Goal: Information Seeking & Learning: Check status

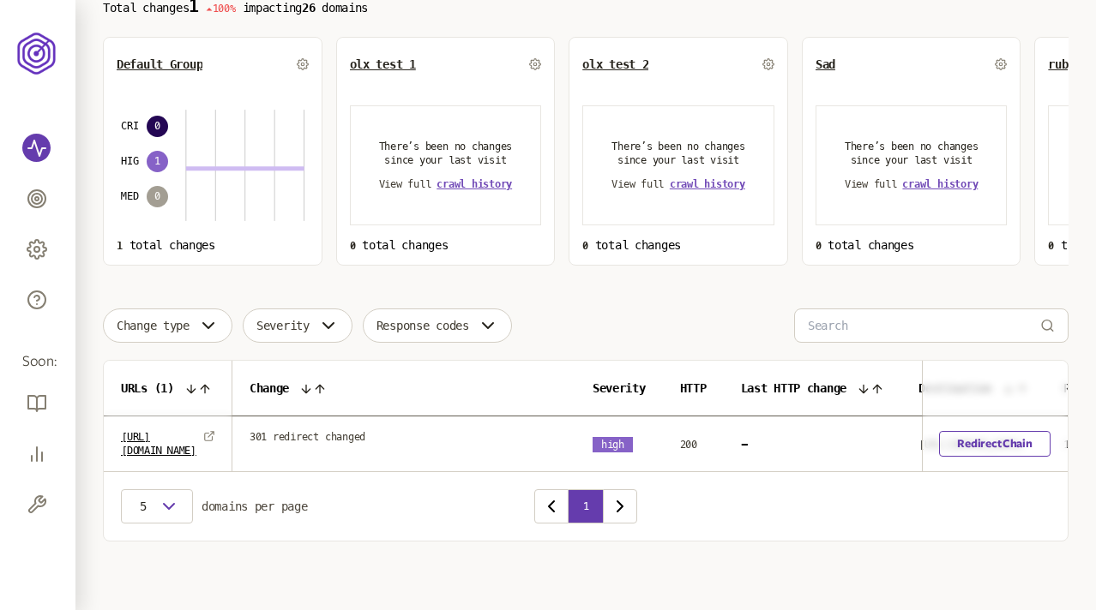
scroll to position [0, 327]
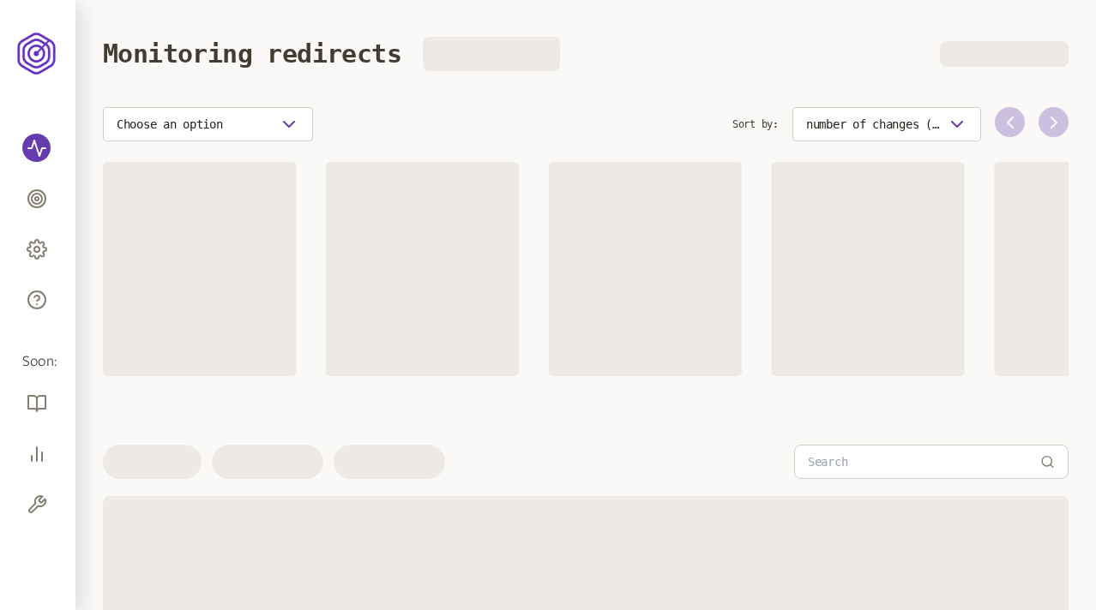
scroll to position [166, 0]
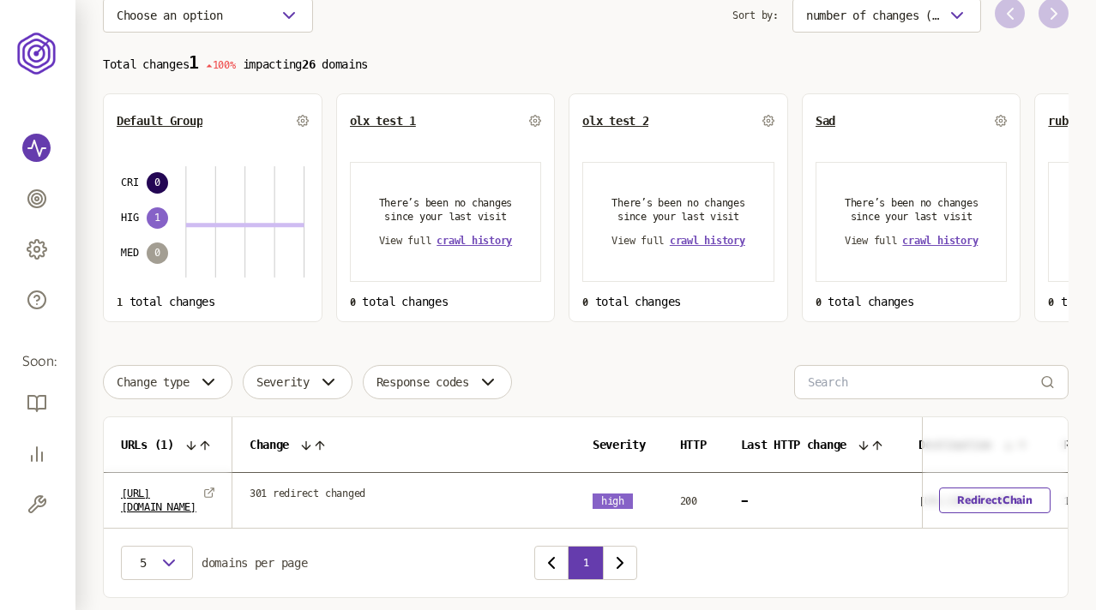
scroll to position [112, 0]
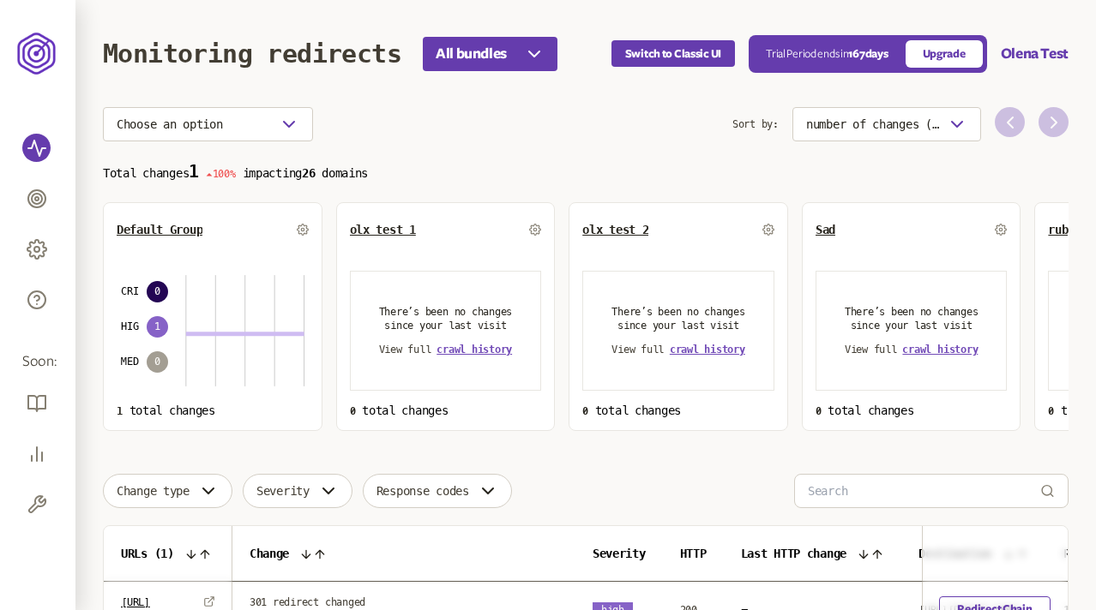
scroll to position [63, 0]
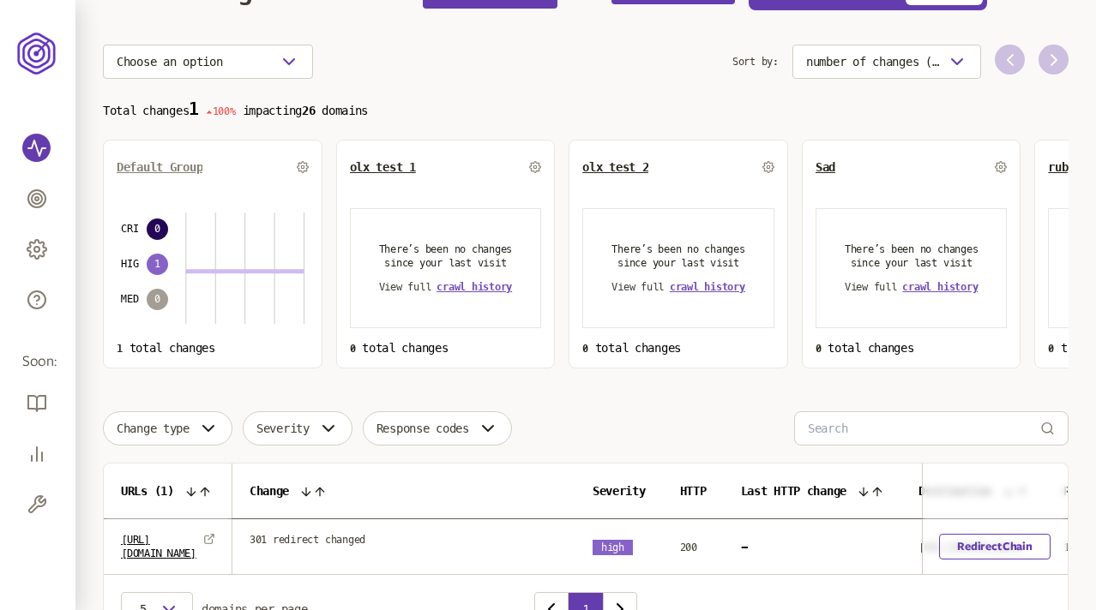
click at [170, 166] on span "Default Group" at bounding box center [160, 167] width 86 height 14
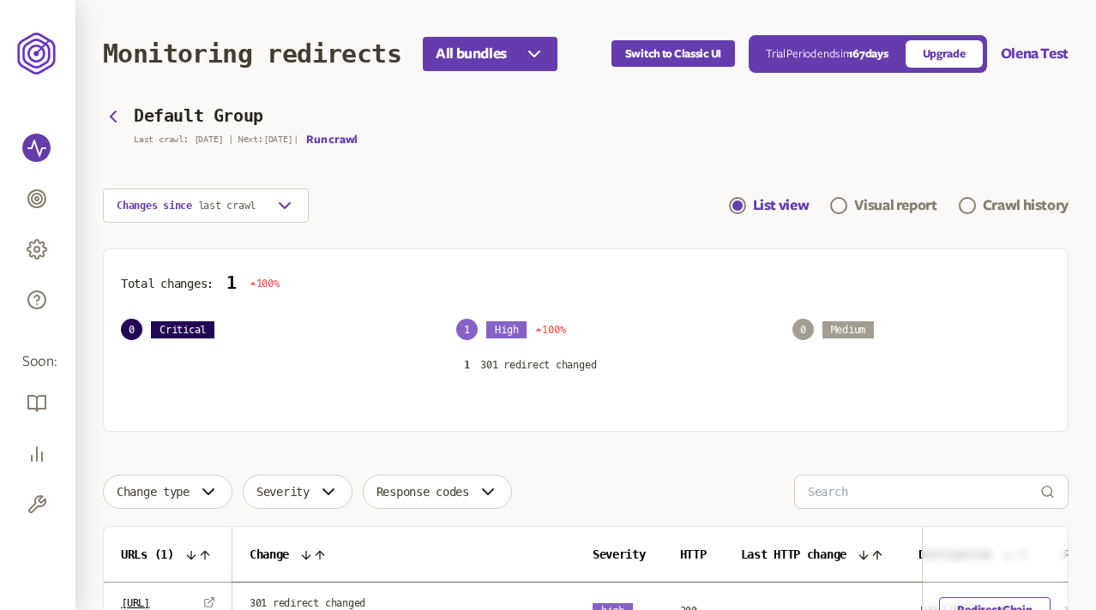
click at [619, 207] on div "Changes since last crawl List view Visual report Crawl history" at bounding box center [585, 206] width 965 height 34
click at [111, 106] on header "Monitoring redirects All bundles Switch to Classic UI Trial Period ends in 167 …" at bounding box center [585, 53] width 965 height 107
click at [114, 112] on icon "button" at bounding box center [113, 116] width 5 height 10
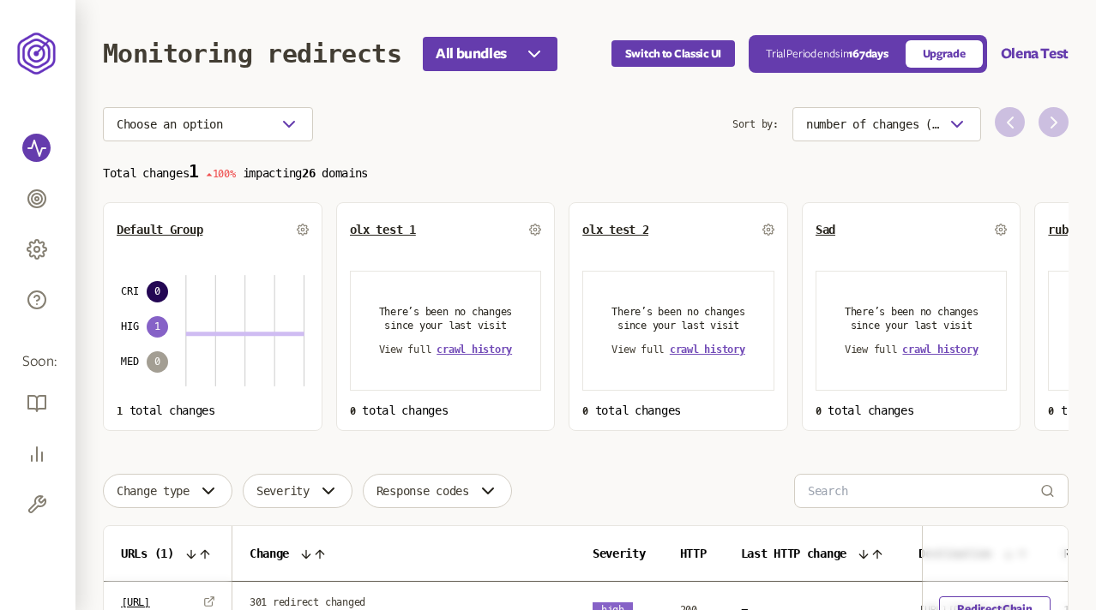
click at [600, 147] on section "Choose an option Sort by: number of changes (high-low) Total changes 1 100% imp…" at bounding box center [585, 269] width 965 height 324
click at [532, 153] on section "Choose an option Sort by: number of changes (high-low) Total changes 1 100% imp…" at bounding box center [585, 269] width 965 height 324
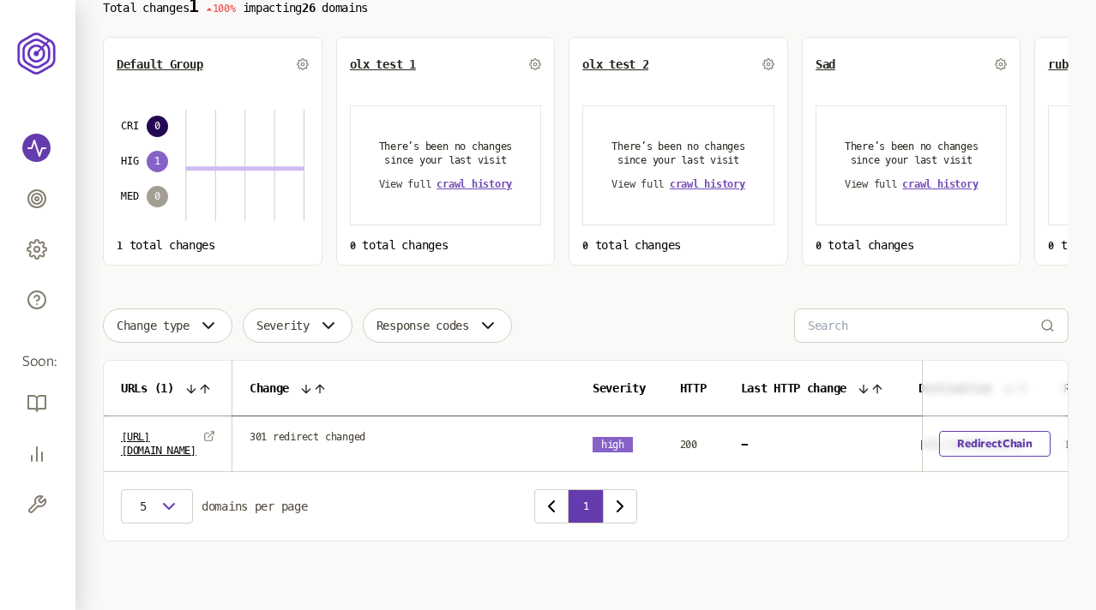
click at [485, 277] on div "Choose an option Sort by: number of changes (high-low) Total changes 1 100% imp…" at bounding box center [585, 242] width 965 height 600
click at [857, 334] on input at bounding box center [924, 325] width 232 height 33
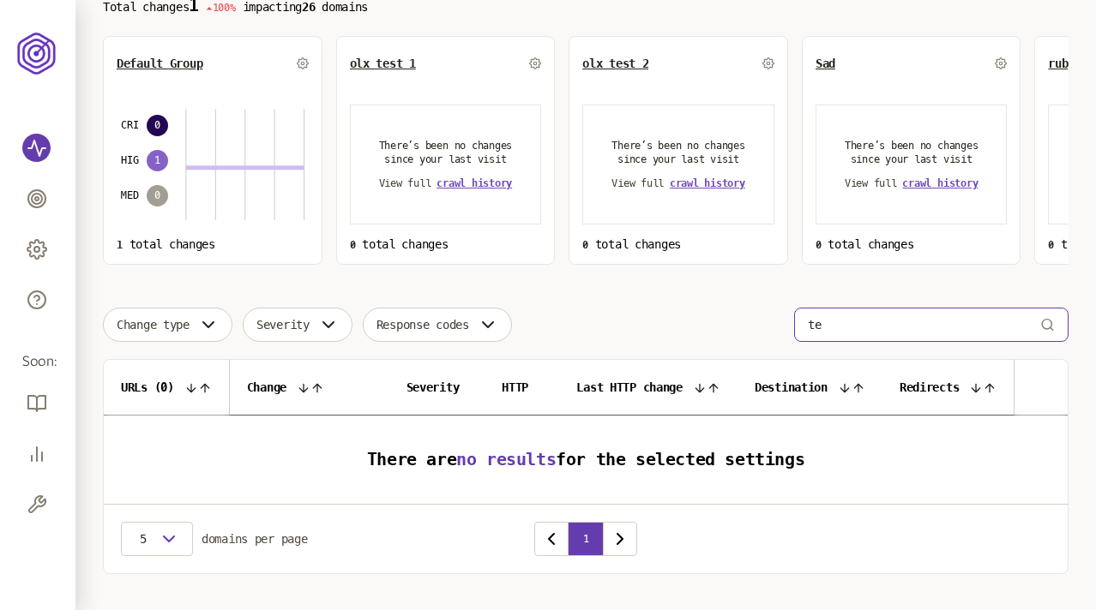
type input "t"
type input "h"
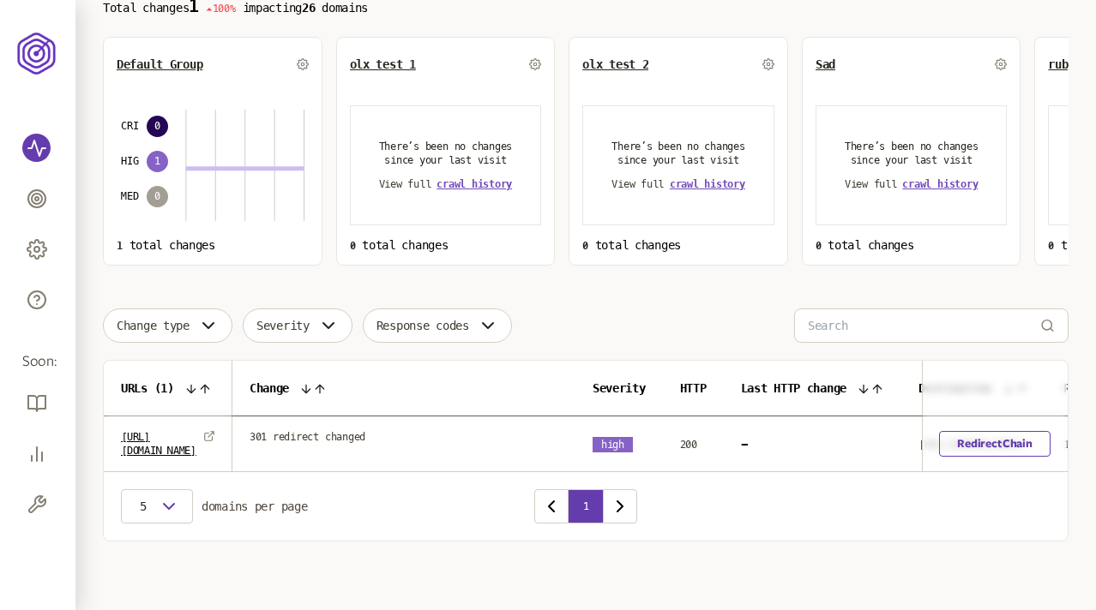
click at [642, 309] on div "Change type Severity Response codes" at bounding box center [585, 326] width 965 height 34
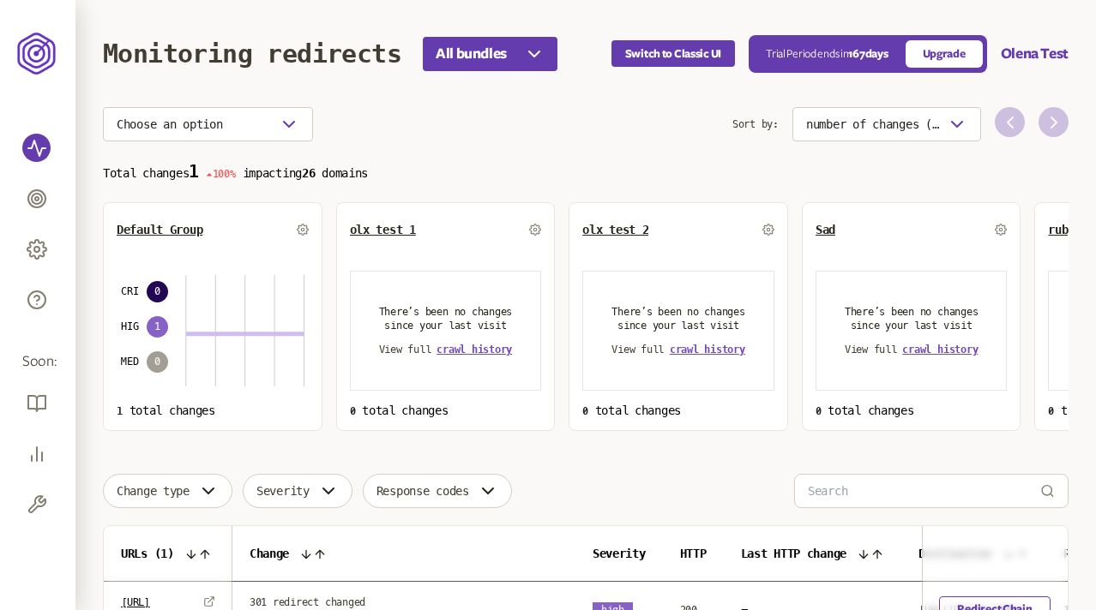
click at [660, 141] on section "Choose an option Sort by: number of changes (high-low) Total changes 1 100% imp…" at bounding box center [585, 269] width 965 height 324
click at [507, 51] on span "All bundles" at bounding box center [470, 54] width 71 height 21
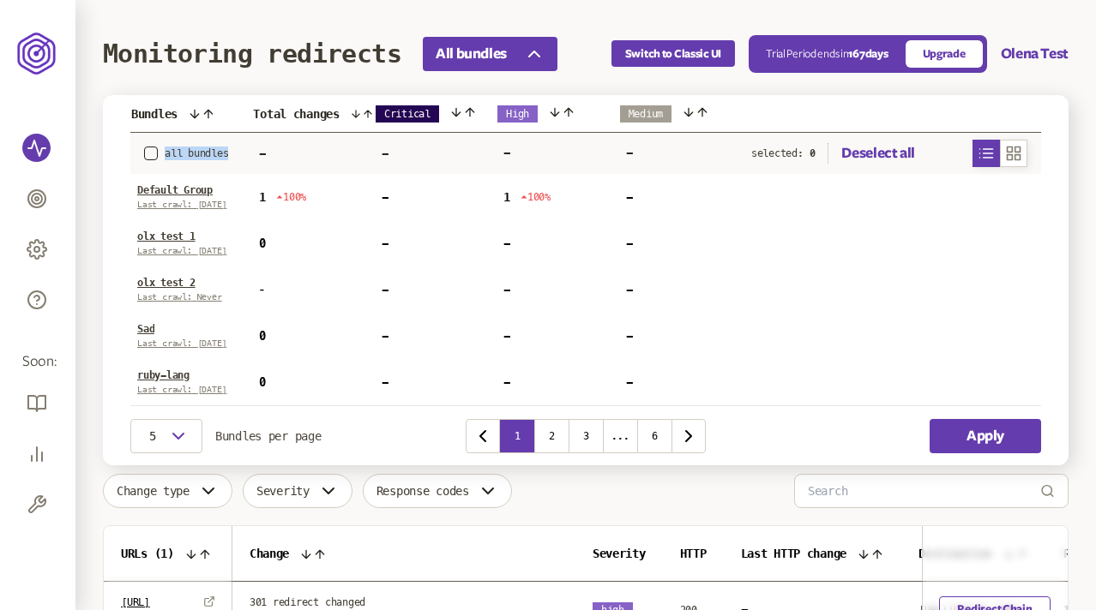
drag, startPoint x: 230, startPoint y: 153, endPoint x: 168, endPoint y: 145, distance: 62.3
click at [168, 145] on td "all bundles" at bounding box center [191, 153] width 122 height 41
click at [359, 112] on icon at bounding box center [355, 113] width 7 height 7
click at [359, 112] on icon at bounding box center [357, 114] width 14 height 14
click at [359, 111] on icon at bounding box center [356, 114] width 8 height 8
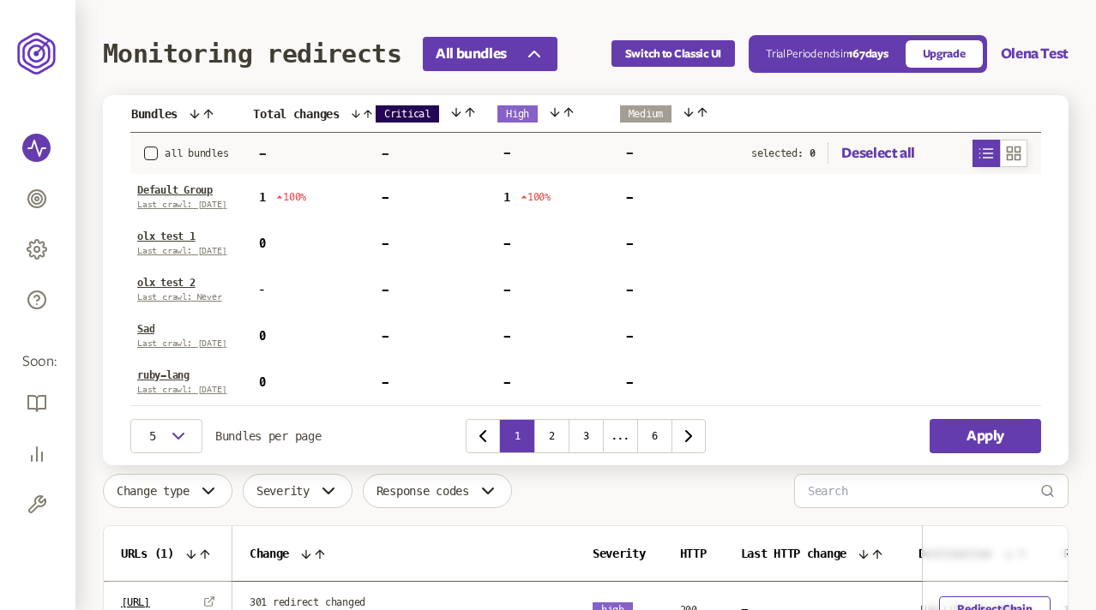
click at [453, 111] on icon at bounding box center [456, 112] width 14 height 14
click at [463, 111] on icon at bounding box center [456, 112] width 14 height 14
click at [459, 110] on icon at bounding box center [456, 112] width 14 height 14
click at [564, 106] on icon at bounding box center [568, 112] width 14 height 14
click at [555, 111] on icon at bounding box center [555, 112] width 8 height 8
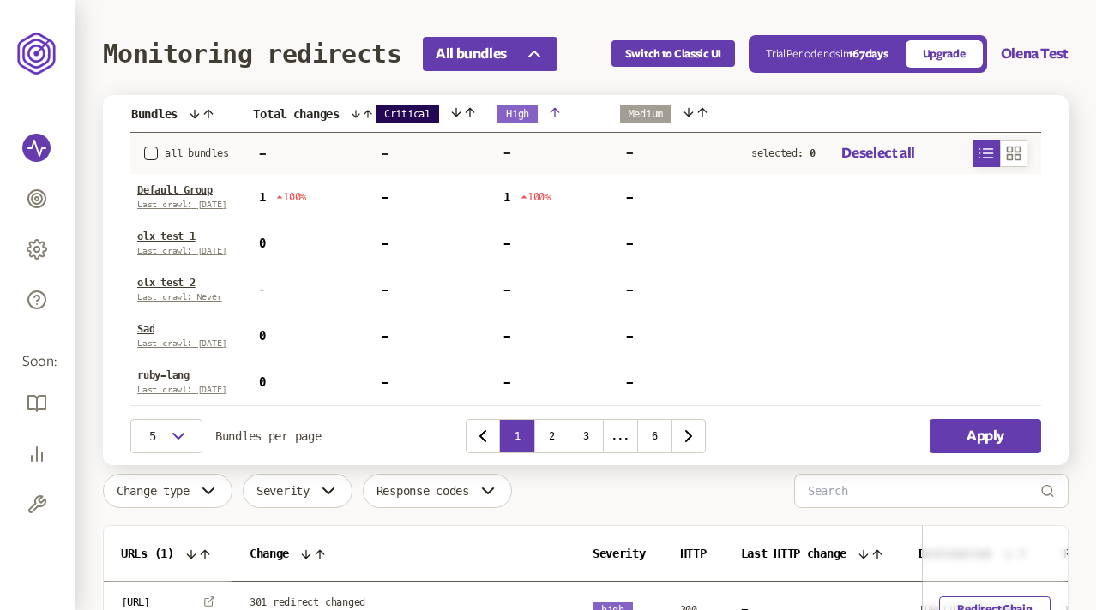
click at [689, 113] on icon at bounding box center [688, 112] width 8 height 8
click at [695, 113] on icon at bounding box center [688, 112] width 14 height 14
click at [691, 111] on icon at bounding box center [688, 112] width 14 height 14
click at [1010, 153] on icon "button" at bounding box center [1013, 153] width 17 height 21
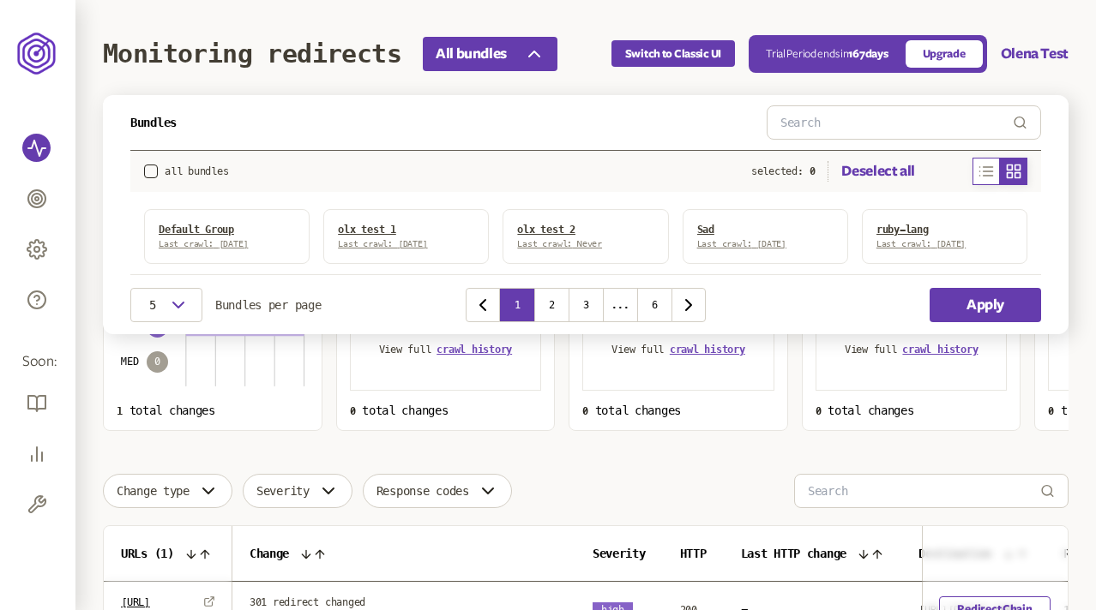
click at [983, 167] on icon "button" at bounding box center [986, 171] width 13 height 9
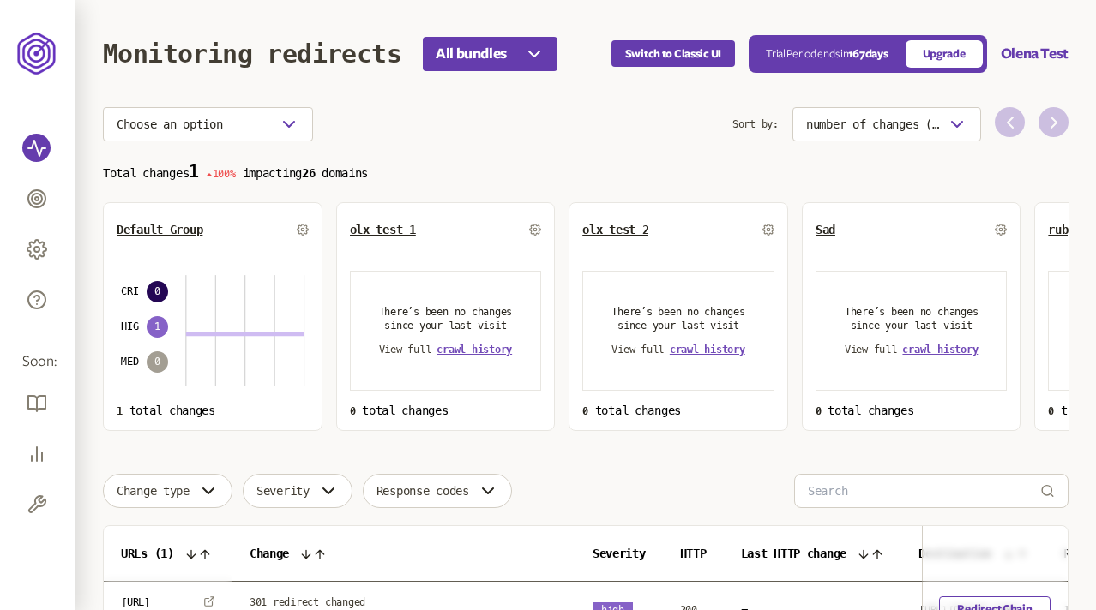
click at [570, 80] on header "Monitoring redirects All bundles Switch to Classic UI Trial Period ends in 167 …" at bounding box center [585, 53] width 965 height 107
click at [949, 121] on icon "button" at bounding box center [956, 124] width 21 height 21
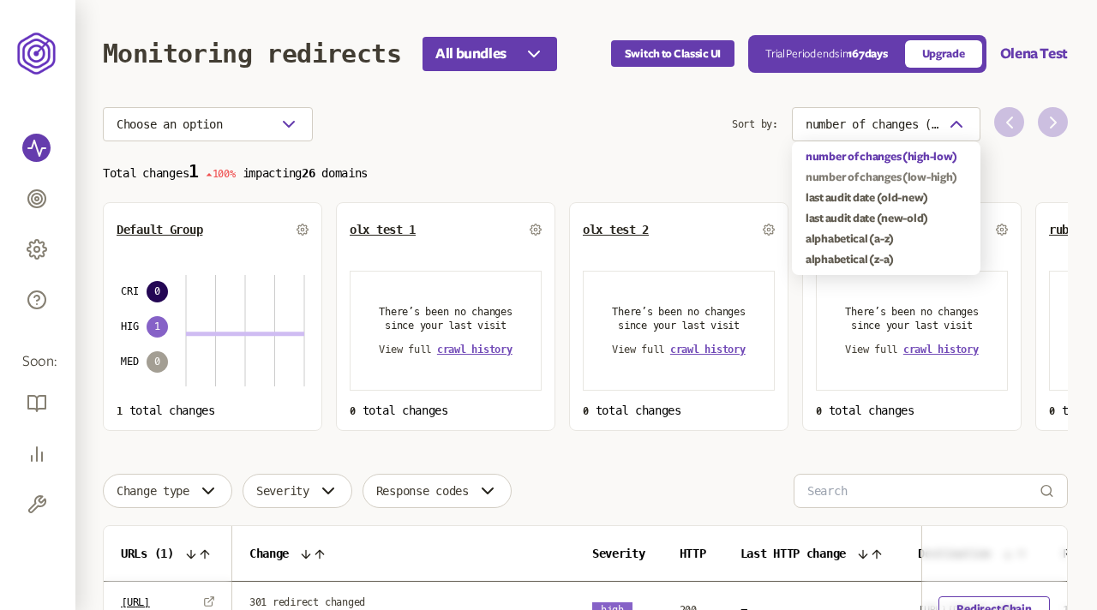
click at [906, 176] on div "number of changes (low-high)" at bounding box center [886, 178] width 161 height 14
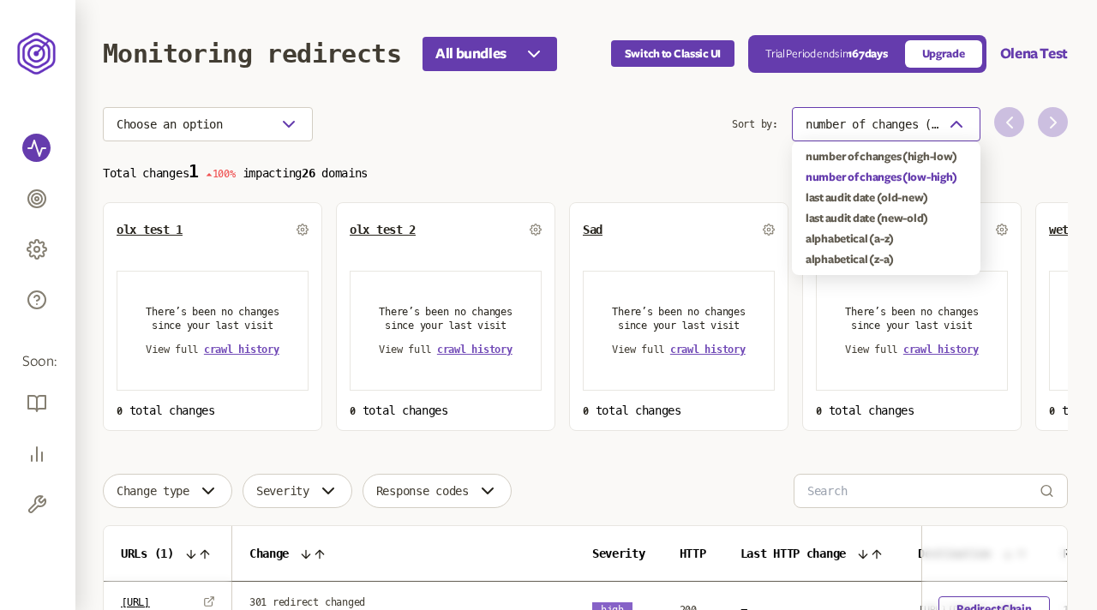
click at [948, 115] on icon "button" at bounding box center [956, 124] width 21 height 21
click at [894, 199] on div "last audit date (old-new)" at bounding box center [886, 198] width 161 height 14
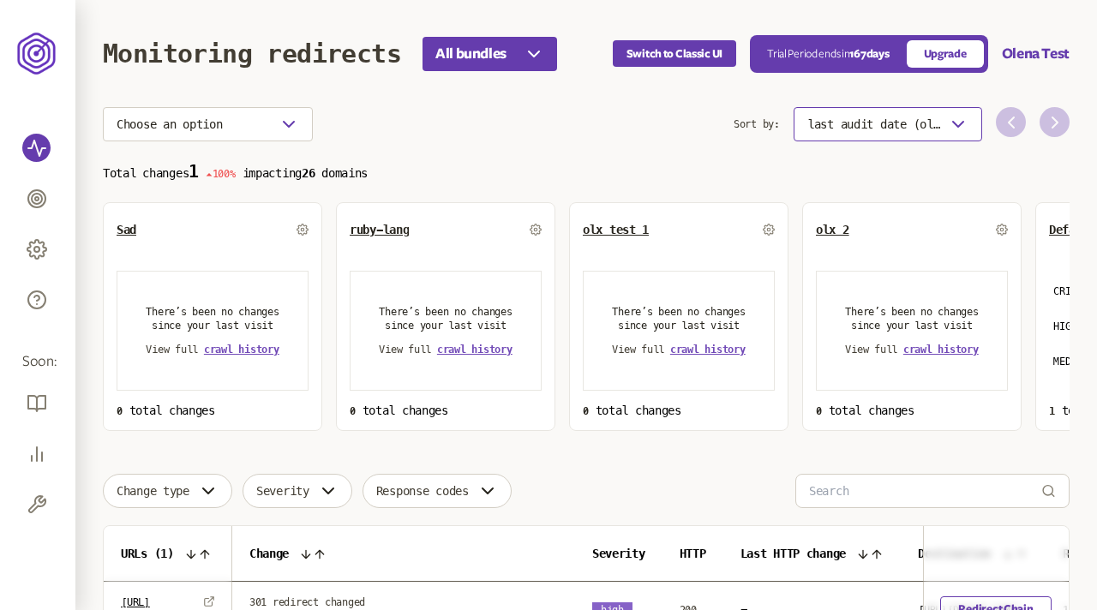
click at [948, 116] on div "button" at bounding box center [958, 124] width 21 height 21
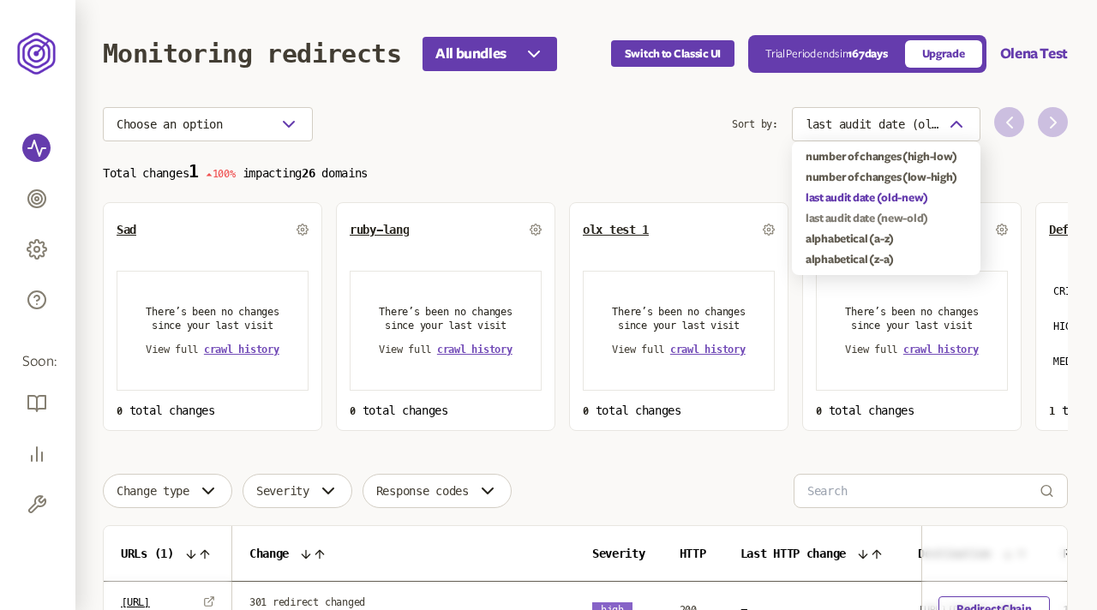
click at [899, 214] on div "last audit date (new-old)" at bounding box center [886, 219] width 161 height 14
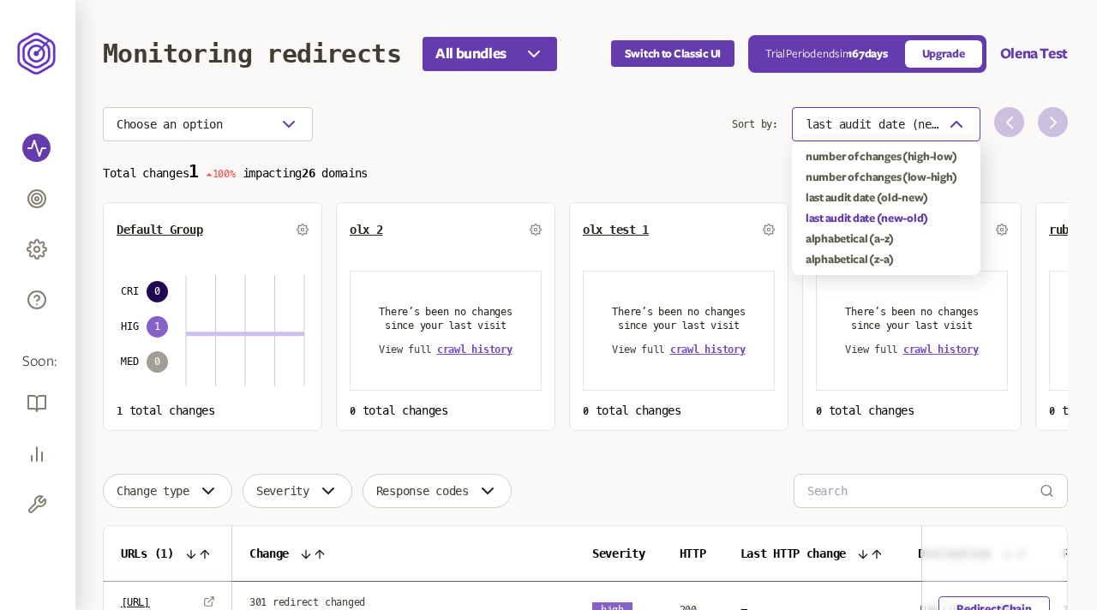
click at [919, 127] on span "last audit date (new-old)" at bounding box center [873, 124] width 134 height 14
click at [866, 237] on div "alphabetical (a-z)" at bounding box center [886, 239] width 161 height 14
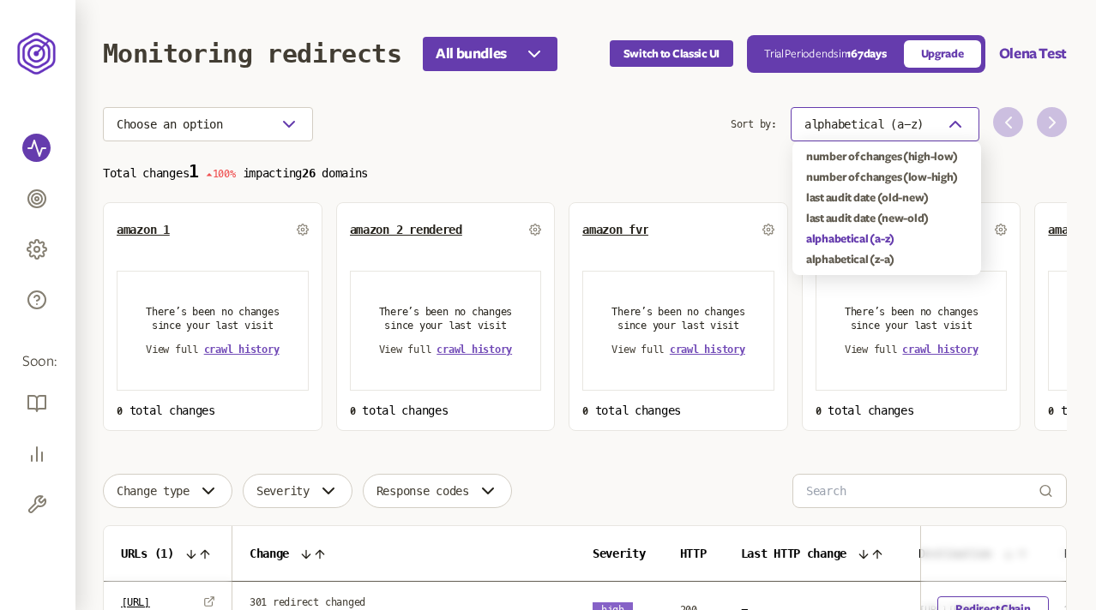
click at [934, 132] on button "alphabetical (a-z)" at bounding box center [884, 124] width 189 height 34
click at [862, 260] on div "alphabetical (z-a)" at bounding box center [886, 260] width 161 height 14
click at [901, 125] on span "alphabetical (z-a)" at bounding box center [865, 124] width 119 height 14
click at [883, 155] on div "number of changes (high-low)" at bounding box center [886, 157] width 161 height 14
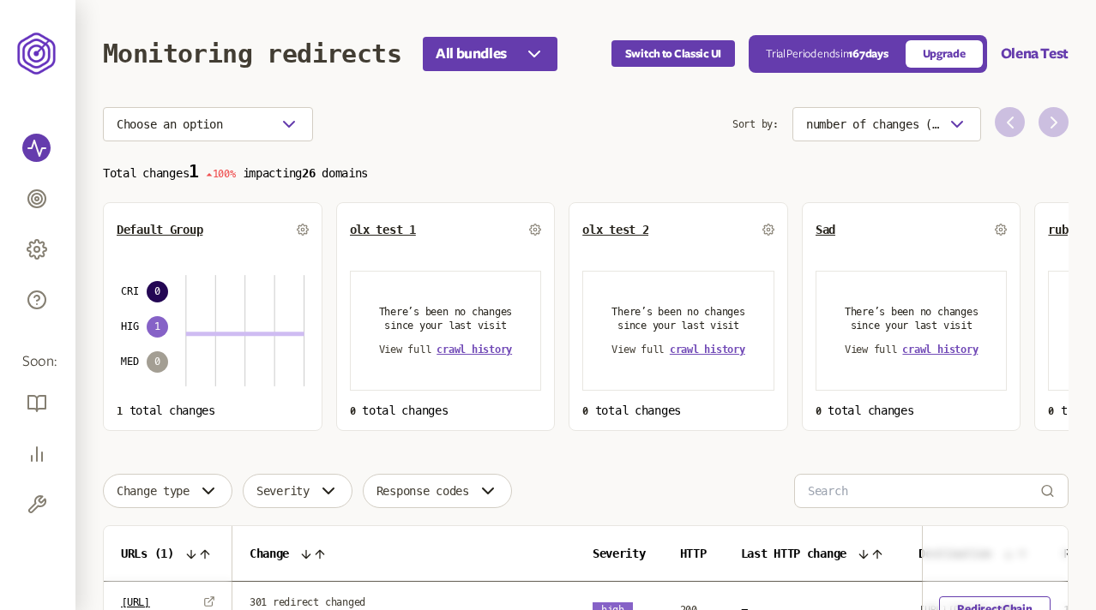
click at [825, 165] on p "Total changes 1 100% impacting 26 domains" at bounding box center [585, 172] width 965 height 20
click at [1019, 59] on button "Olena Test" at bounding box center [1034, 54] width 68 height 21
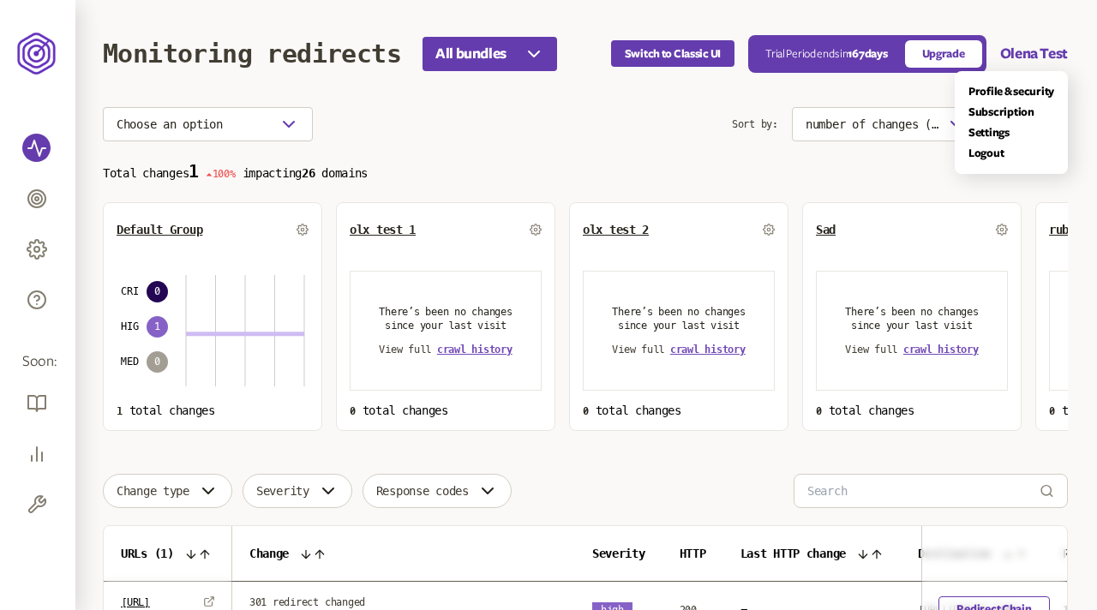
click at [637, 129] on main "Monitoring redirects All bundles Switch to Classic UI Trial Period ends in 167 …" at bounding box center [585, 388] width 1020 height 776
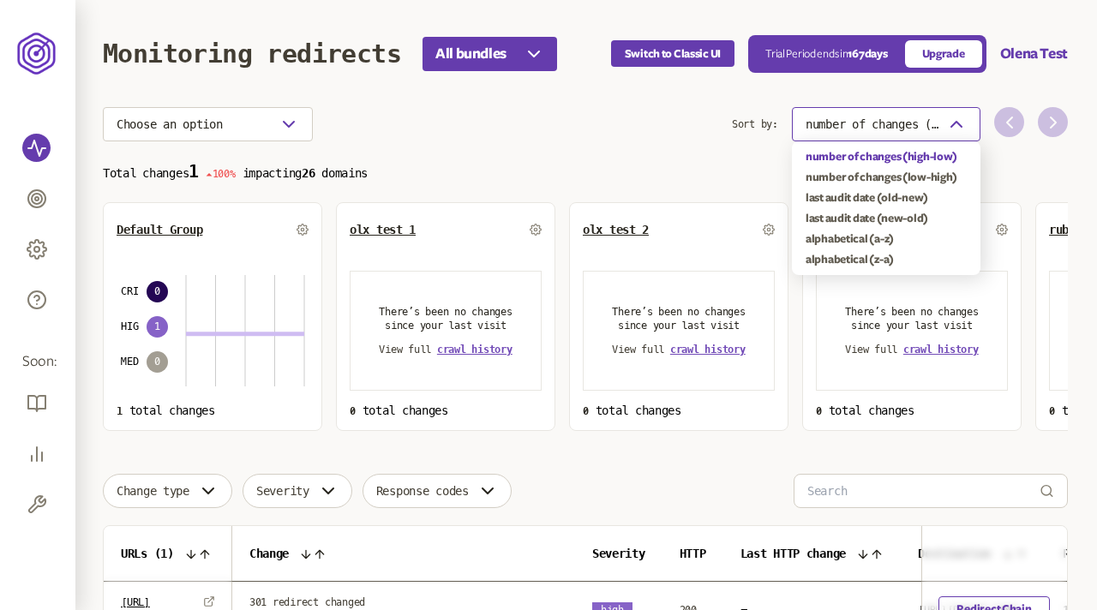
click at [936, 117] on span "number of changes (high-low)" at bounding box center [873, 124] width 134 height 14
click at [872, 234] on div "alphabetical (a-z)" at bounding box center [886, 239] width 161 height 14
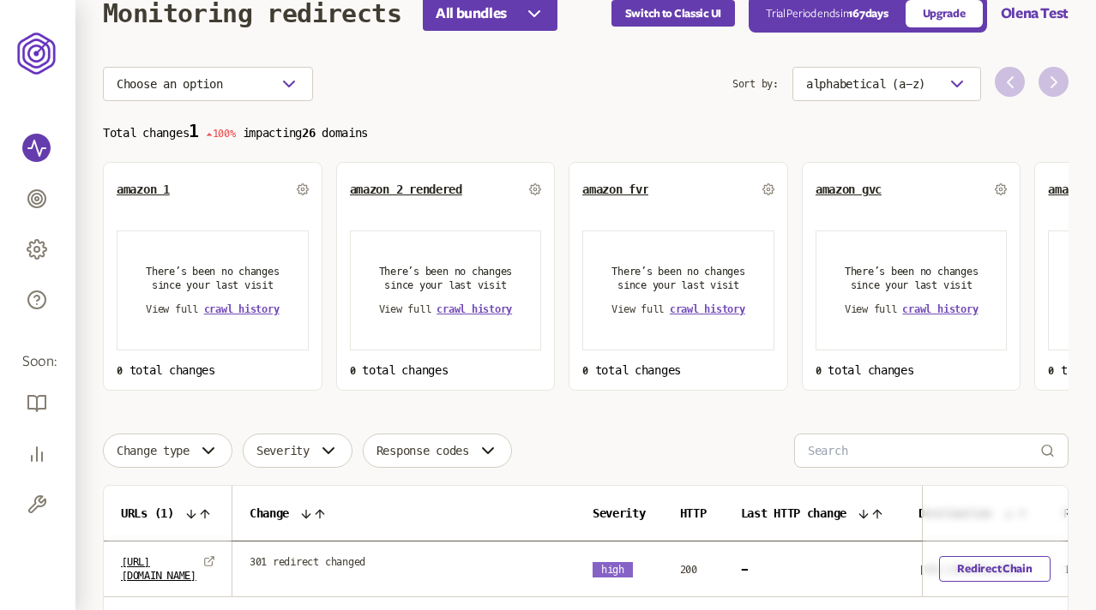
scroll to position [49, 0]
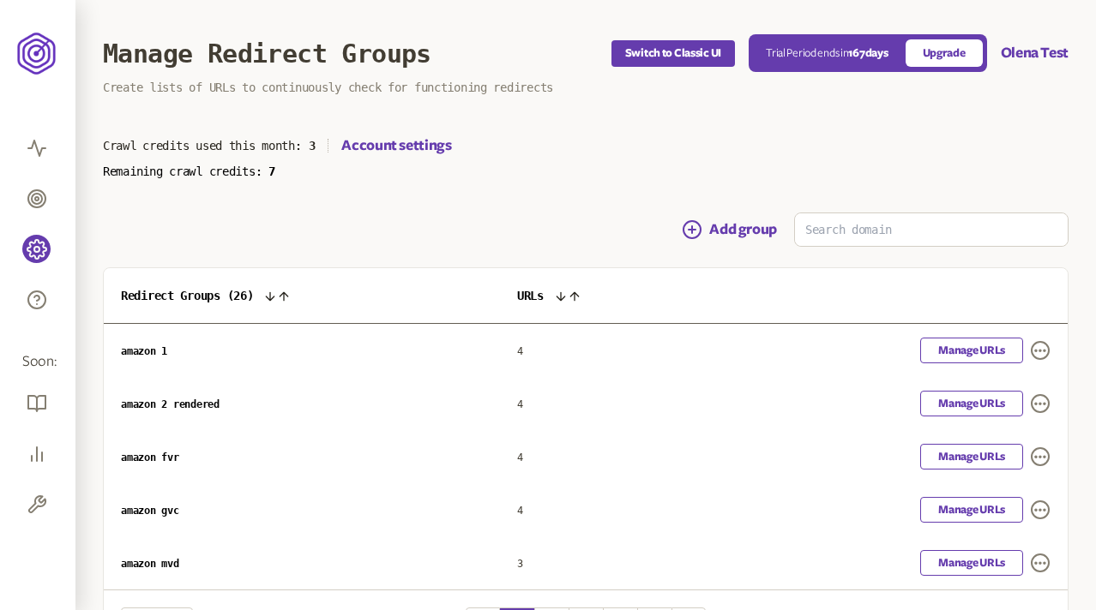
scroll to position [118, 0]
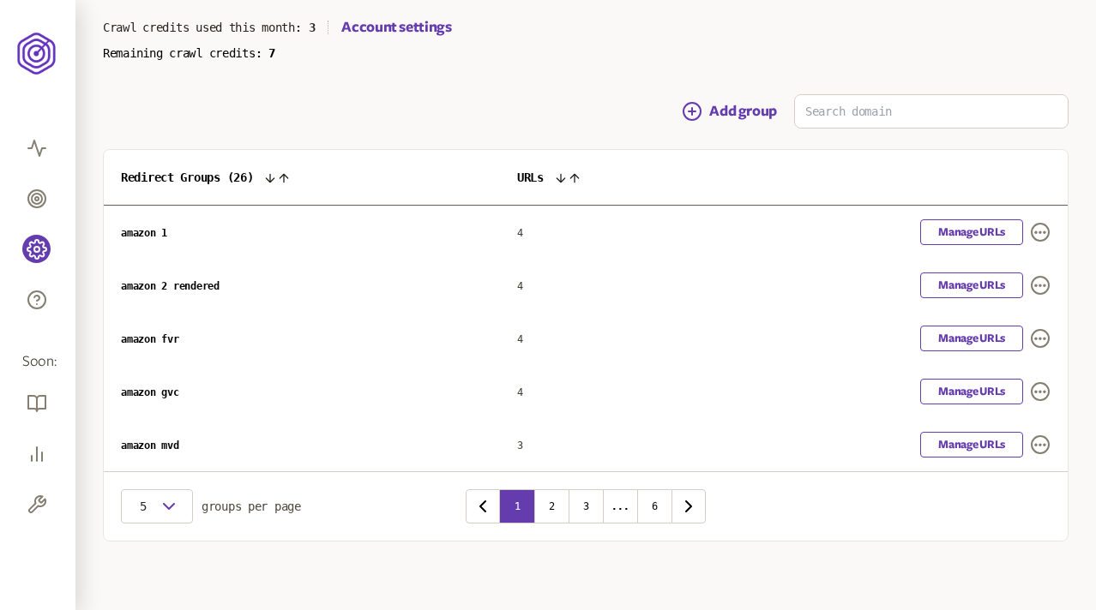
click at [529, 63] on main "Manage Redirect Groups Switch to Classic UI Trial Period ends [DATE] Upgrade Ol…" at bounding box center [585, 246] width 1020 height 729
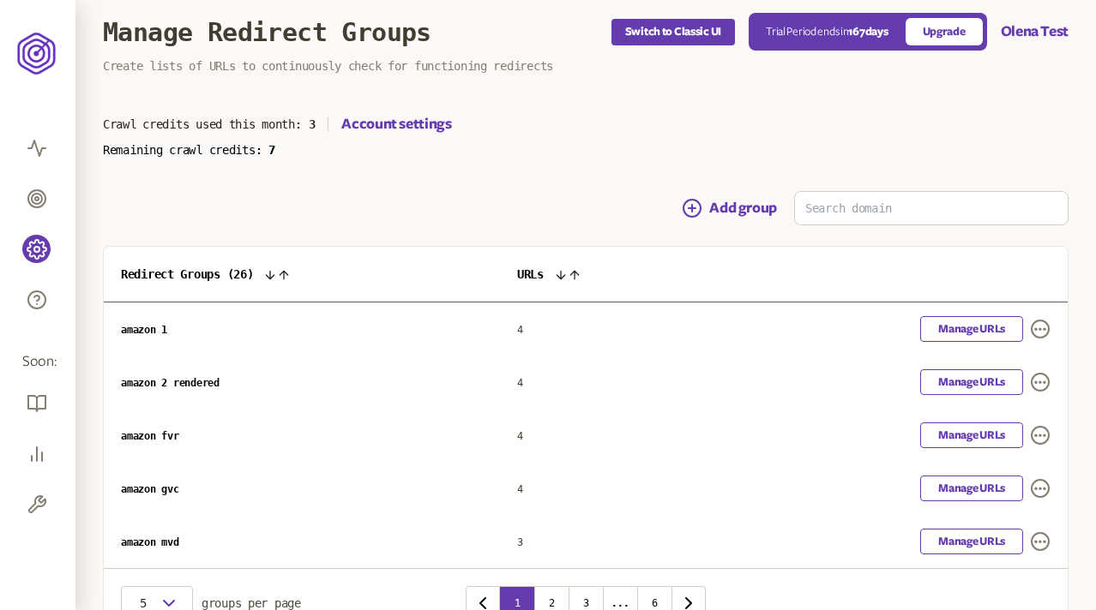
scroll to position [0, 0]
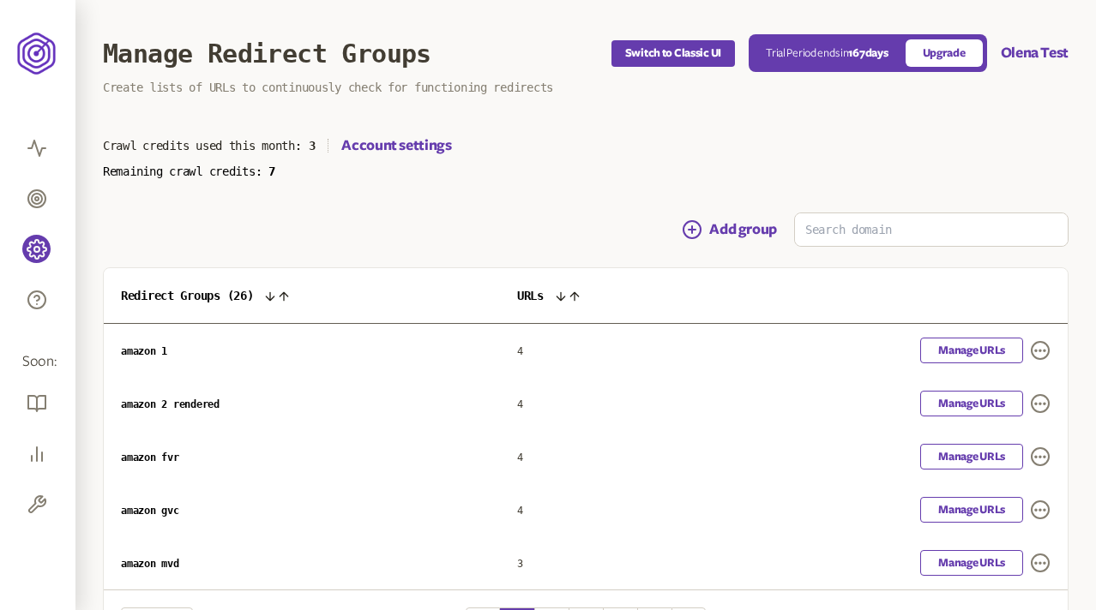
click at [490, 232] on div "Add group" at bounding box center [585, 230] width 965 height 34
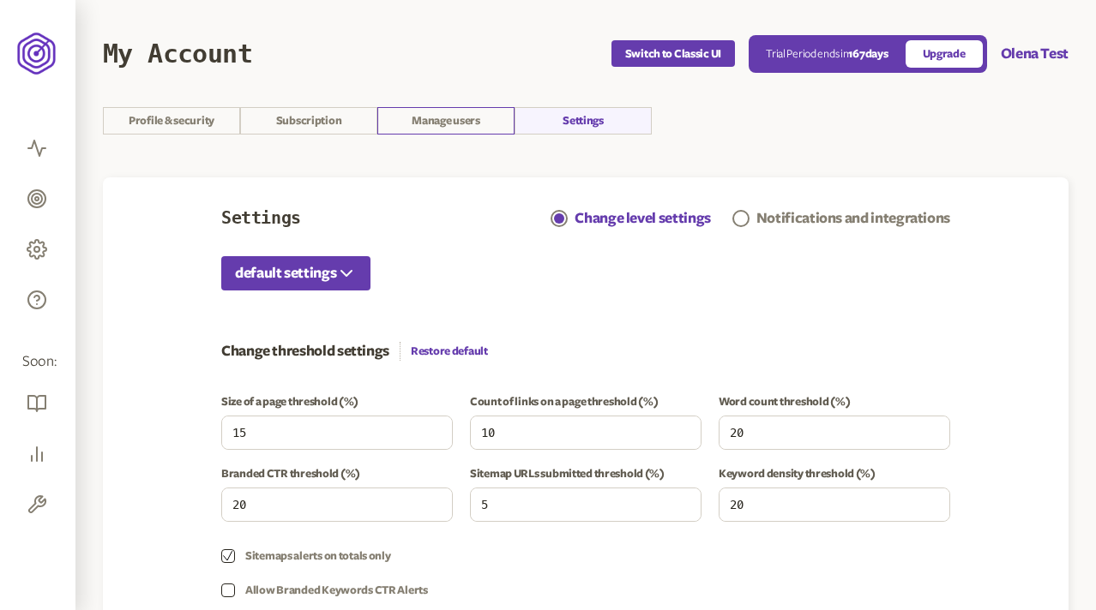
click at [441, 111] on link "Manage users" at bounding box center [445, 120] width 137 height 27
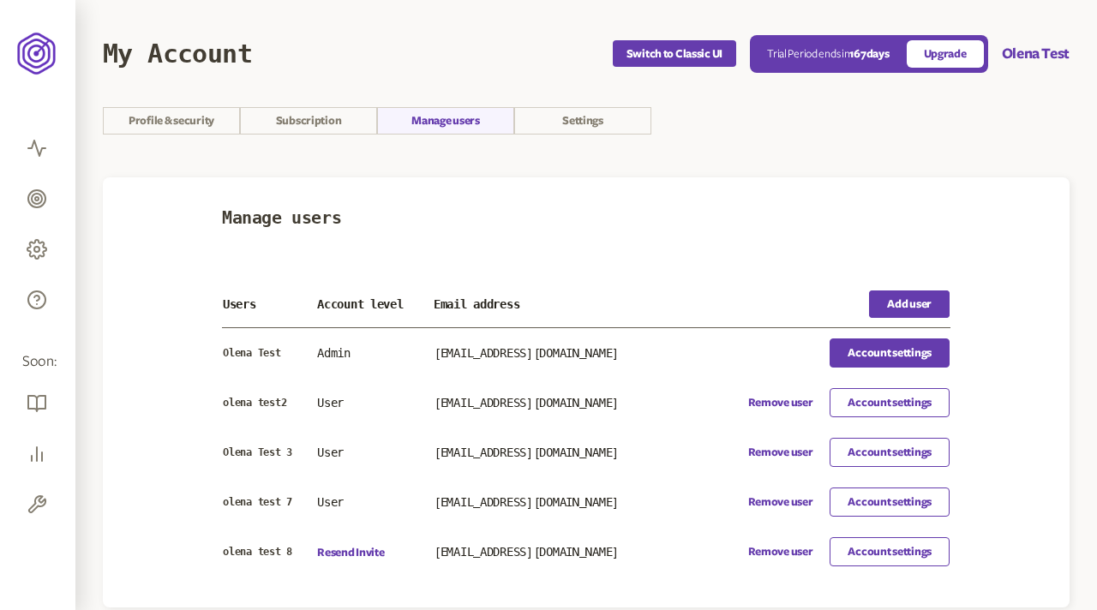
click at [888, 352] on link "Account settings" at bounding box center [890, 353] width 120 height 29
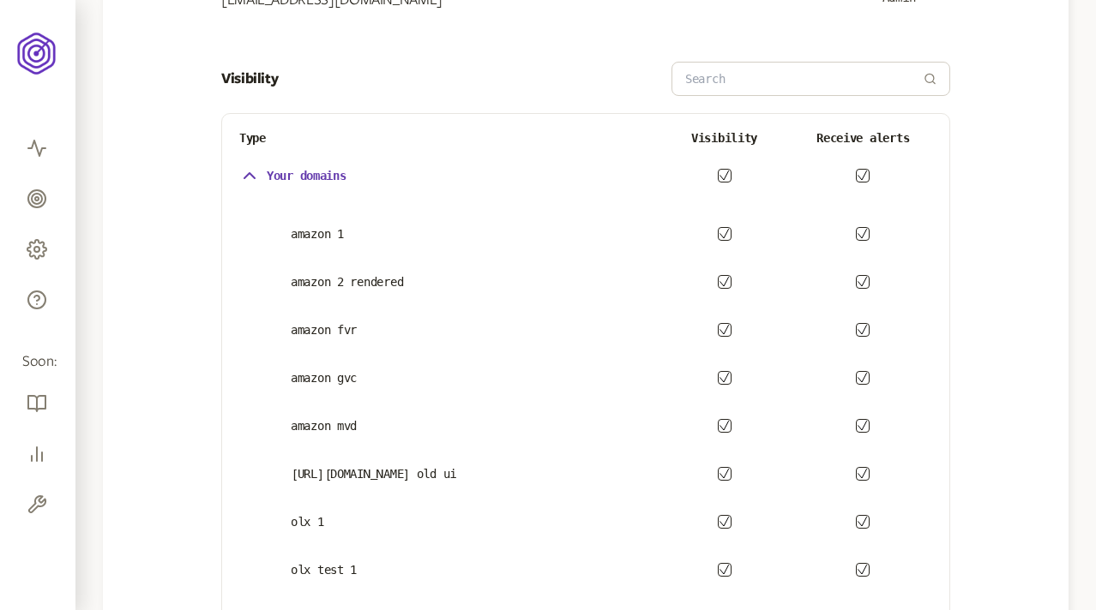
scroll to position [331, 0]
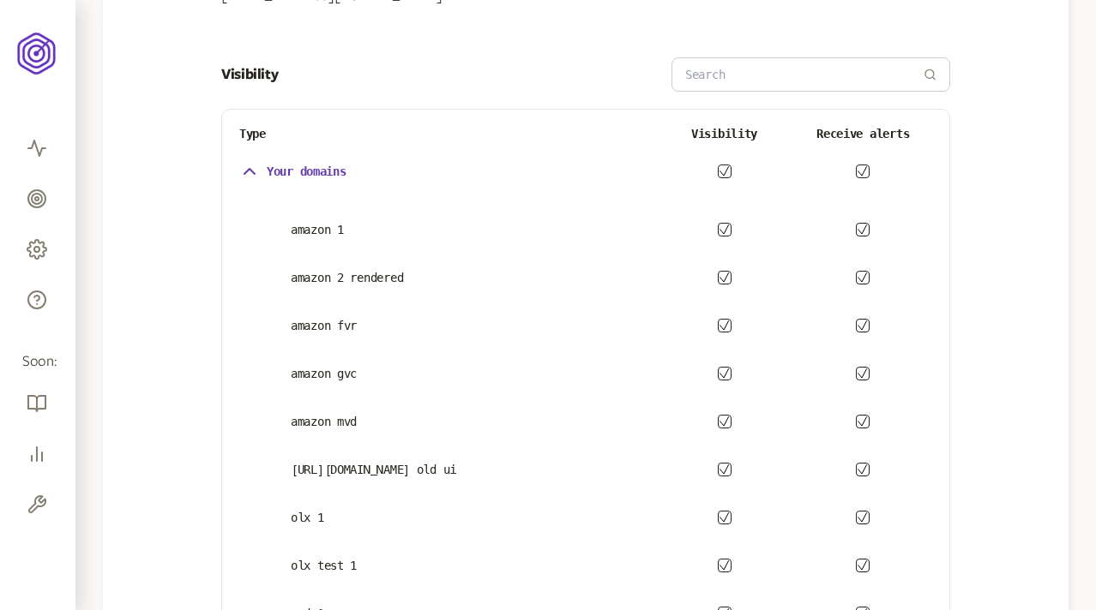
click at [246, 172] on icon "button" at bounding box center [249, 171] width 10 height 5
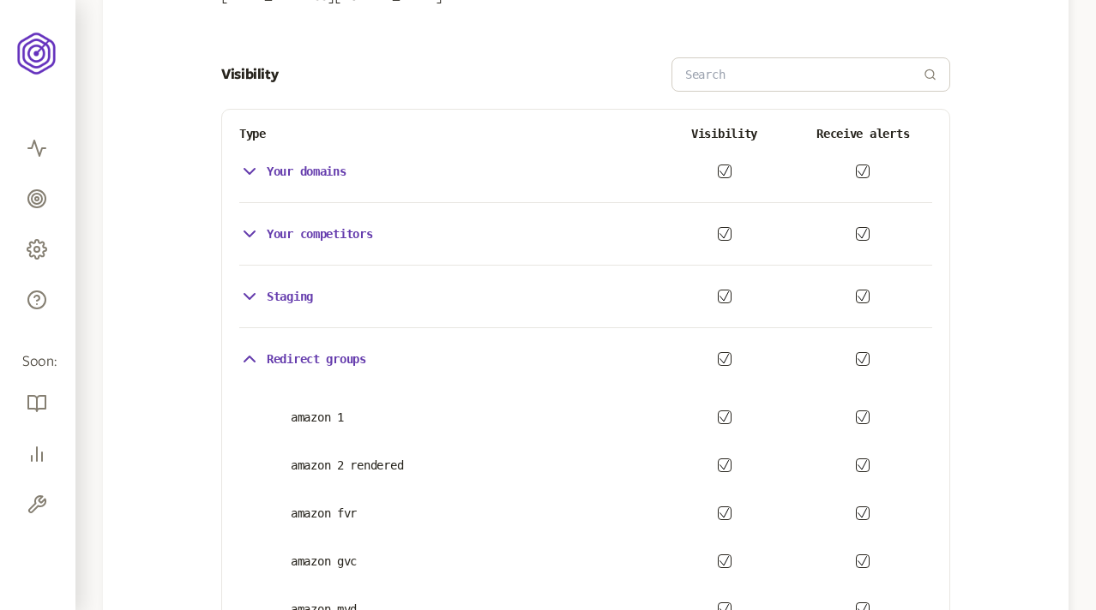
click at [258, 235] on icon "button" at bounding box center [249, 234] width 21 height 21
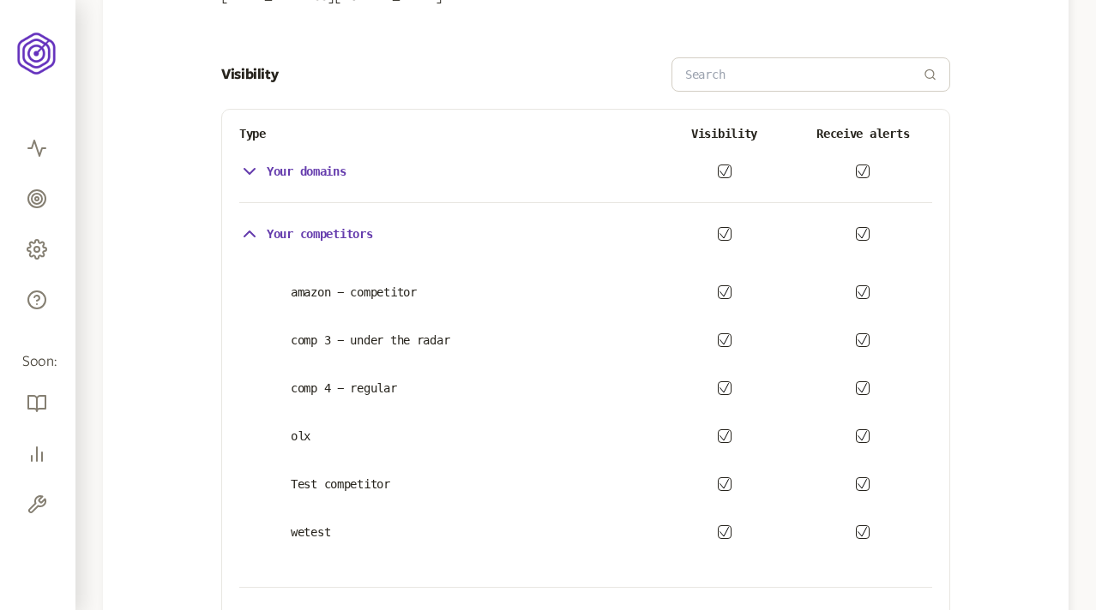
click at [258, 235] on icon "button" at bounding box center [249, 234] width 21 height 21
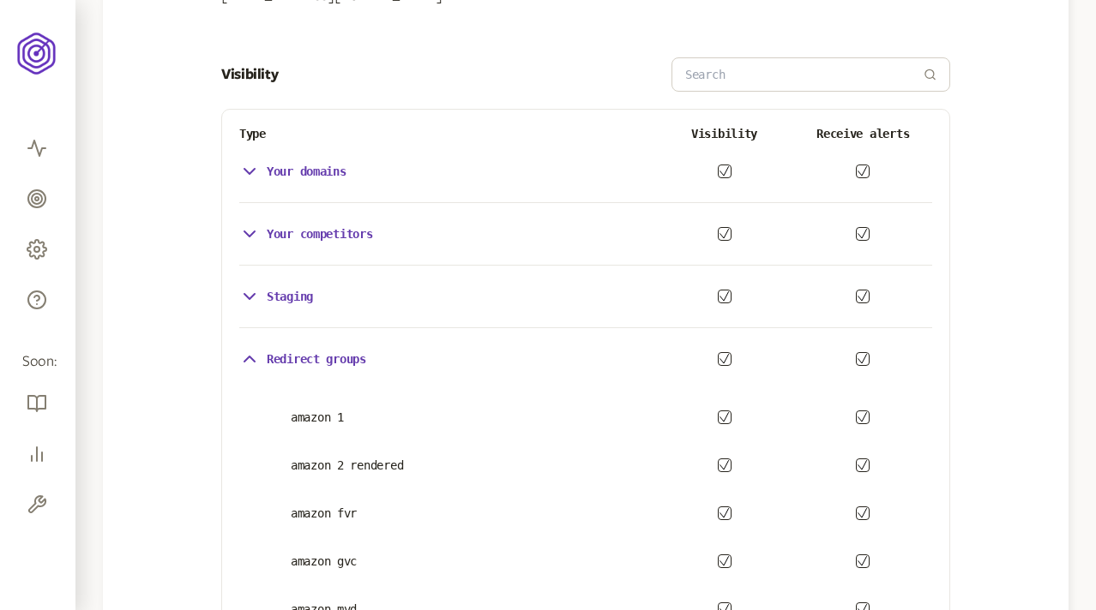
click at [275, 286] on div "Staging" at bounding box center [276, 296] width 74 height 21
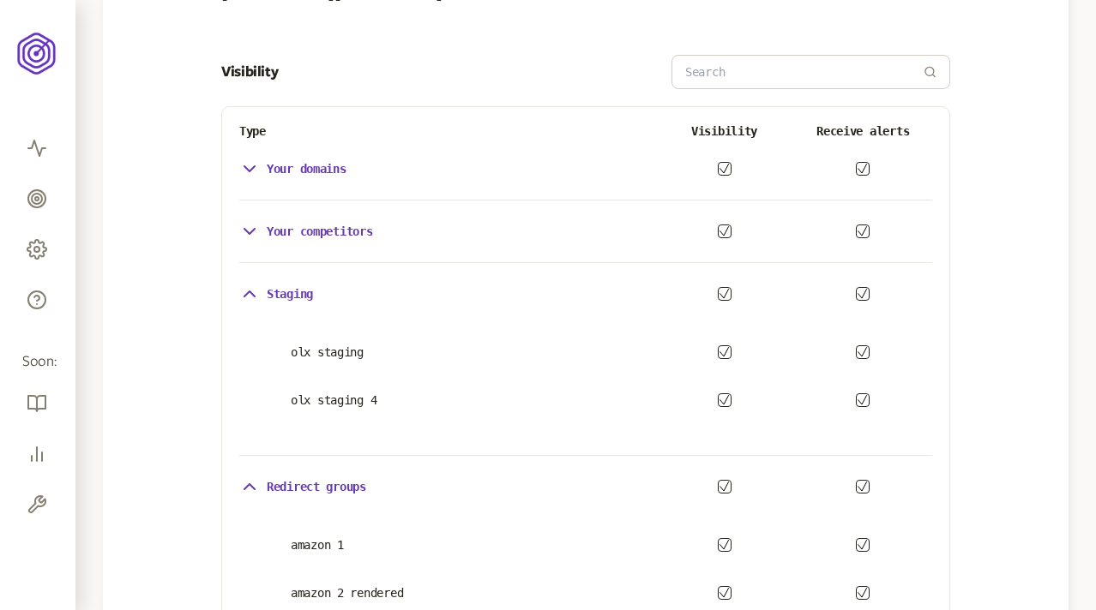
click at [275, 287] on p "Staging" at bounding box center [290, 294] width 46 height 14
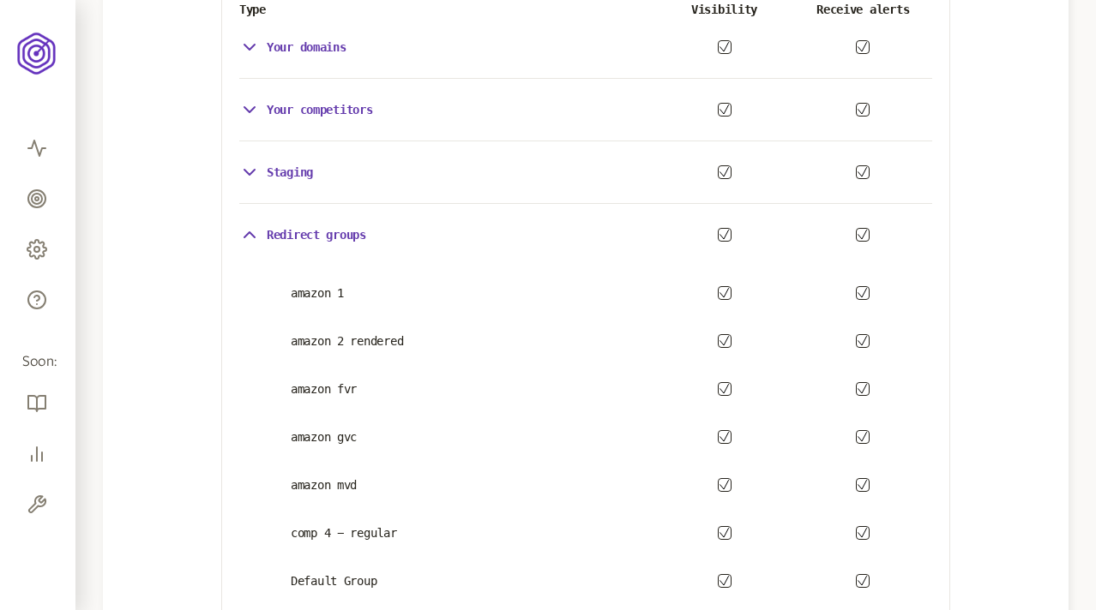
scroll to position [554, 0]
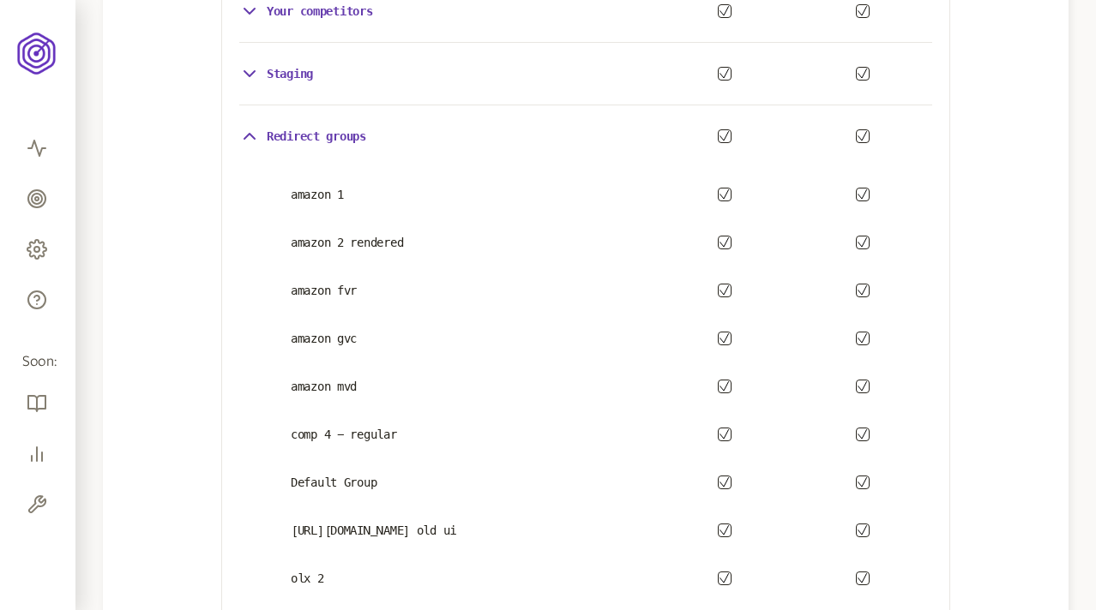
click at [723, 192] on icon "button" at bounding box center [724, 194] width 10 height 10
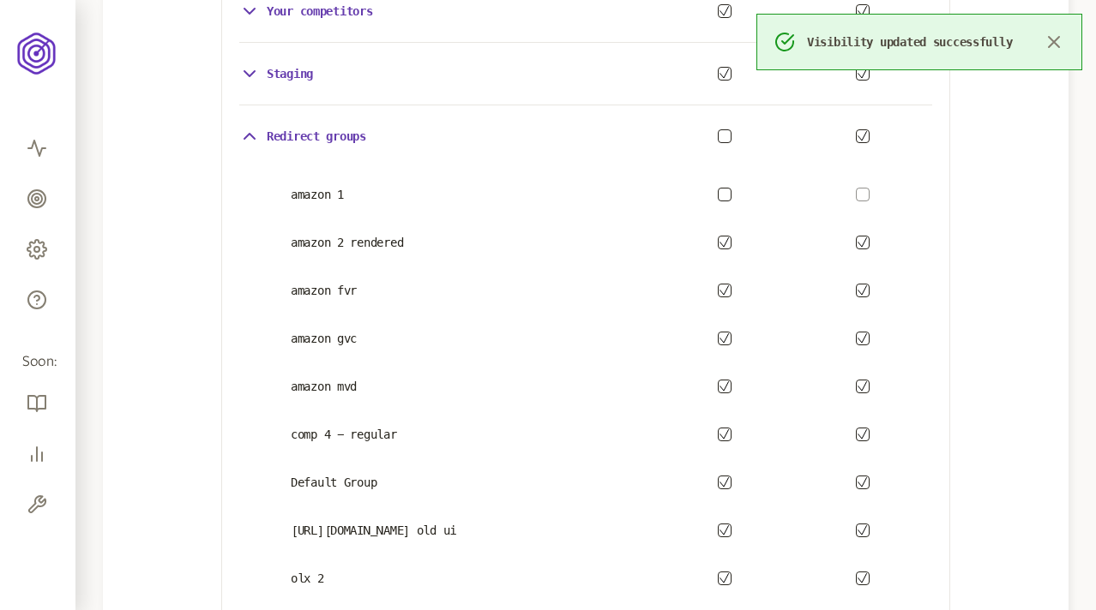
click at [722, 242] on icon "button" at bounding box center [724, 242] width 10 height 10
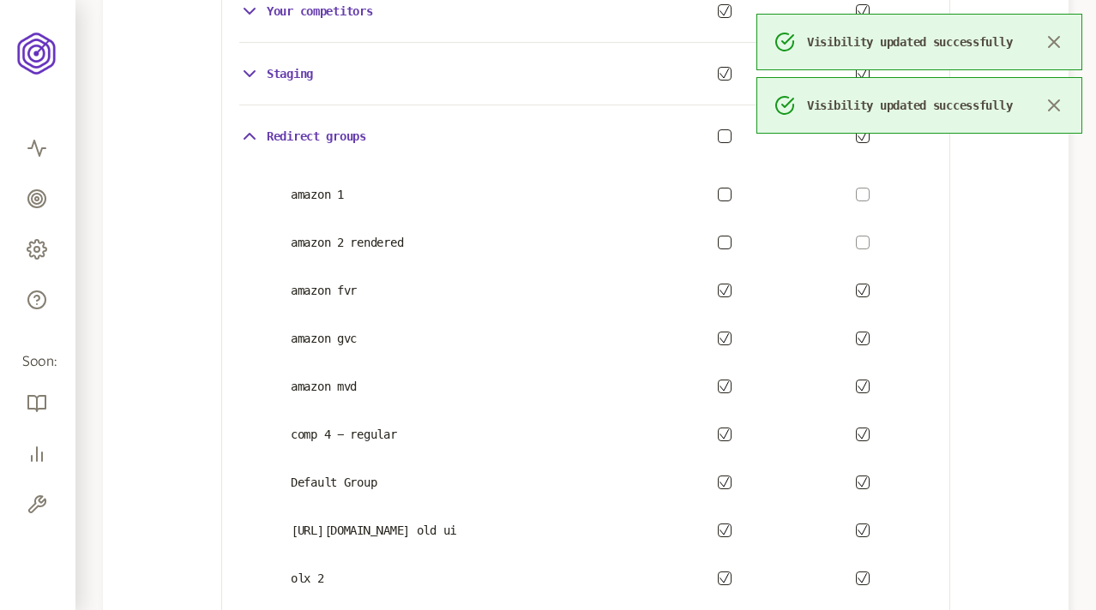
click at [724, 289] on icon "button" at bounding box center [724, 290] width 10 height 10
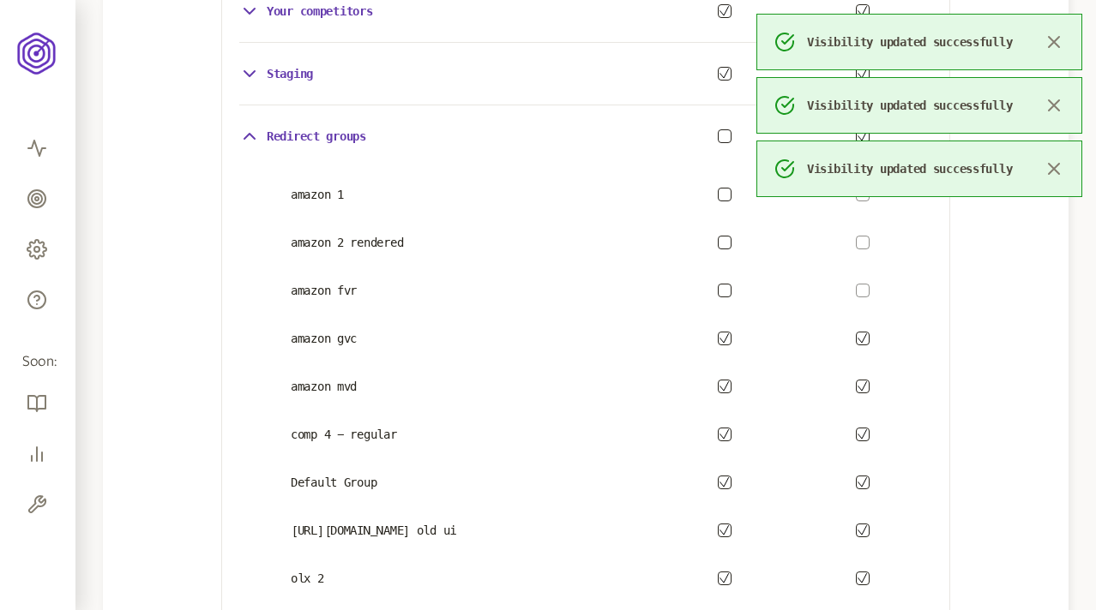
click at [724, 338] on icon "button" at bounding box center [724, 338] width 10 height 10
click at [724, 390] on icon "button" at bounding box center [724, 386] width 10 height 10
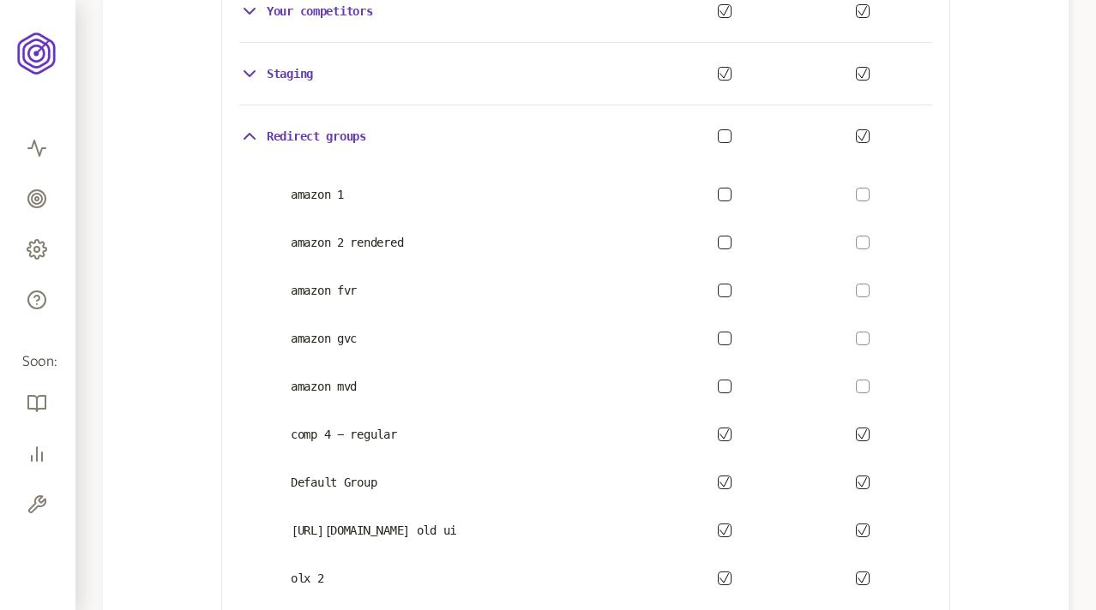
click at [722, 478] on icon "button" at bounding box center [724, 482] width 10 height 10
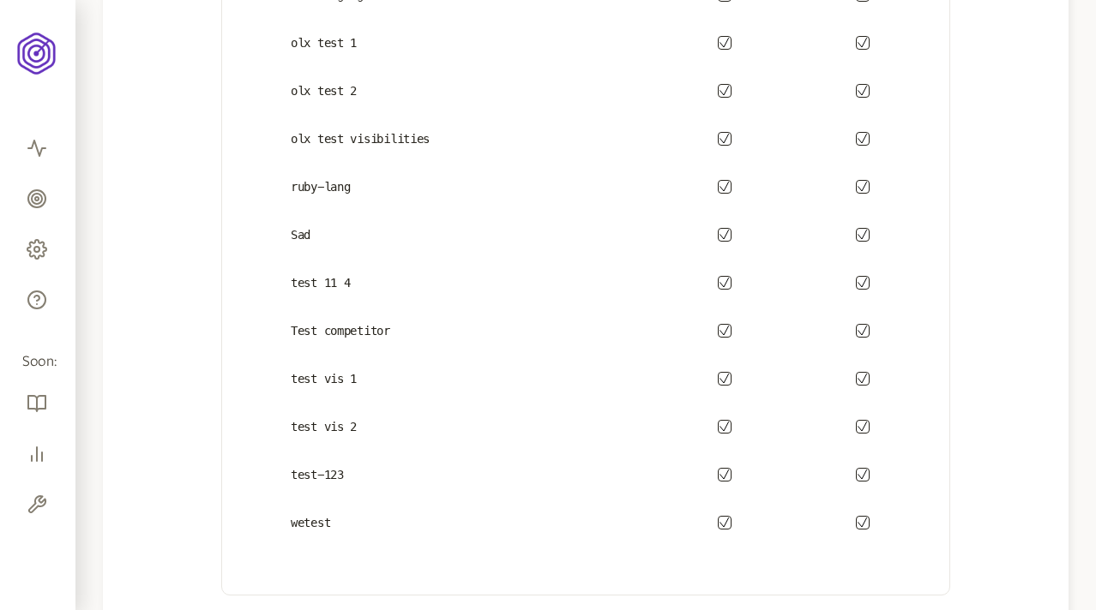
scroll to position [1442, 0]
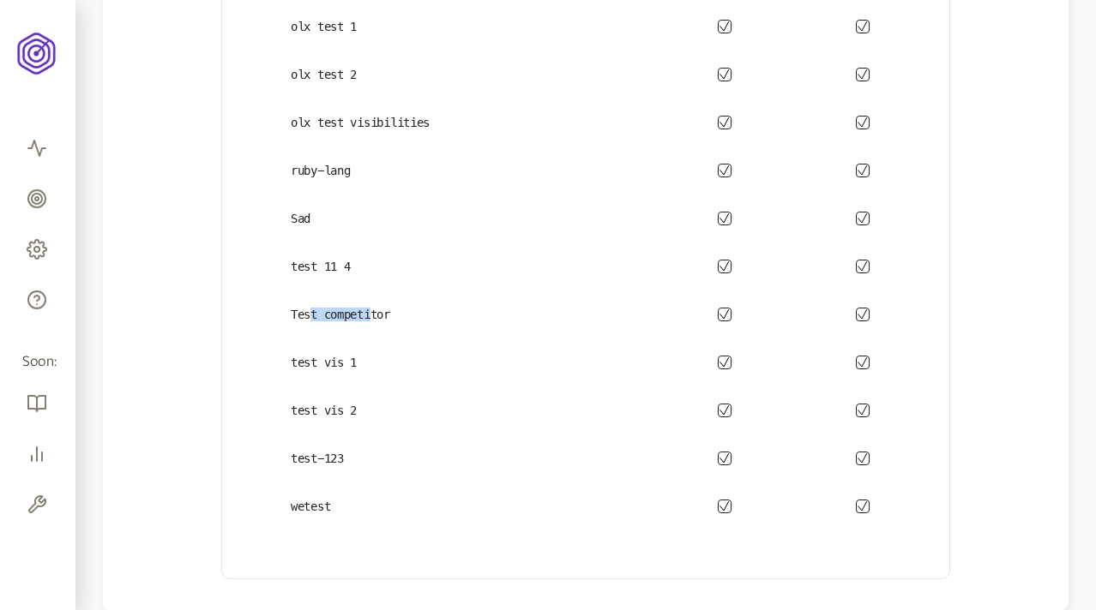
drag, startPoint x: 309, startPoint y: 313, endPoint x: 375, endPoint y: 313, distance: 66.0
click at [375, 313] on p "Test competitor" at bounding box center [447, 315] width 416 height 14
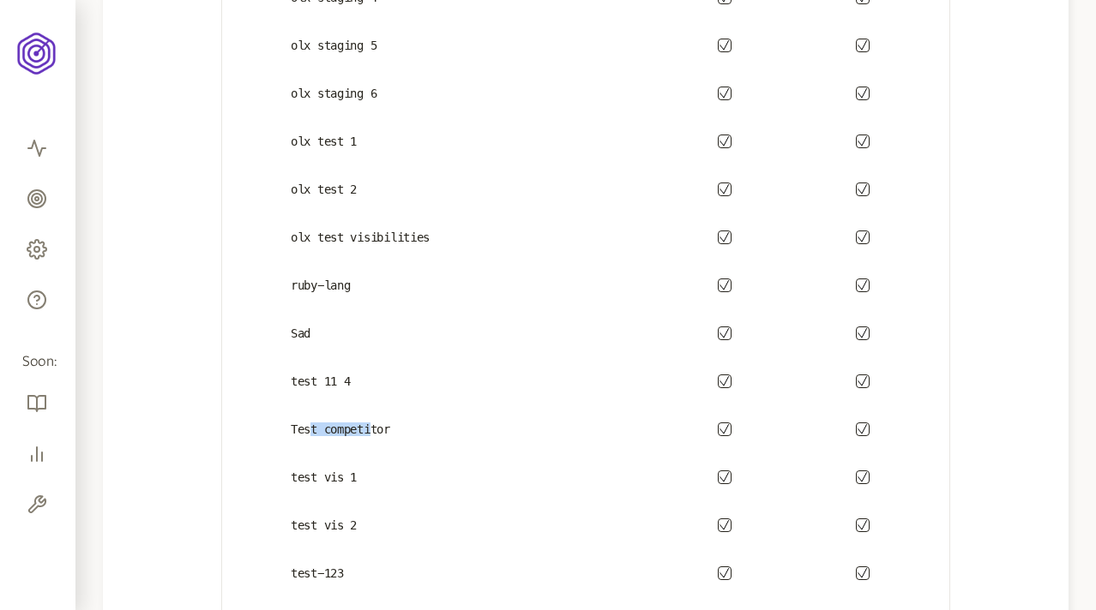
scroll to position [1326, 0]
drag, startPoint x: 315, startPoint y: 187, endPoint x: 380, endPoint y: 187, distance: 64.3
click at [380, 187] on p "olx test 2" at bounding box center [447, 190] width 416 height 14
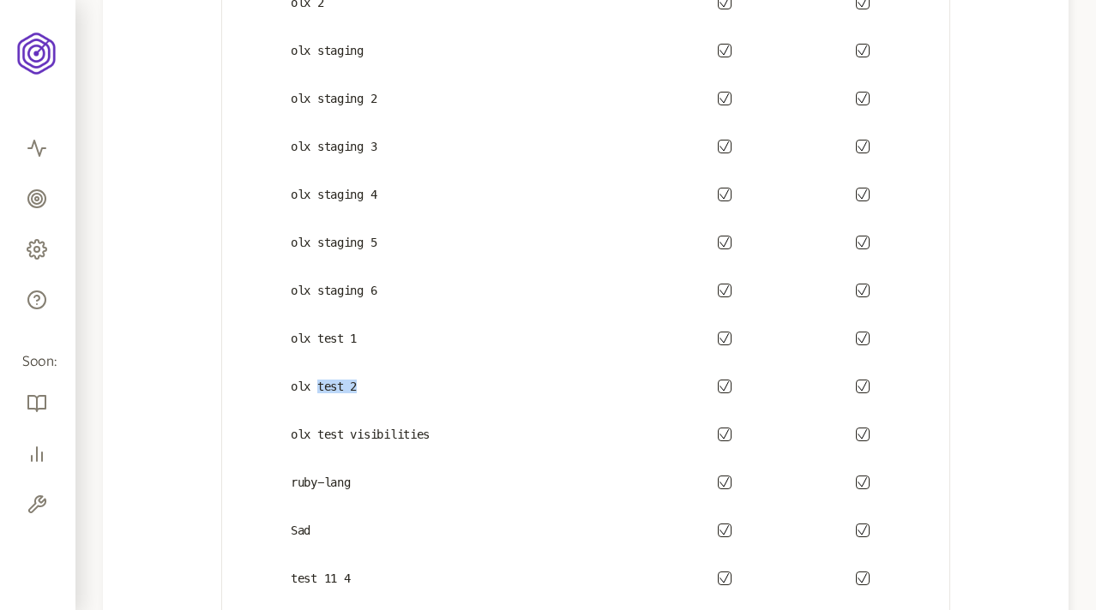
scroll to position [1116, 0]
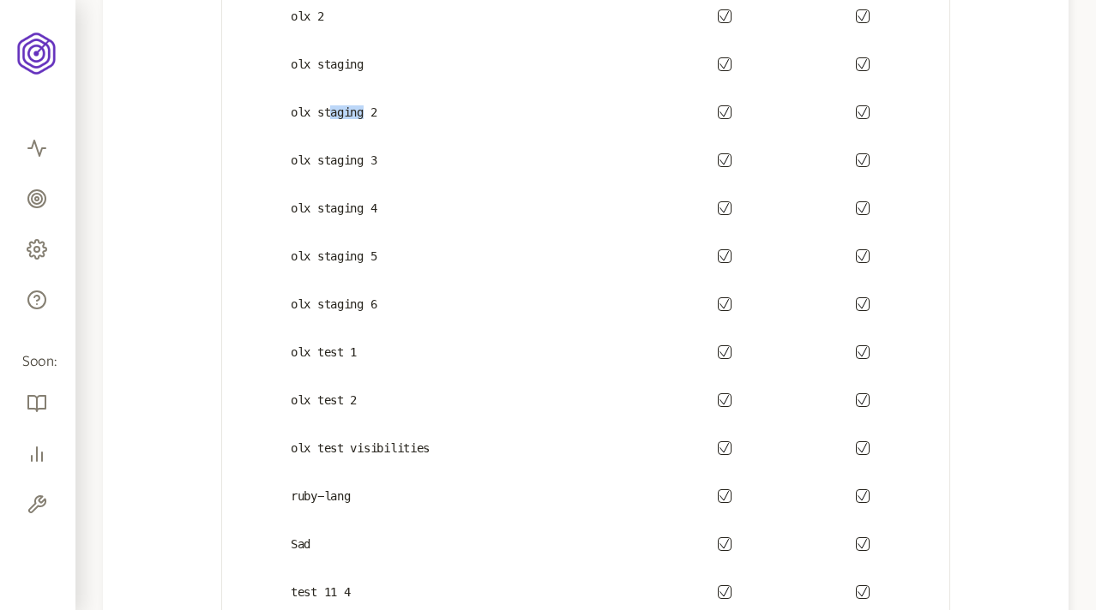
drag, startPoint x: 329, startPoint y: 111, endPoint x: 372, endPoint y: 111, distance: 42.9
click at [372, 111] on p "olx staging 2" at bounding box center [447, 112] width 416 height 14
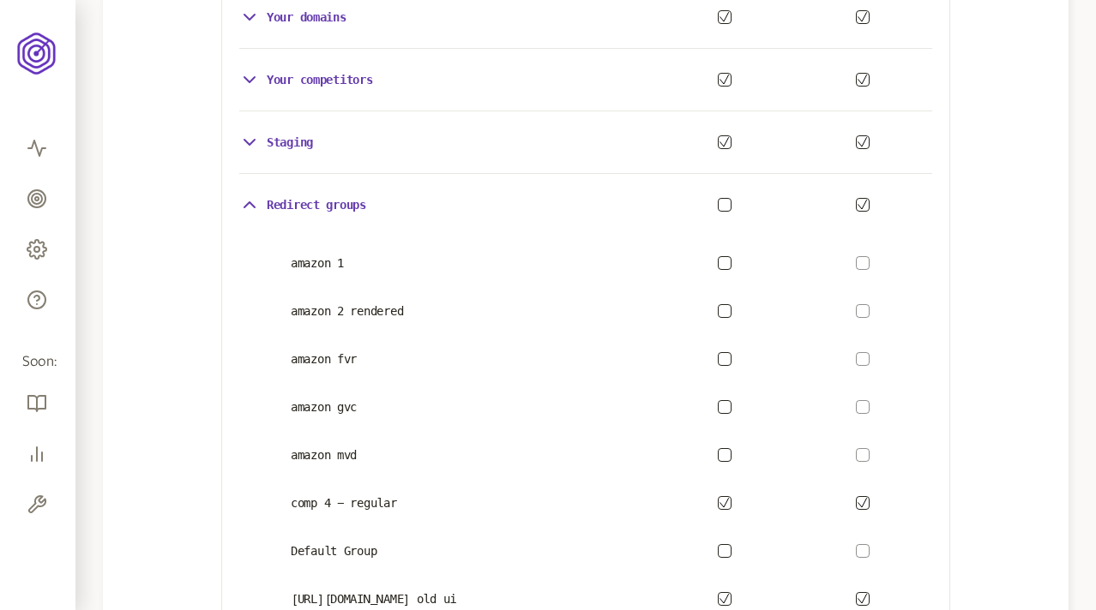
scroll to position [516, 0]
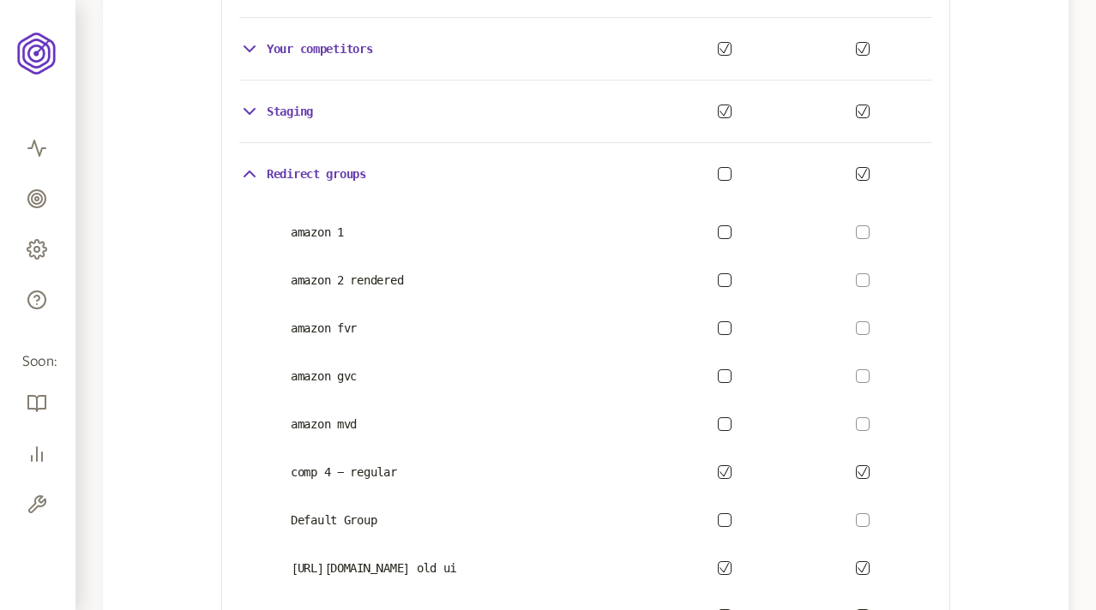
click at [724, 173] on button "button" at bounding box center [725, 174] width 14 height 14
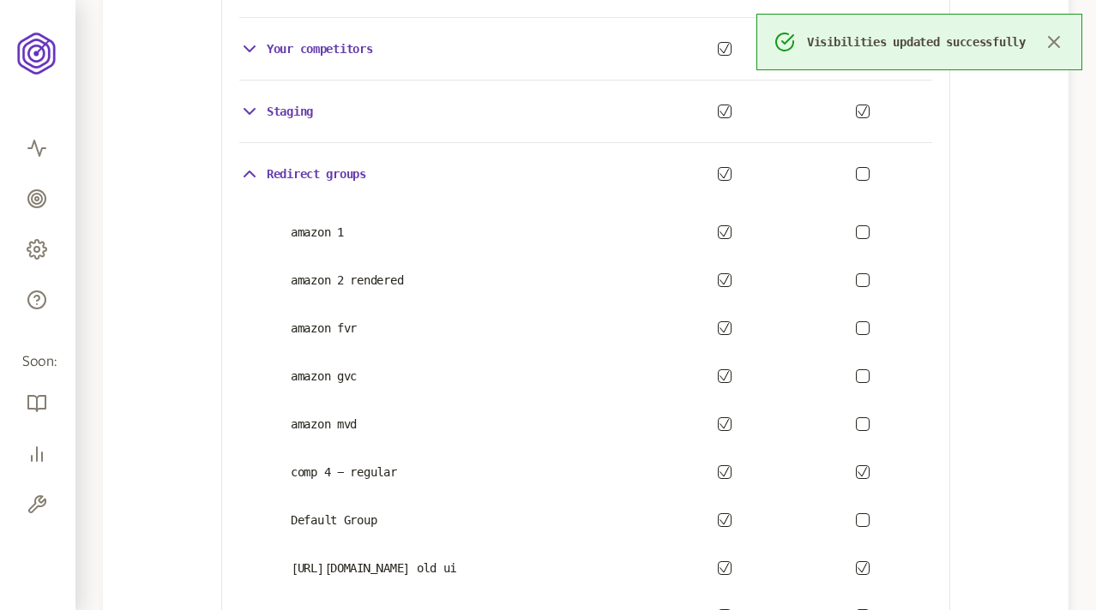
click at [861, 173] on button "button" at bounding box center [863, 174] width 14 height 14
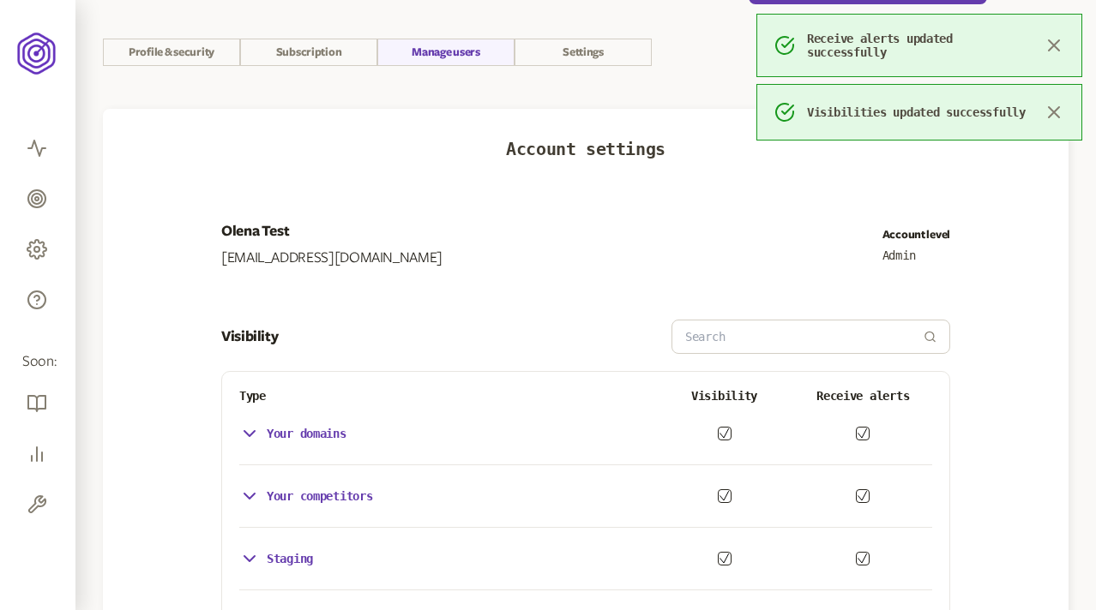
scroll to position [0, 0]
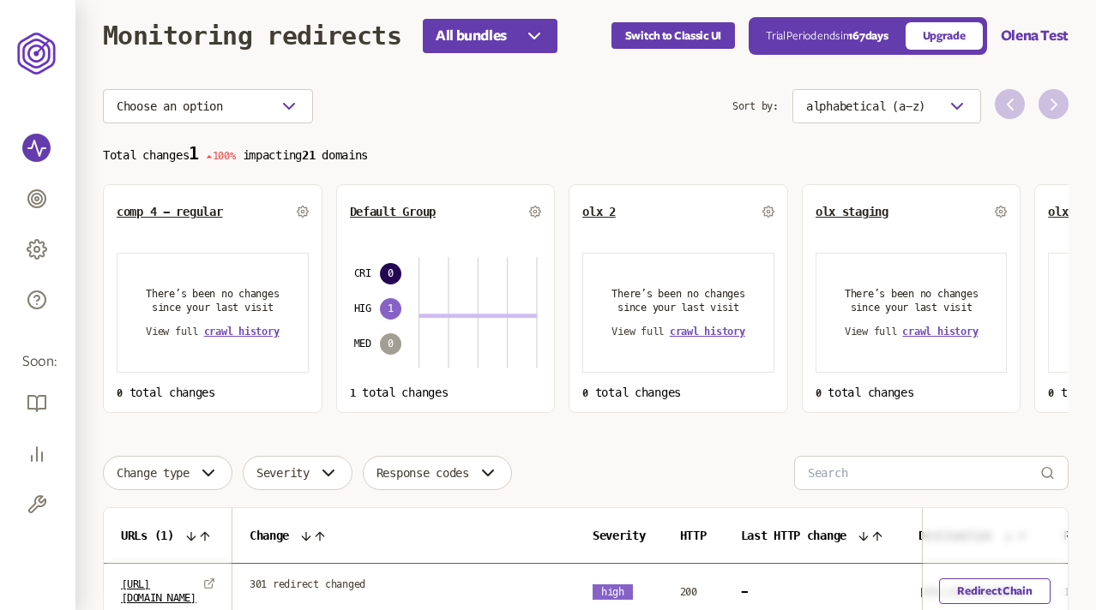
scroll to position [13, 0]
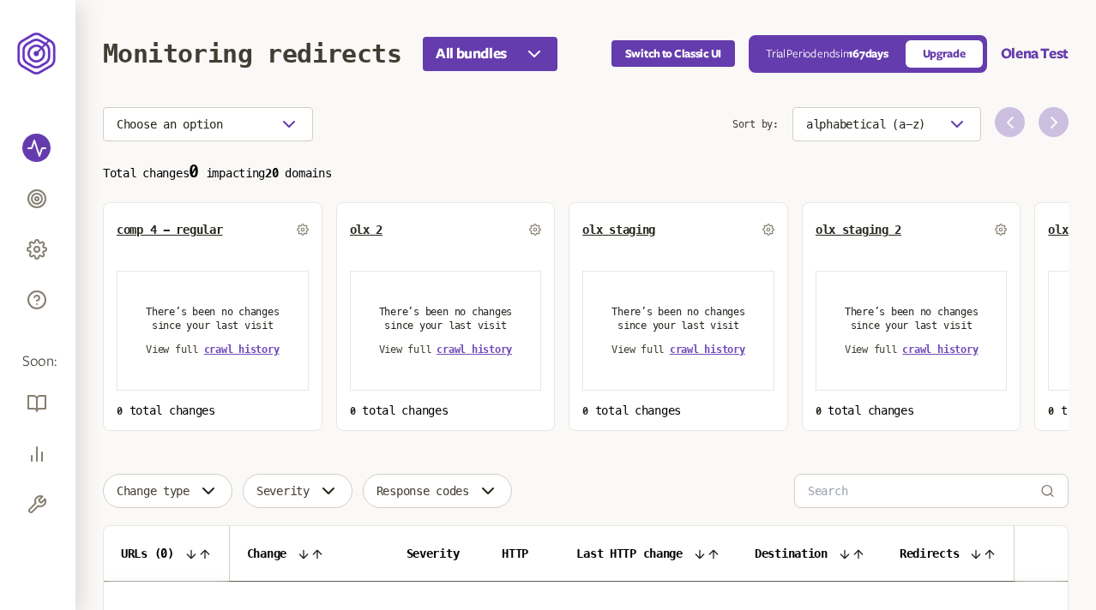
click at [418, 146] on section "Choose an option Sort by: alphabetical (a-z) Total changes 0 impacting 20 domai…" at bounding box center [585, 269] width 965 height 324
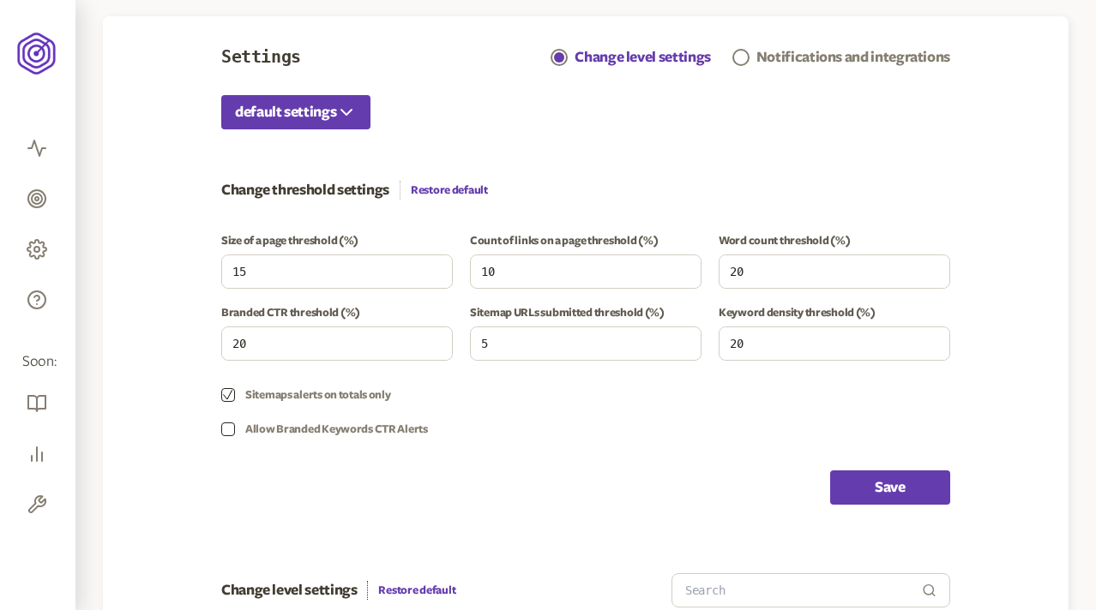
scroll to position [147, 0]
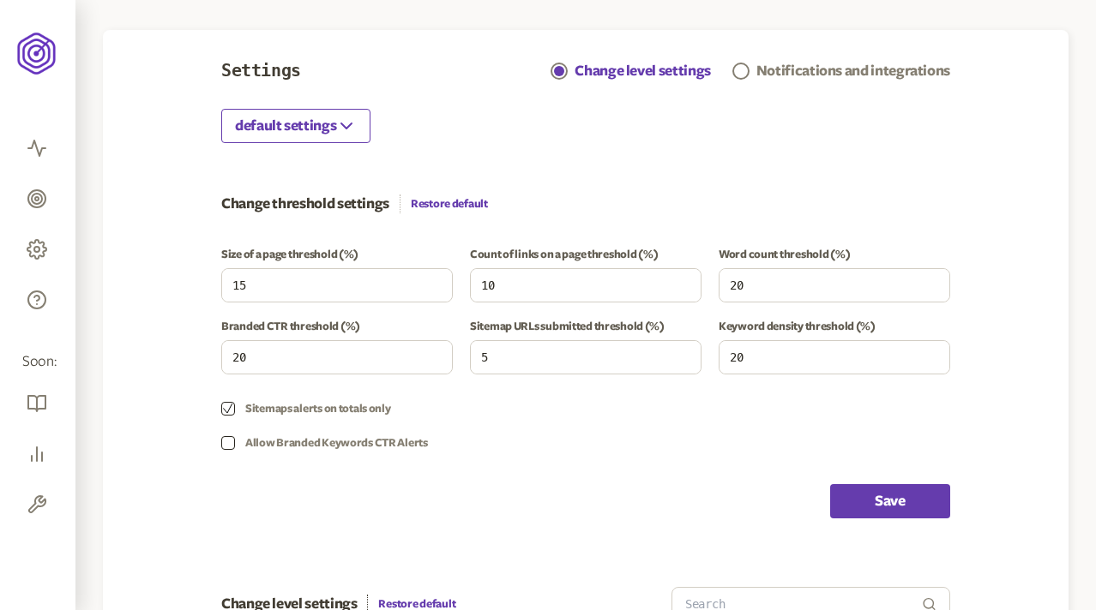
click at [342, 135] on icon "button" at bounding box center [346, 126] width 21 height 21
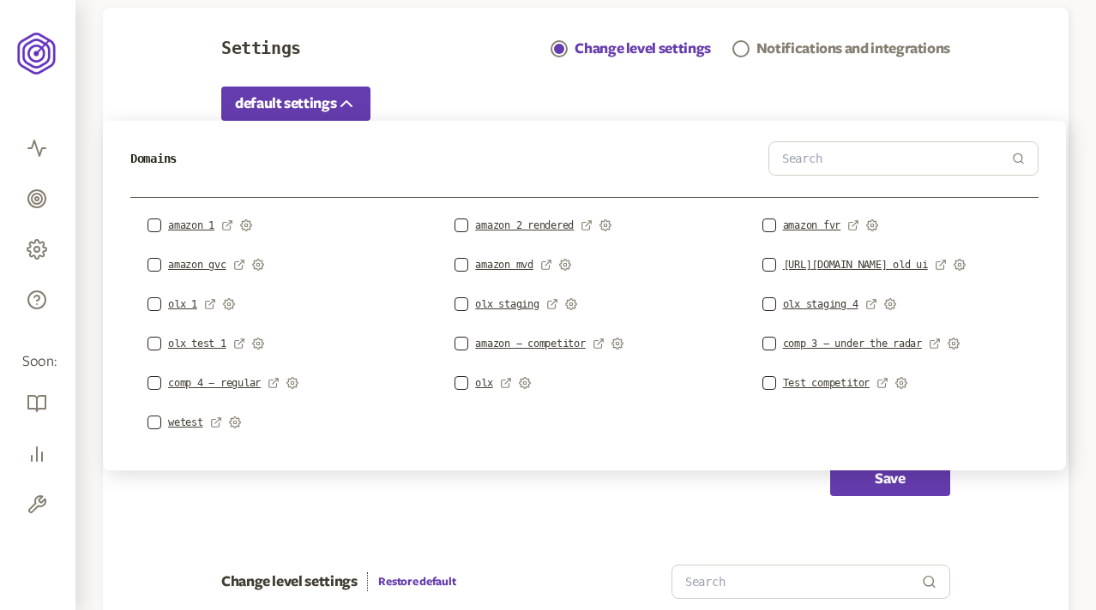
scroll to position [168, 0]
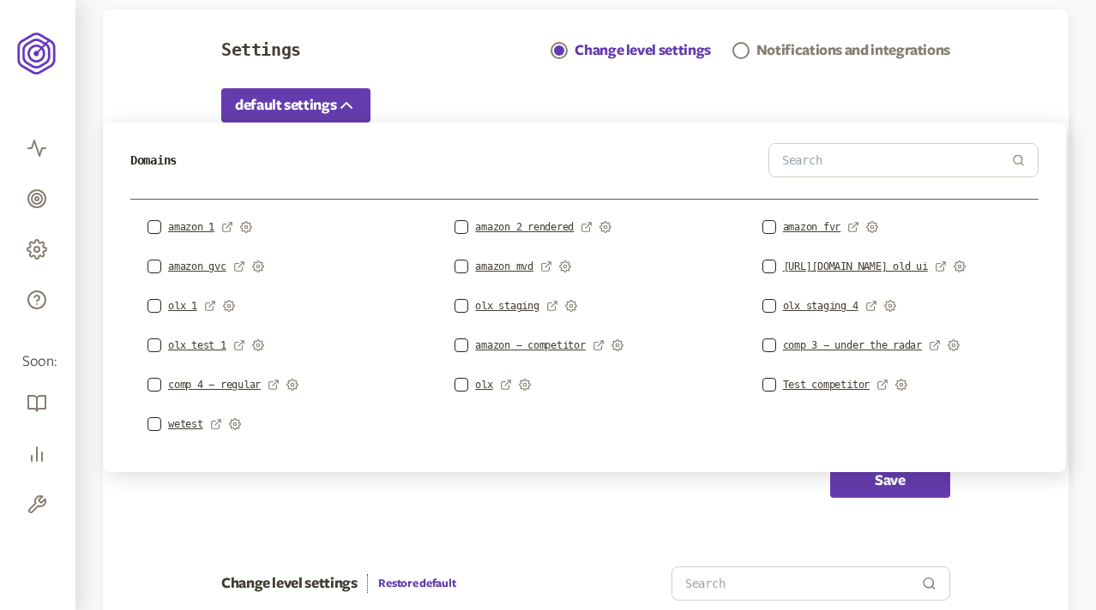
click at [733, 94] on div "default settings" at bounding box center [585, 105] width 729 height 34
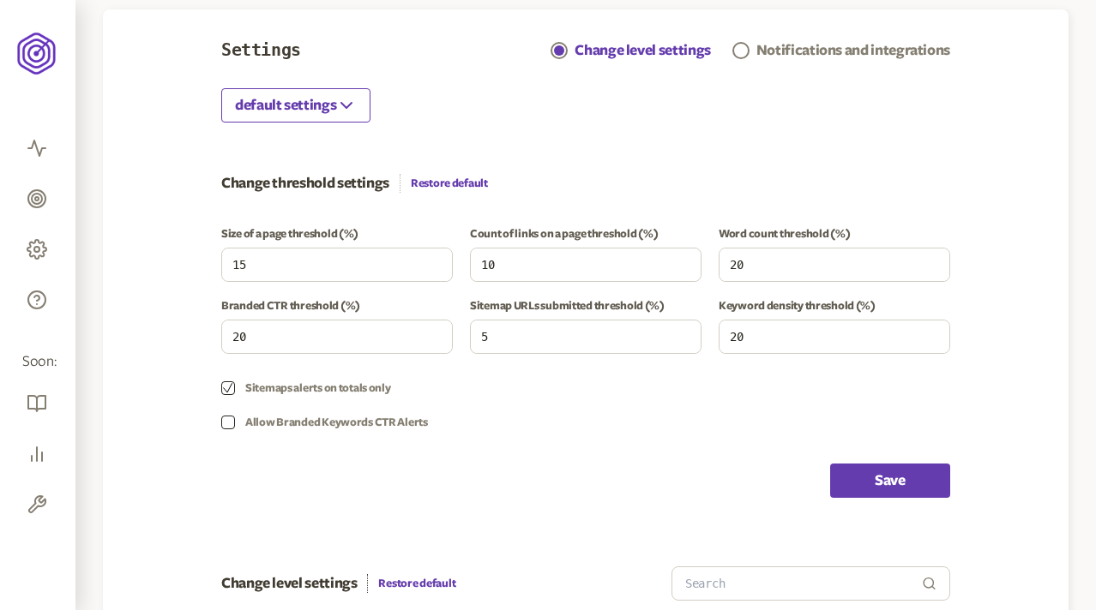
click at [347, 103] on icon "button" at bounding box center [346, 105] width 21 height 21
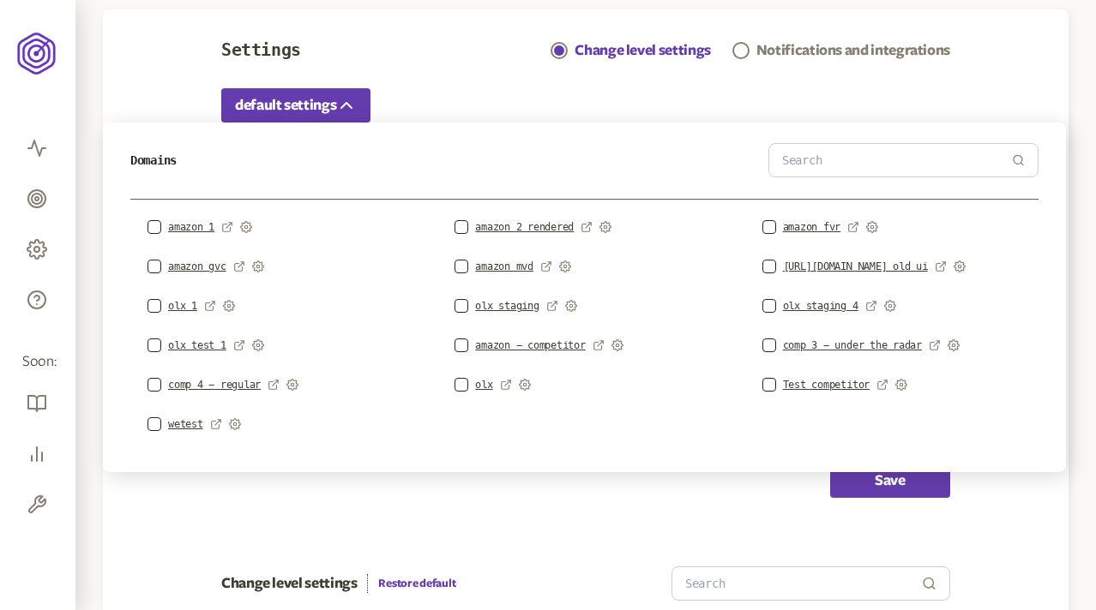
click at [470, 96] on div "default settings" at bounding box center [585, 105] width 729 height 34
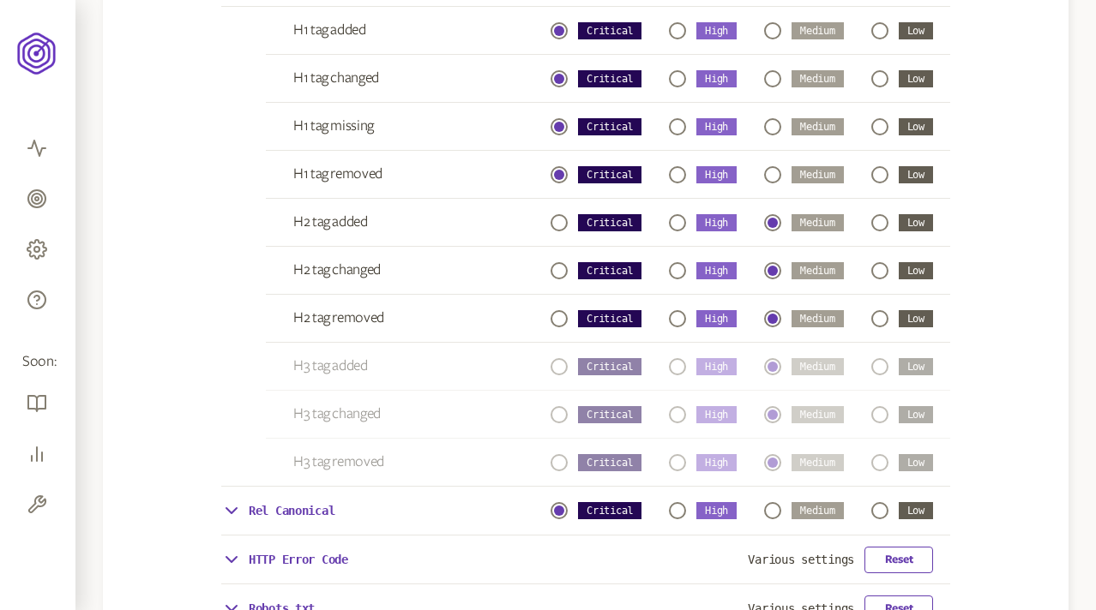
scroll to position [0, 0]
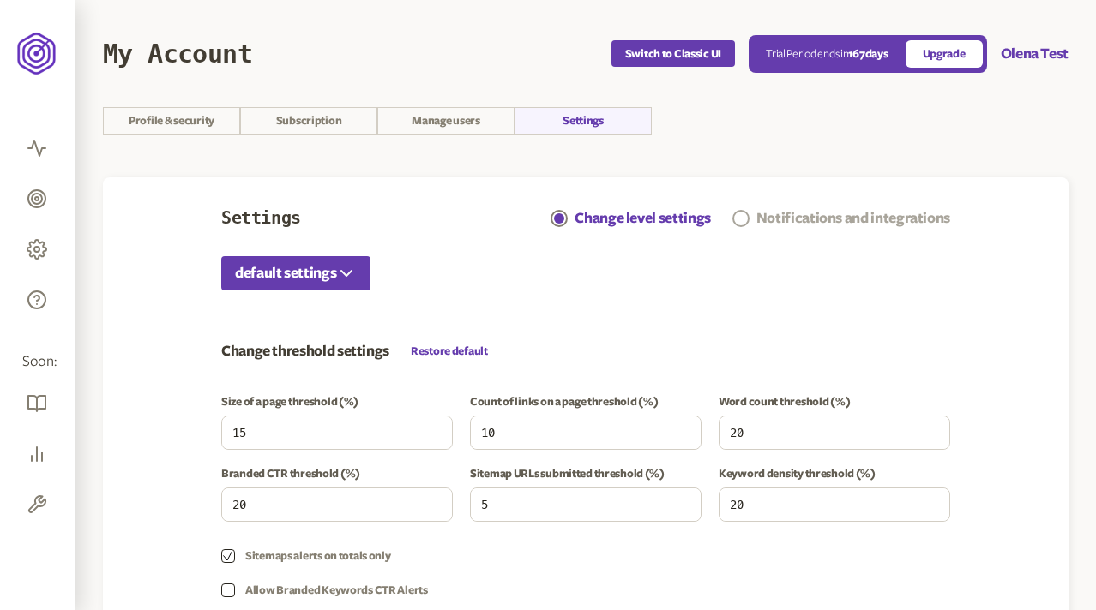
click at [790, 213] on div "Notifications and integrations" at bounding box center [853, 218] width 194 height 21
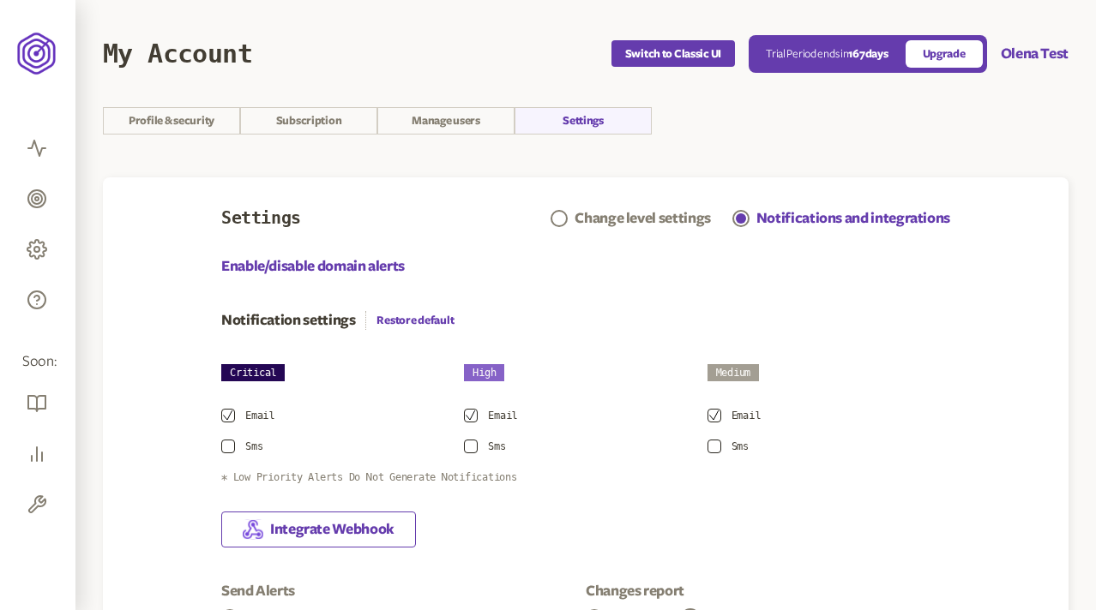
scroll to position [105, 0]
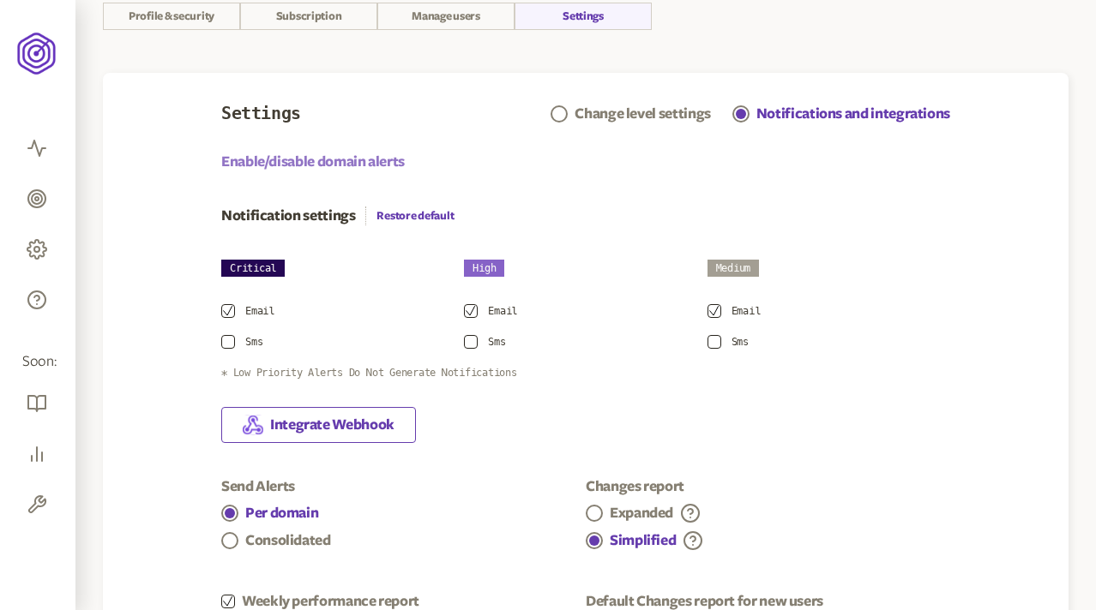
click at [301, 159] on link "Enable/disable domain alerts" at bounding box center [312, 162] width 183 height 21
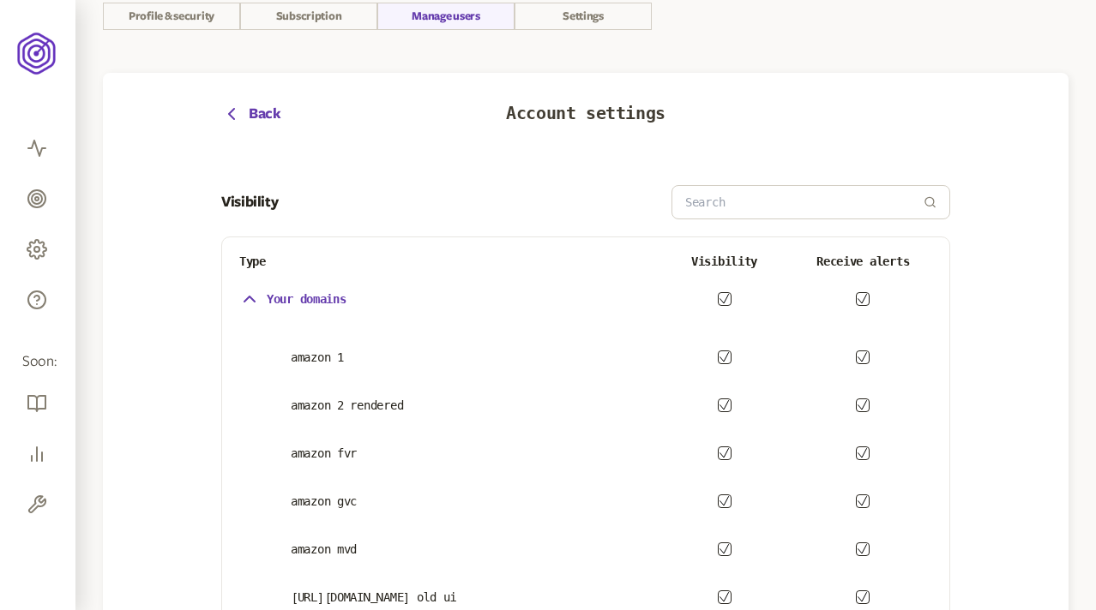
click at [329, 301] on p "Your domains" at bounding box center [307, 299] width 80 height 14
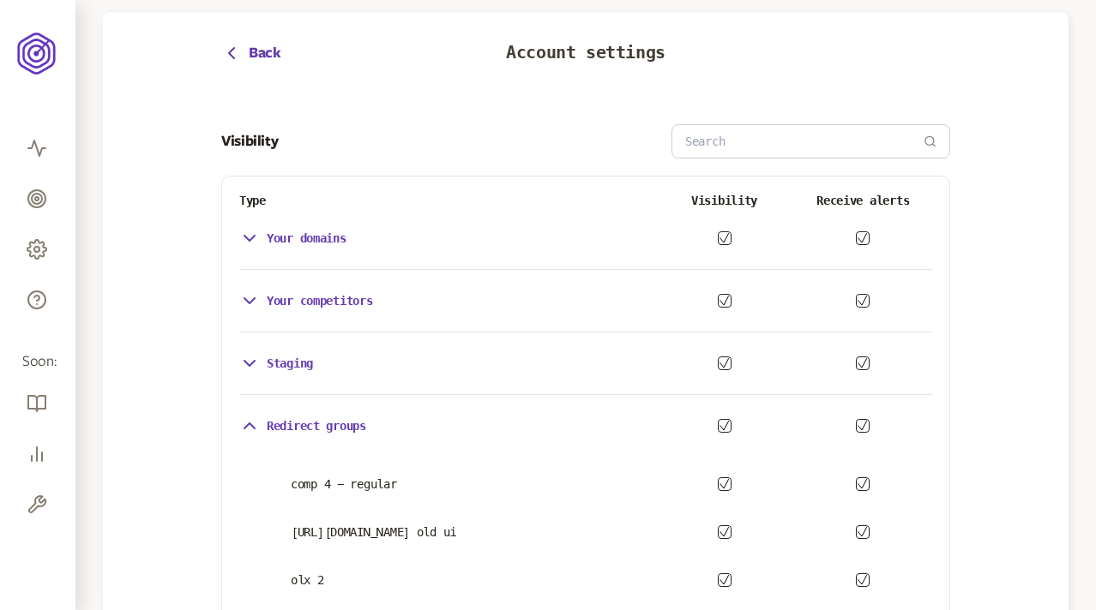
scroll to position [129, 0]
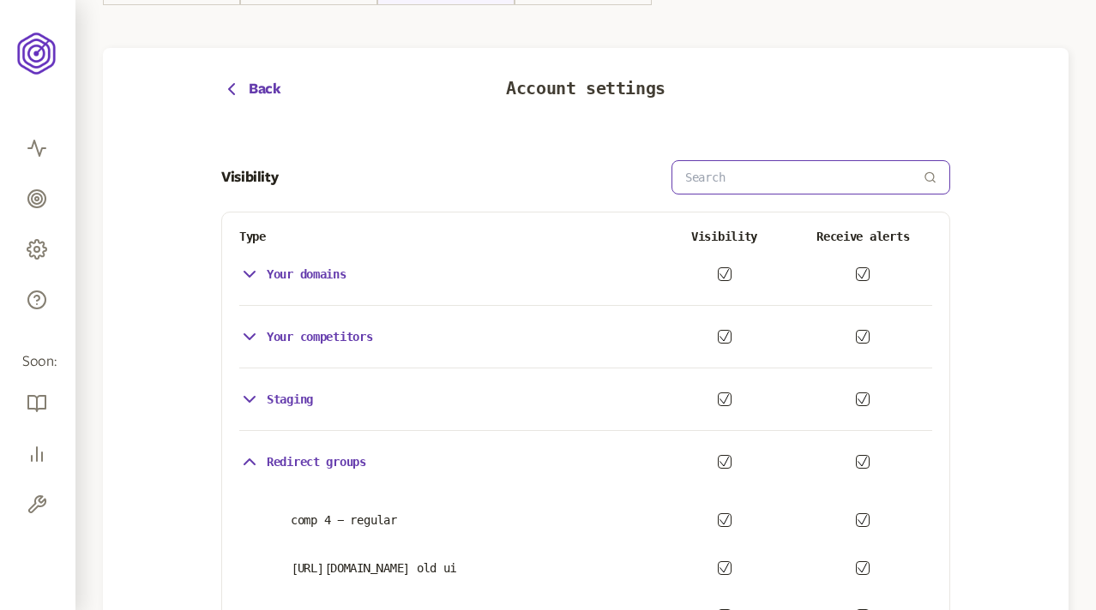
click at [752, 168] on input at bounding box center [804, 177] width 238 height 33
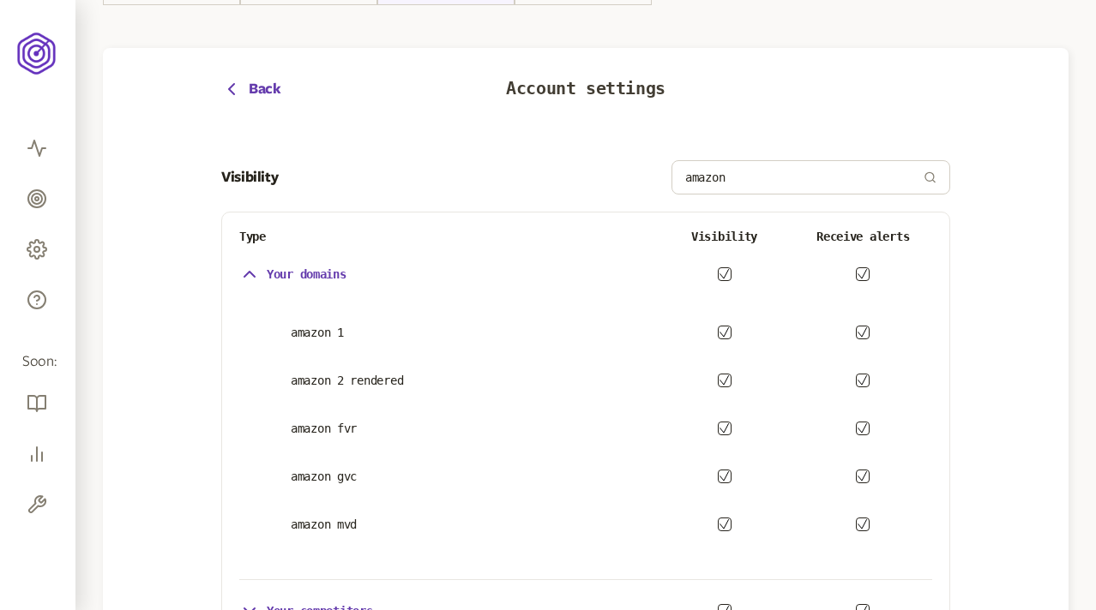
click at [249, 270] on icon "button" at bounding box center [249, 274] width 21 height 21
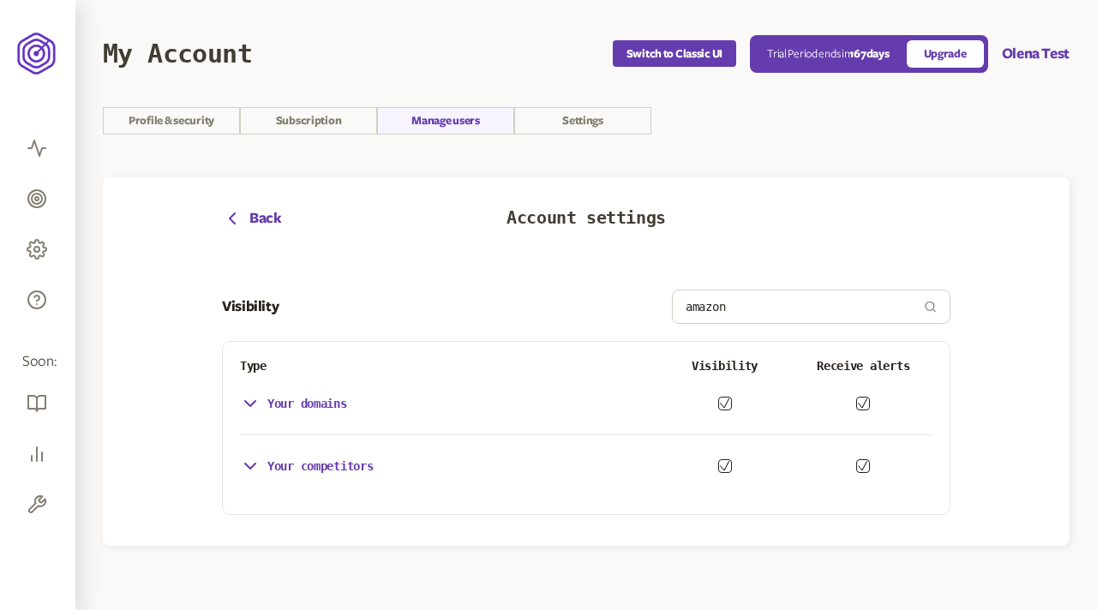
click at [250, 458] on icon "button" at bounding box center [250, 466] width 21 height 21
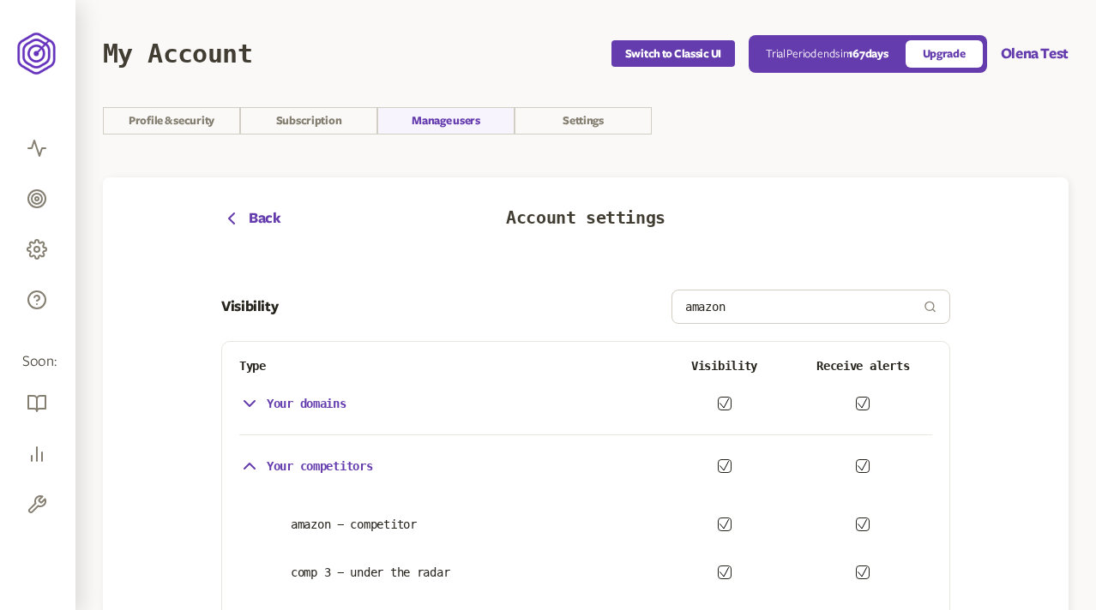
click at [250, 464] on icon "button" at bounding box center [249, 466] width 10 height 5
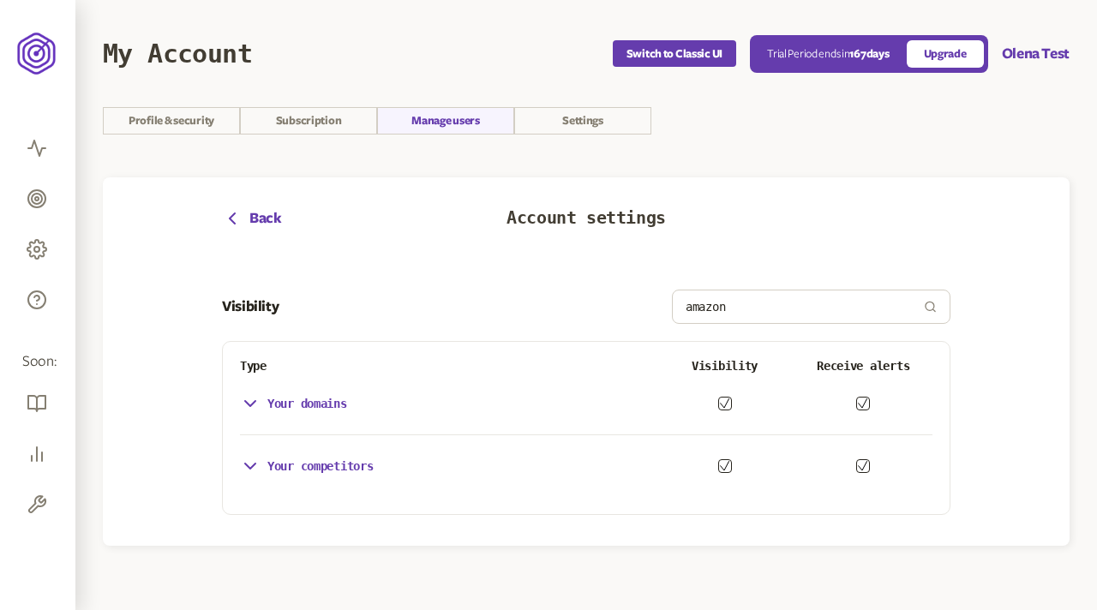
click at [353, 462] on p "Your competitors" at bounding box center [320, 466] width 106 height 14
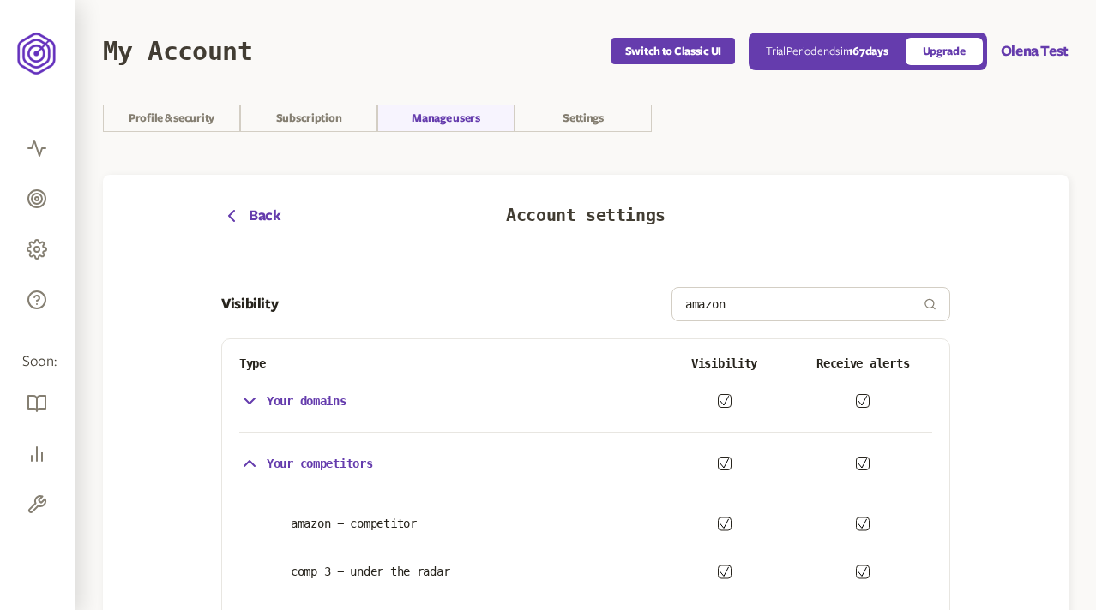
scroll to position [114, 0]
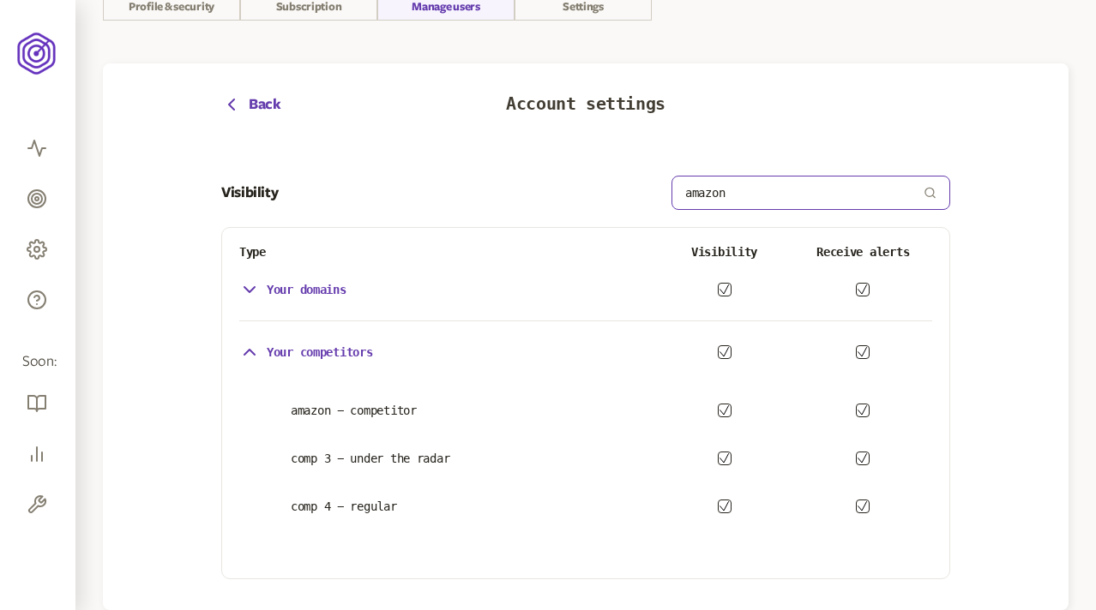
click at [740, 188] on input "amazon" at bounding box center [804, 193] width 238 height 33
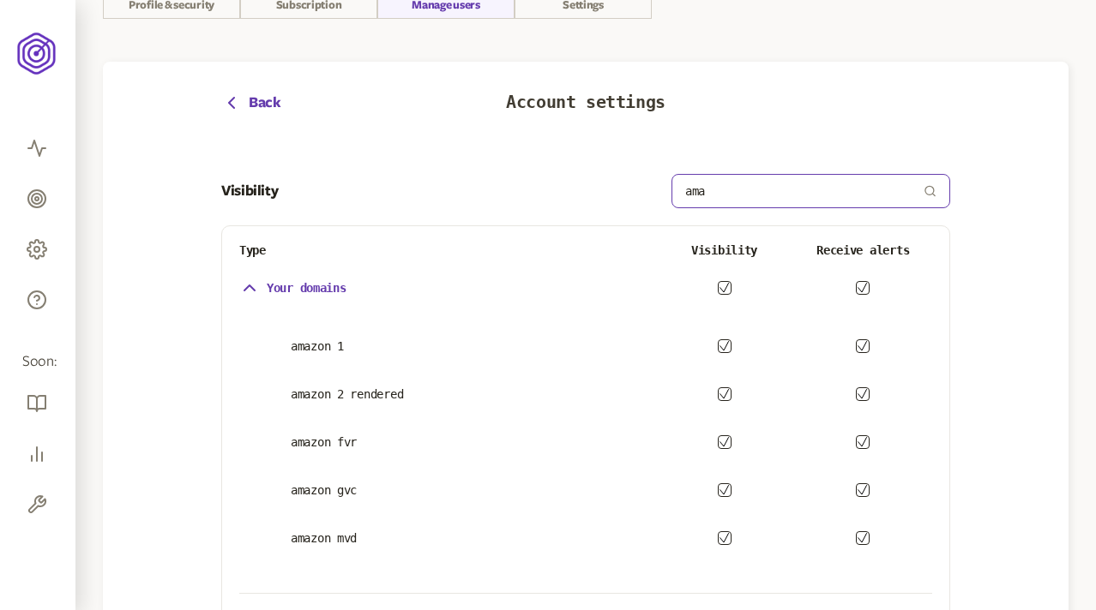
scroll to position [93, 0]
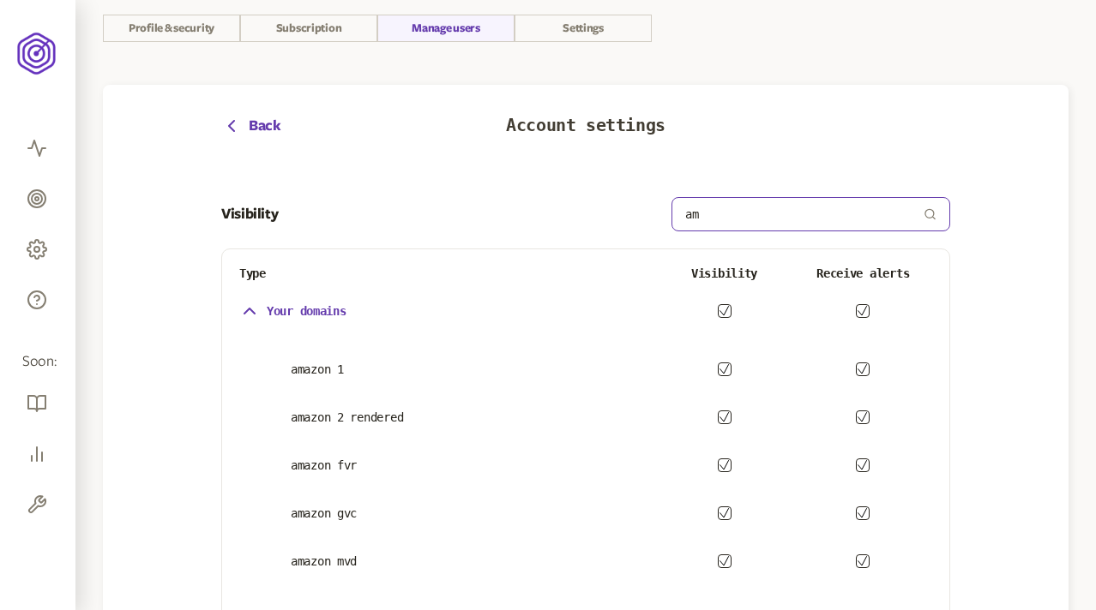
type input "a"
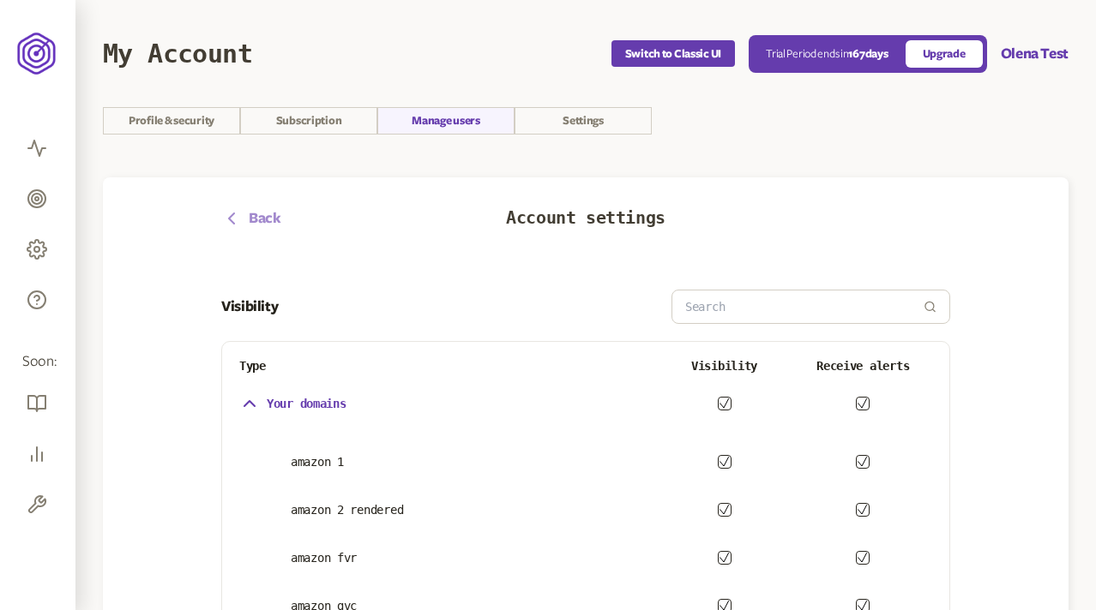
click at [250, 217] on span "Back" at bounding box center [265, 218] width 33 height 21
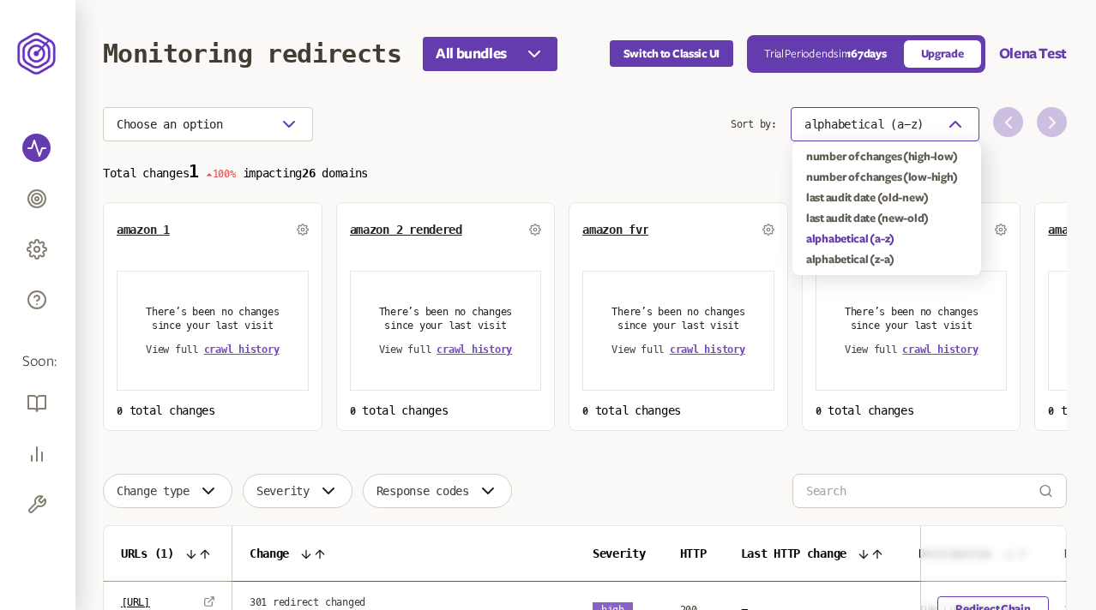
click at [925, 111] on button "alphabetical (a-z)" at bounding box center [884, 124] width 189 height 34
click at [890, 153] on div "number of changes (high-low)" at bounding box center [886, 157] width 161 height 14
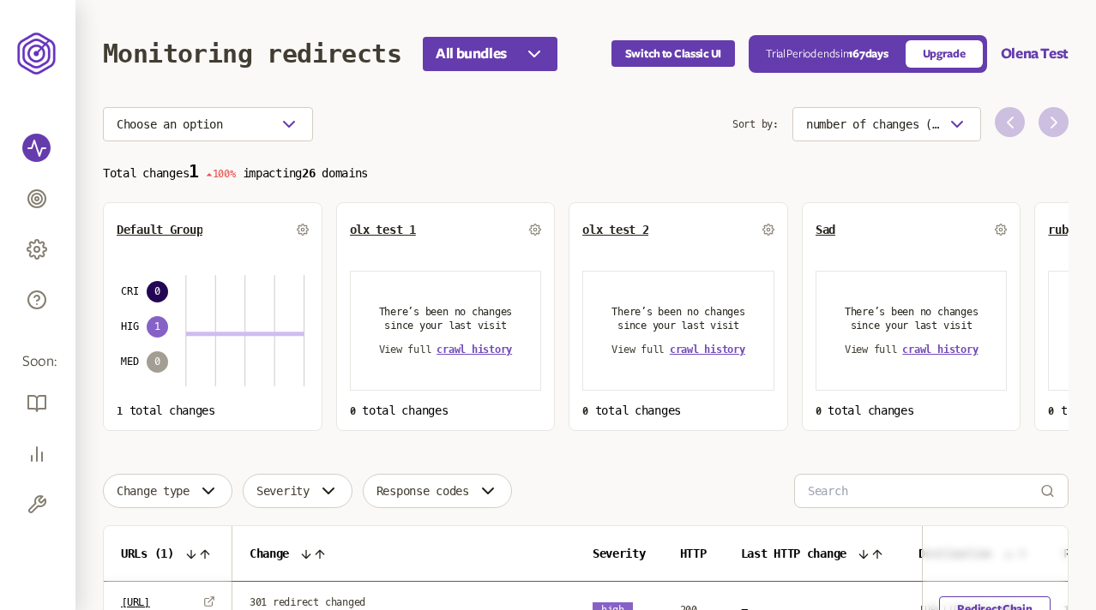
click at [505, 145] on section "Choose an option Sort by: number of changes (high-low) Total changes 1 100% imp…" at bounding box center [585, 269] width 965 height 324
click at [652, 52] on button "Switch to Classic UI" at bounding box center [672, 53] width 123 height 27
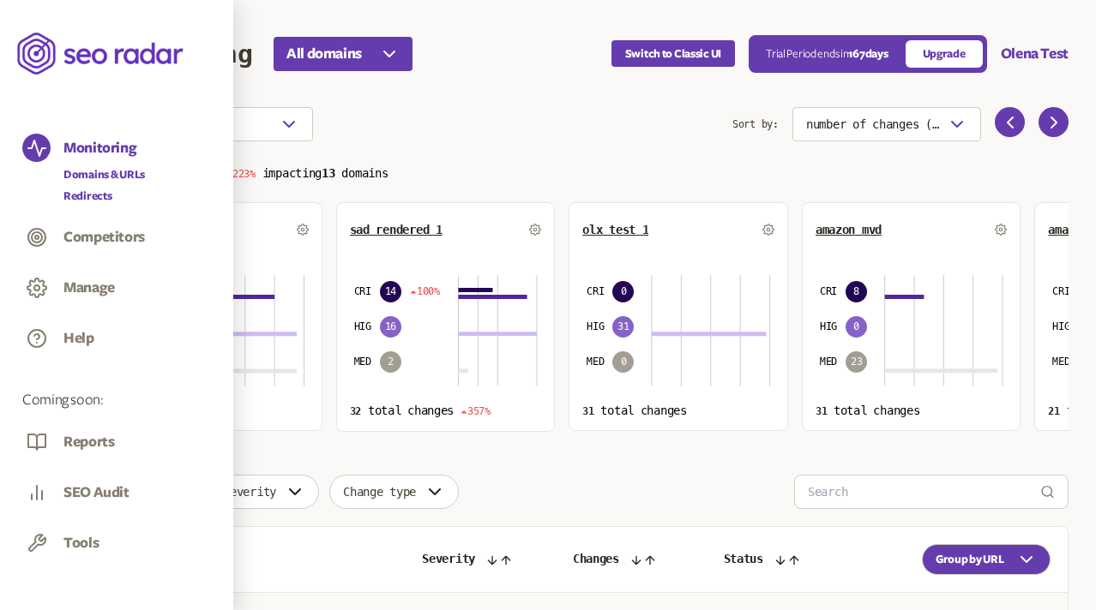
click at [91, 196] on link "Redirects" at bounding box center [103, 196] width 81 height 17
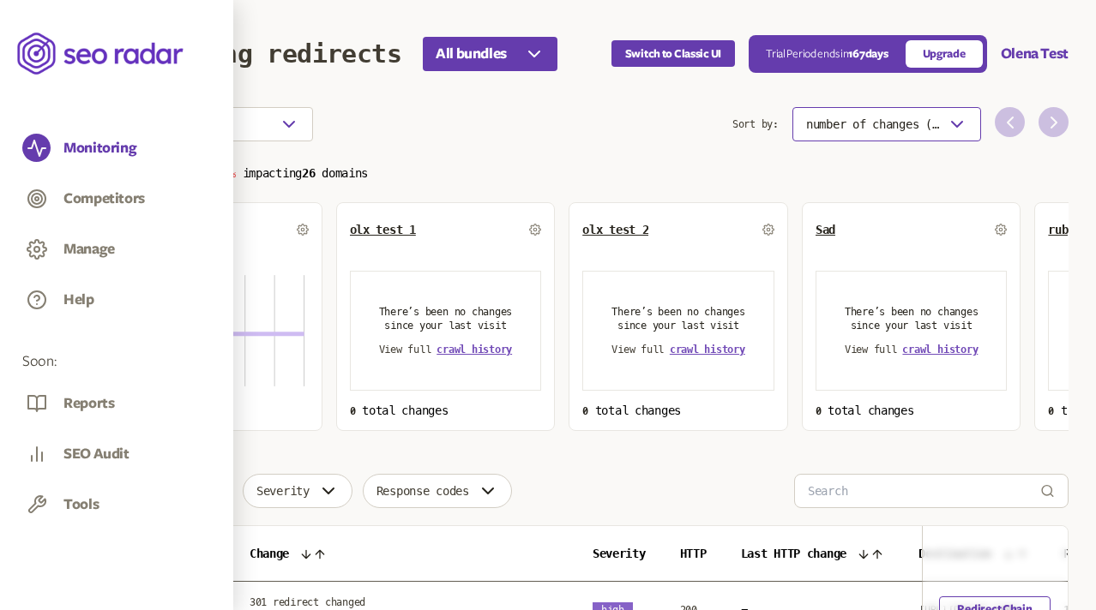
click at [935, 119] on span "number of changes (high-low)" at bounding box center [873, 124] width 134 height 14
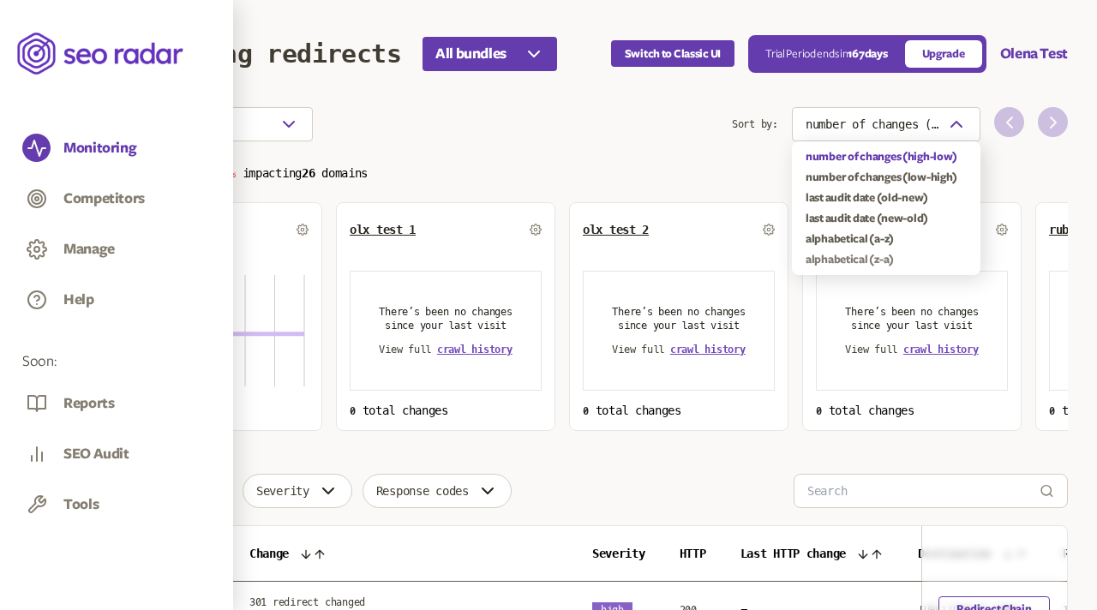
click at [863, 256] on div "alphabetical (z-a)" at bounding box center [886, 260] width 161 height 14
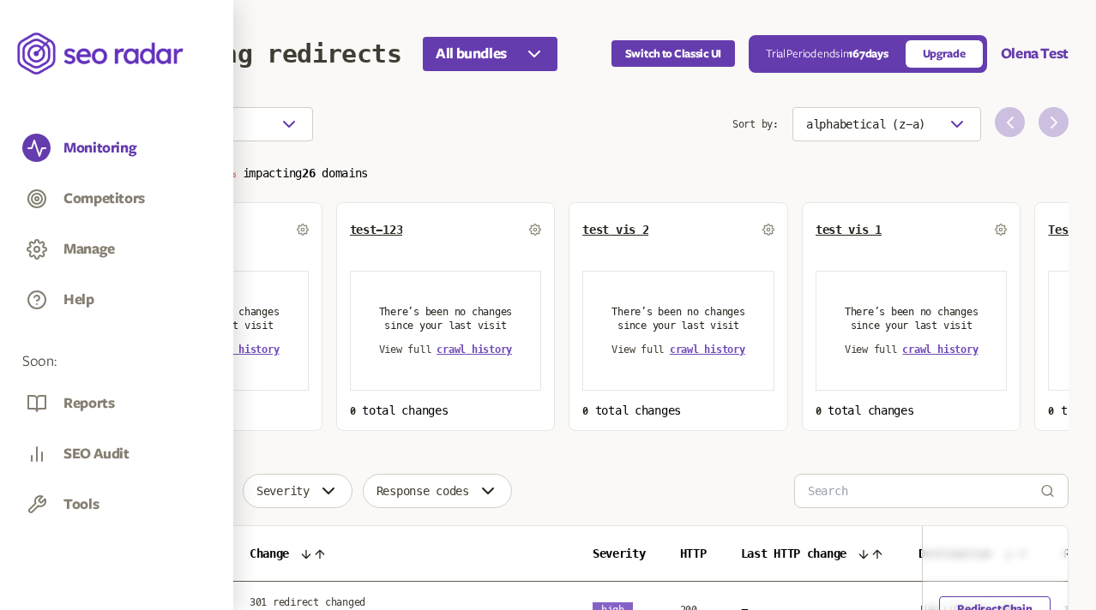
click at [137, 227] on span "wetest" at bounding box center [136, 230] width 39 height 14
click at [143, 231] on span "wetest" at bounding box center [136, 230] width 39 height 14
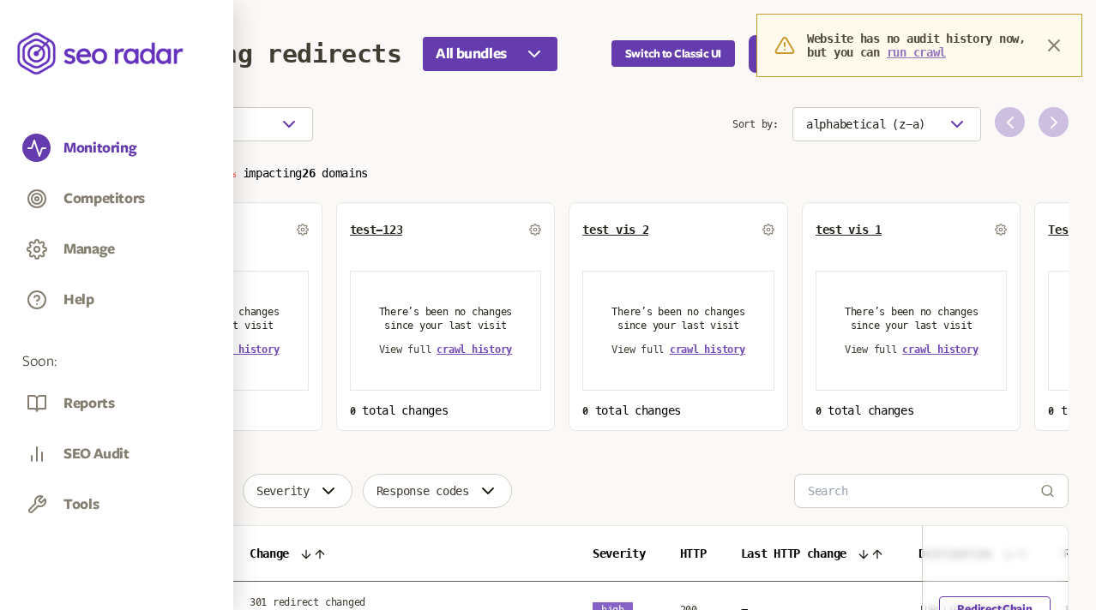
click at [946, 52] on button "run crawl" at bounding box center [915, 52] width 59 height 14
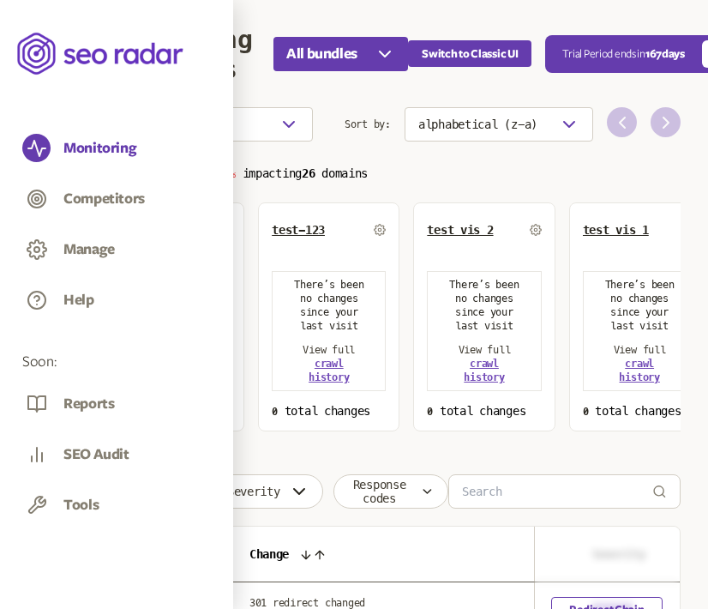
click at [134, 226] on span "wetest" at bounding box center [136, 230] width 39 height 14
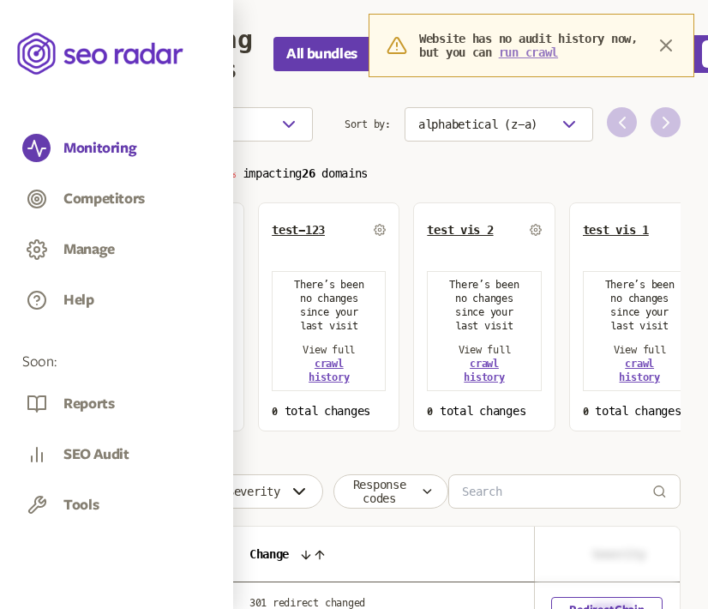
click at [558, 53] on button "run crawl" at bounding box center [528, 52] width 59 height 14
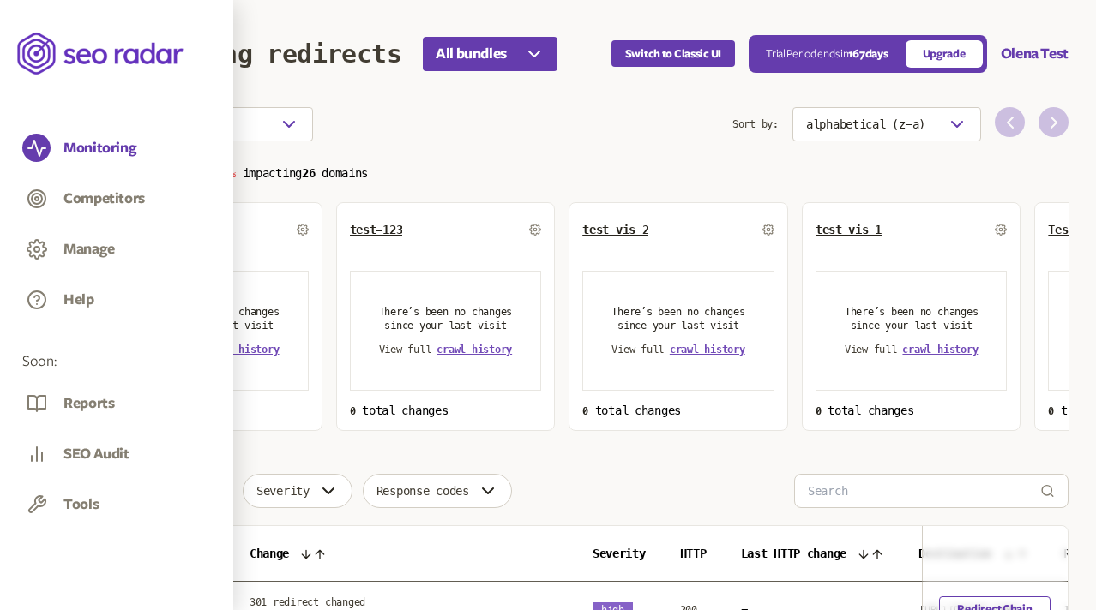
click at [632, 163] on p "Total changes 1 100% impacting 26 domains" at bounding box center [585, 172] width 965 height 20
click at [949, 116] on icon "button" at bounding box center [958, 124] width 21 height 21
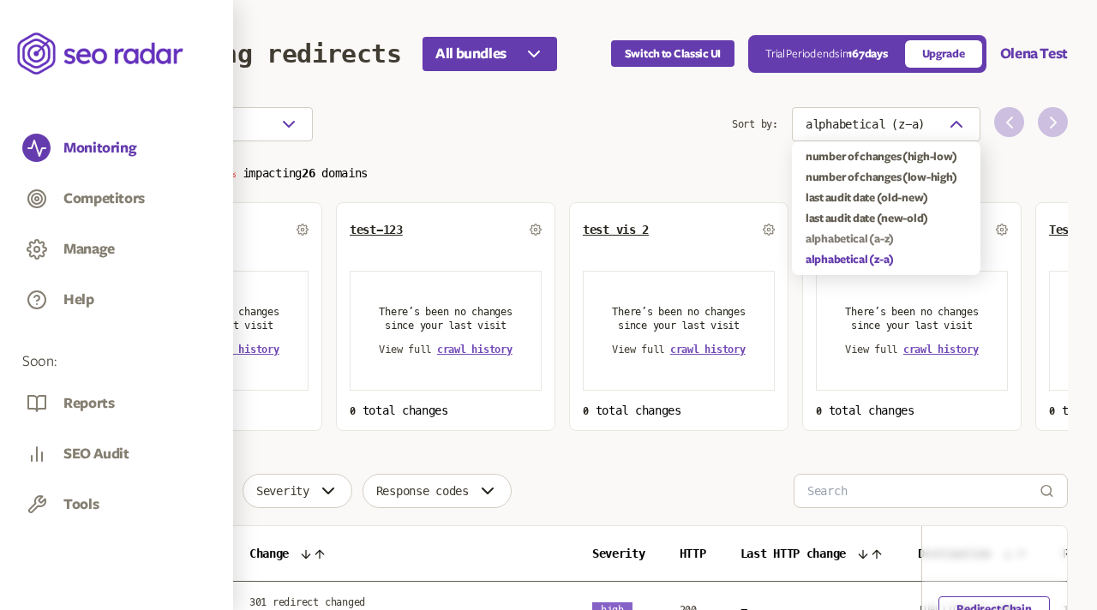
click at [872, 239] on div "alphabetical (a-z)" at bounding box center [886, 239] width 161 height 14
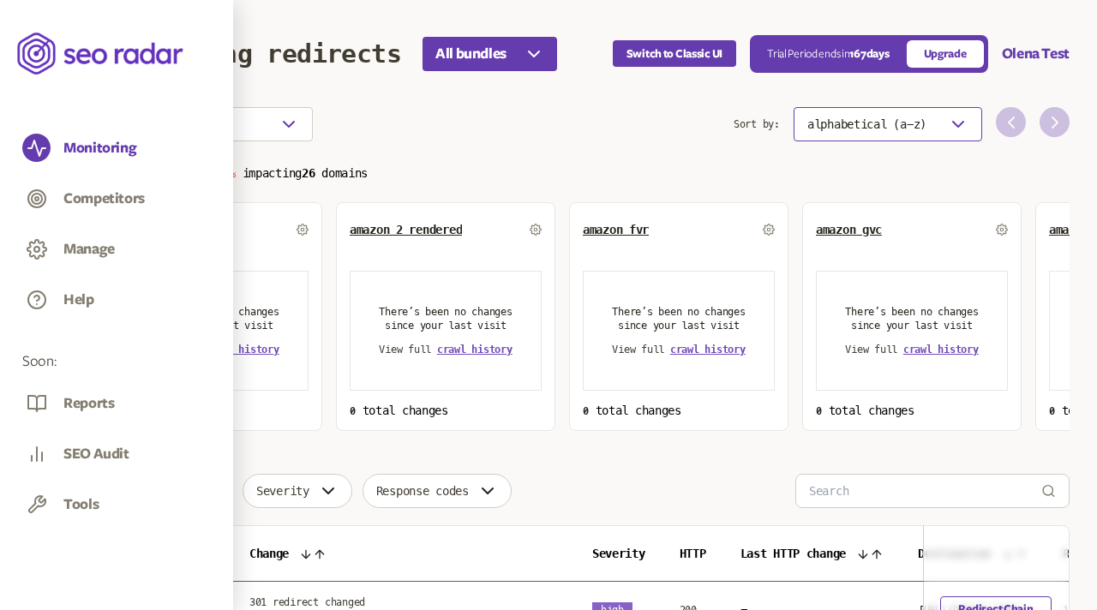
click at [922, 123] on span "alphabetical (a-z)" at bounding box center [867, 124] width 119 height 14
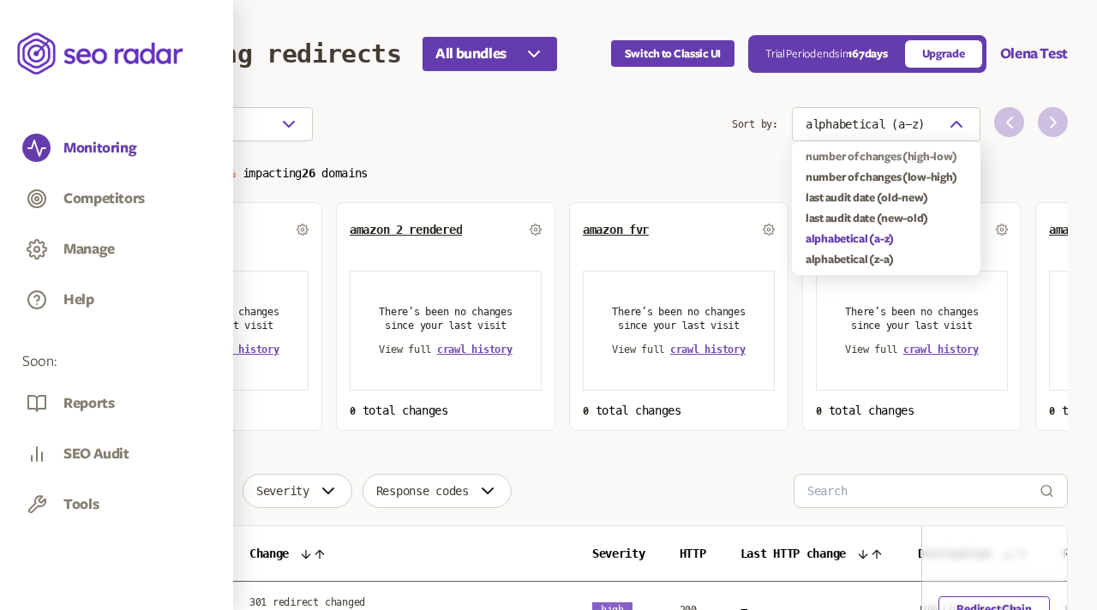
click at [911, 159] on div "number of changes (high-low)" at bounding box center [886, 157] width 161 height 14
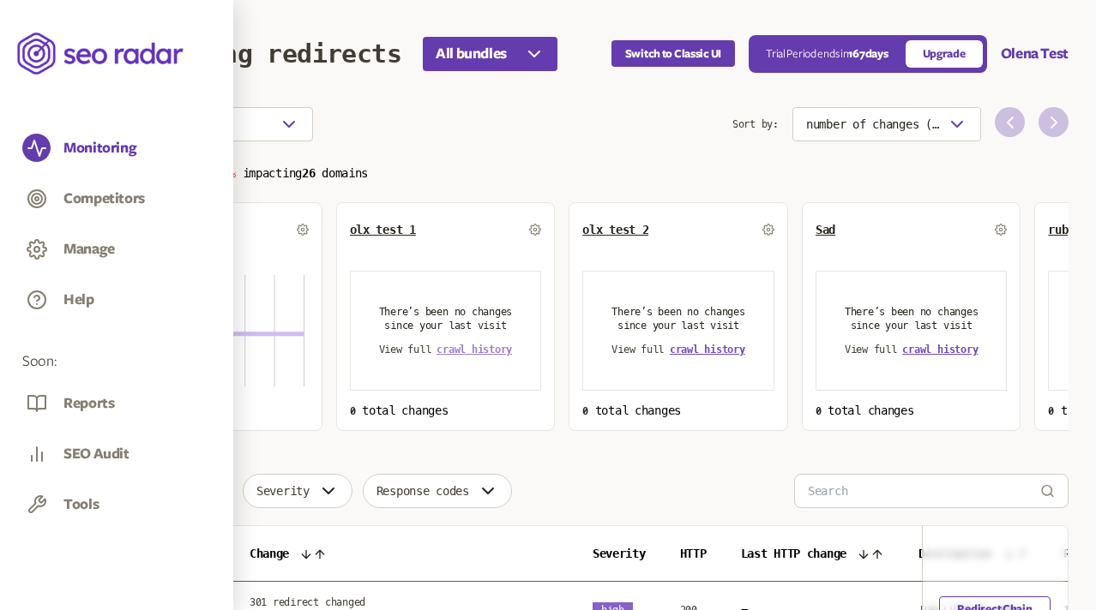
click at [472, 352] on span "crawl history" at bounding box center [473, 350] width 75 height 12
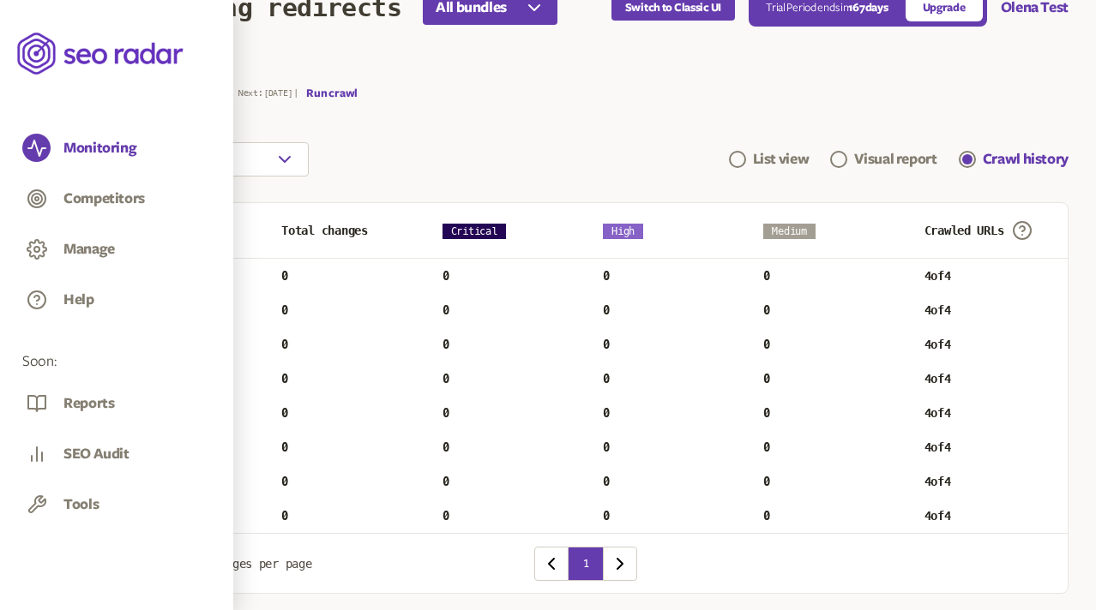
scroll to position [16, 0]
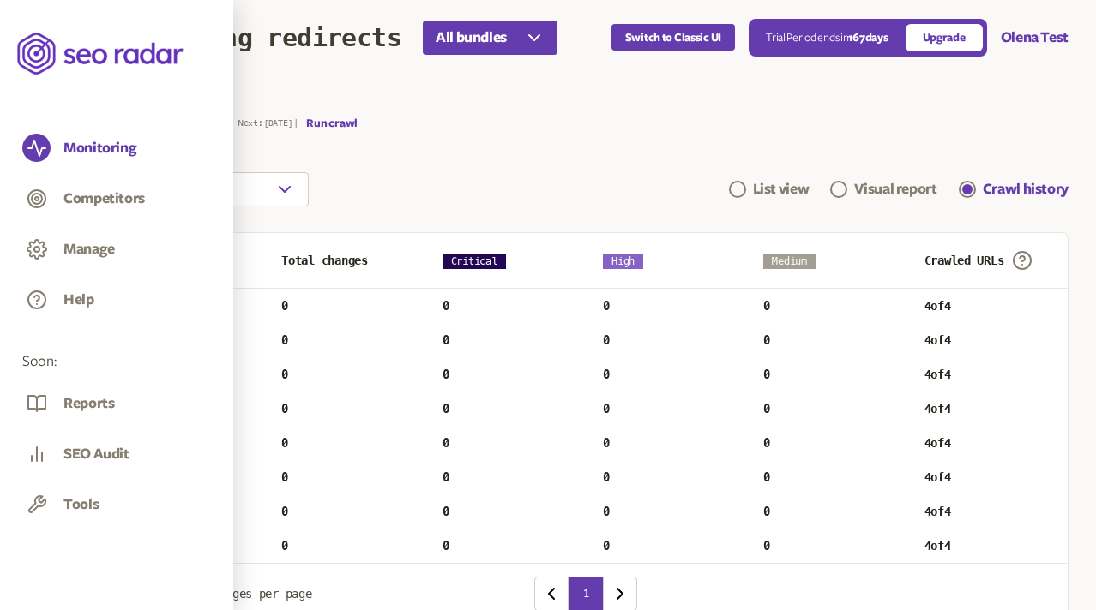
click at [116, 100] on icon "button" at bounding box center [113, 100] width 21 height 21
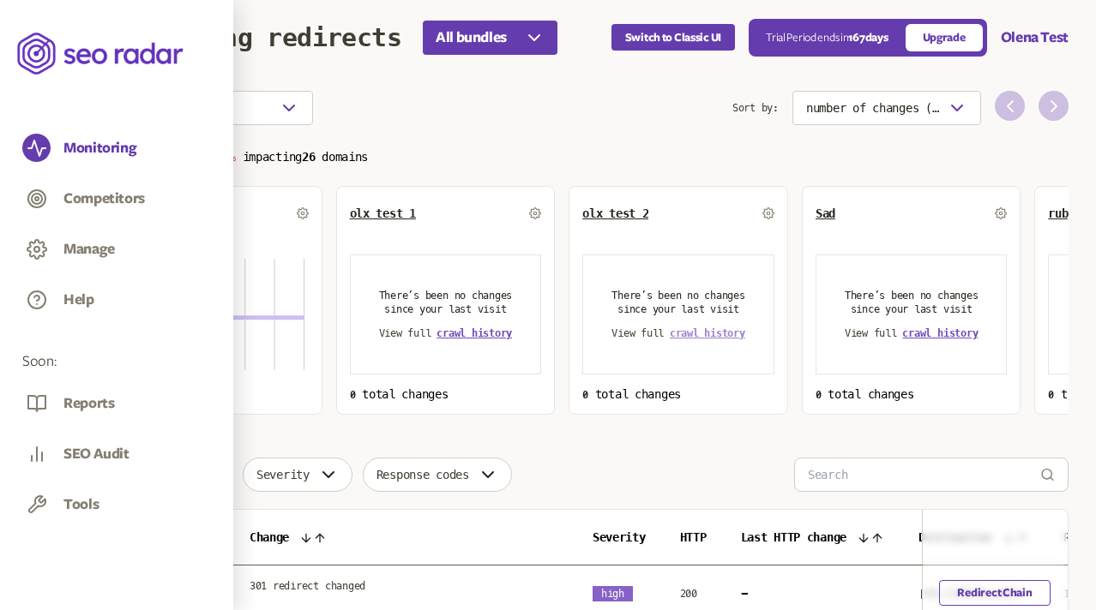
click at [711, 333] on span "crawl history" at bounding box center [706, 333] width 75 height 12
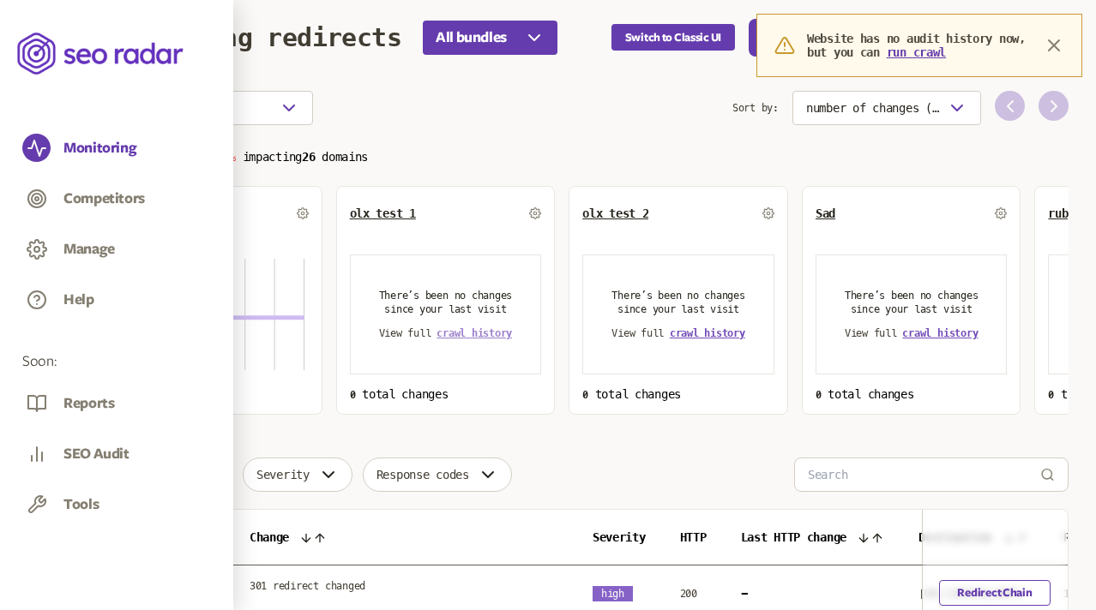
click at [485, 337] on link "crawl history" at bounding box center [473, 333] width 75 height 12
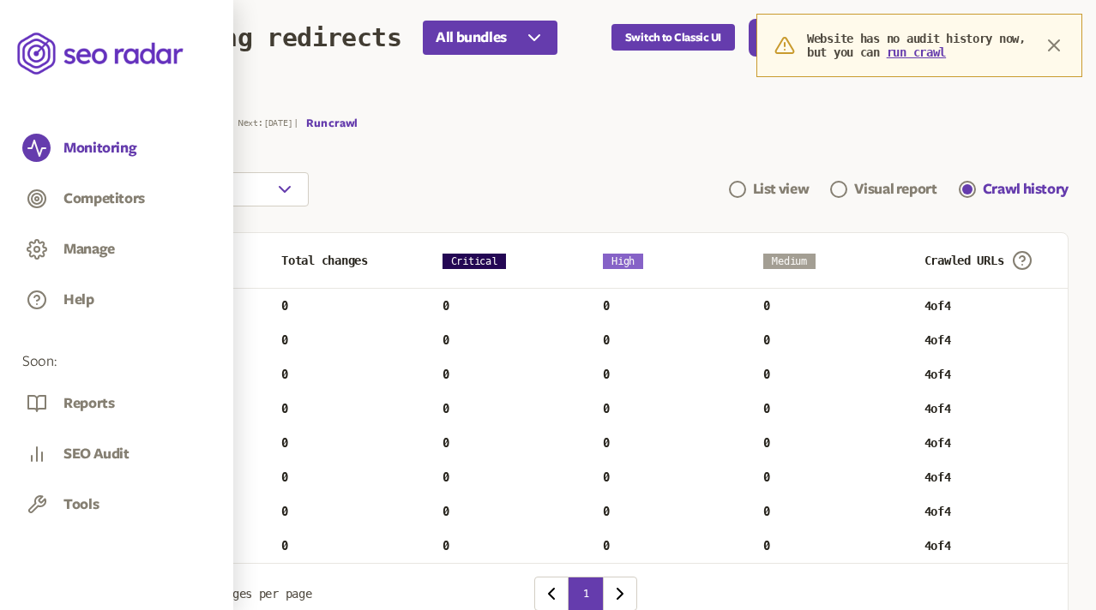
click at [114, 99] on icon "button" at bounding box center [113, 100] width 21 height 21
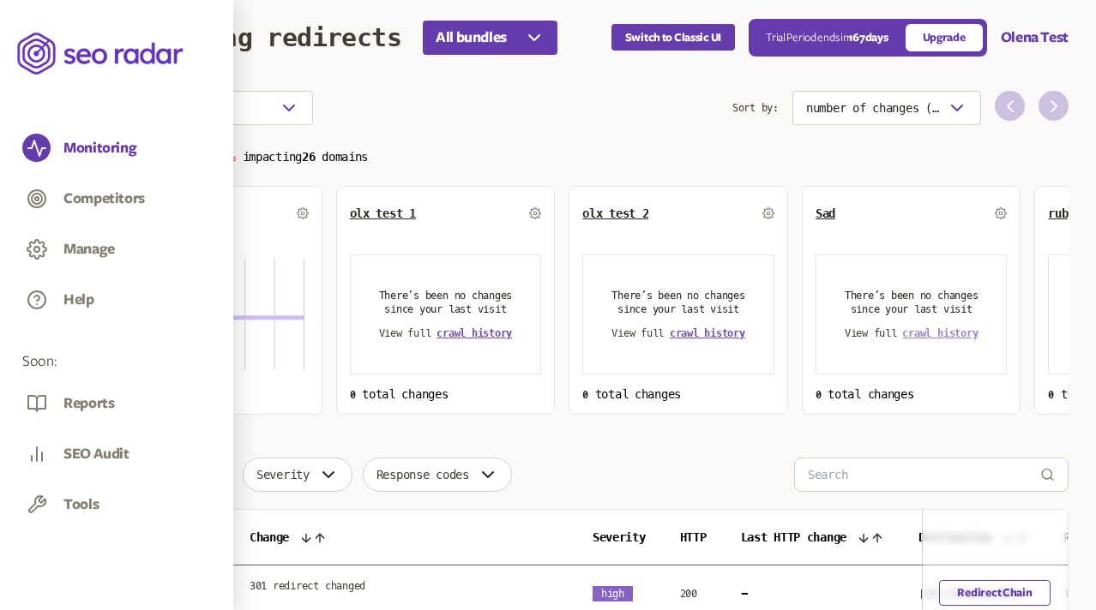
click at [922, 333] on span "crawl history" at bounding box center [939, 333] width 75 height 12
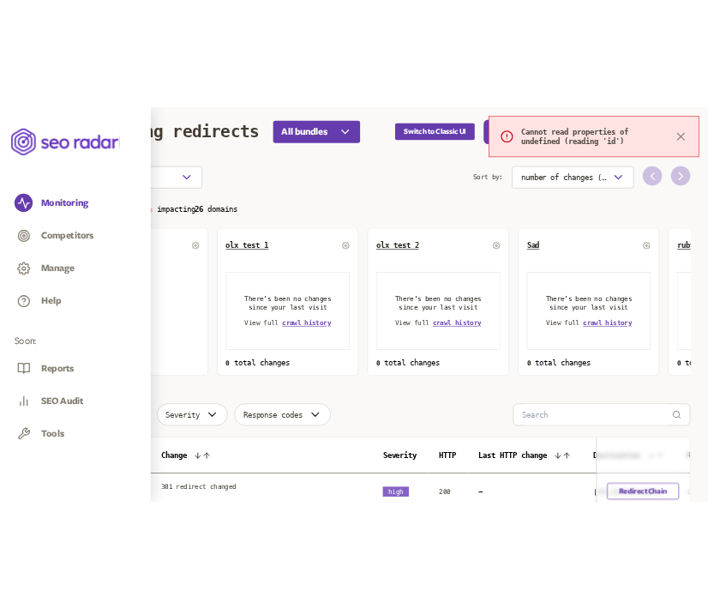
scroll to position [3, 0]
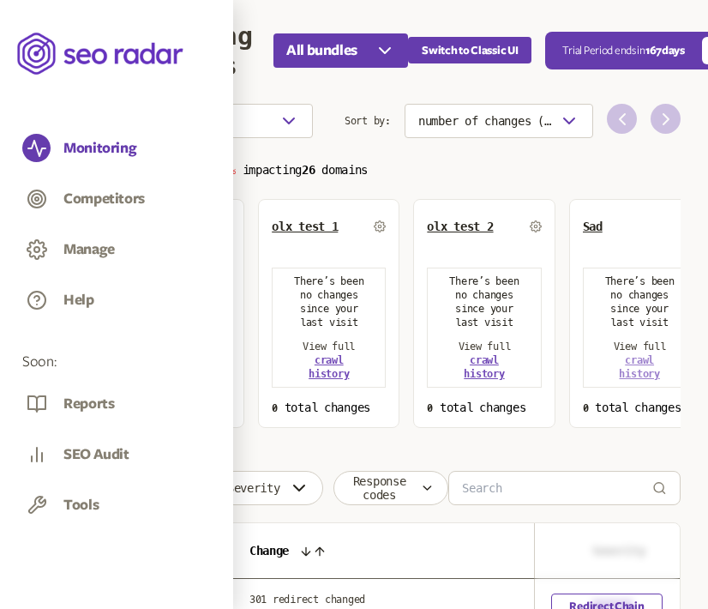
click at [642, 370] on link "crawl history" at bounding box center [639, 367] width 40 height 26
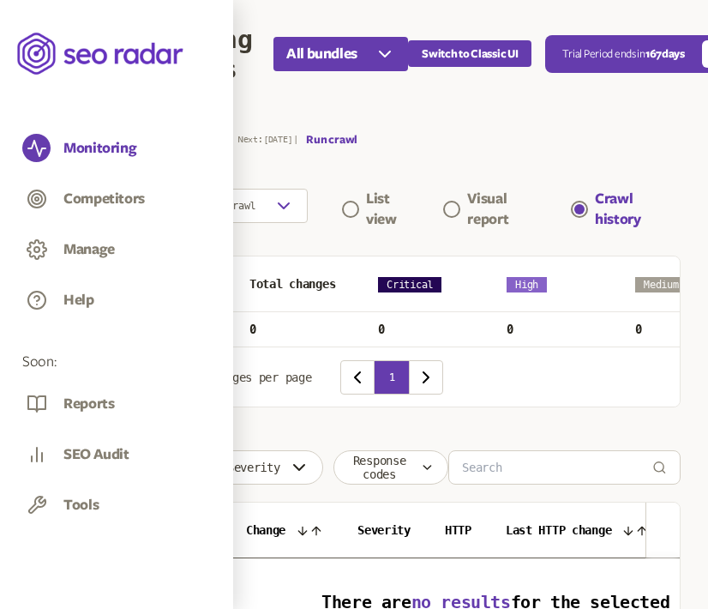
click at [116, 109] on icon "button" at bounding box center [113, 116] width 21 height 21
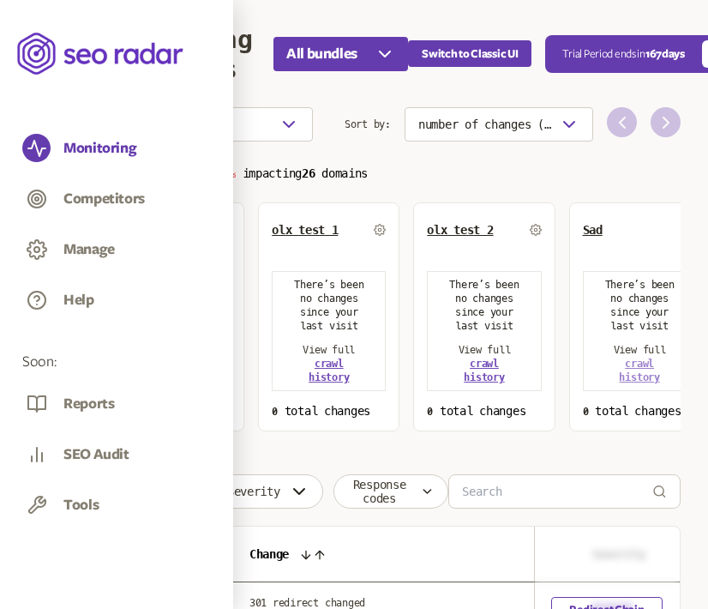
click at [634, 368] on link "crawl history" at bounding box center [639, 370] width 40 height 26
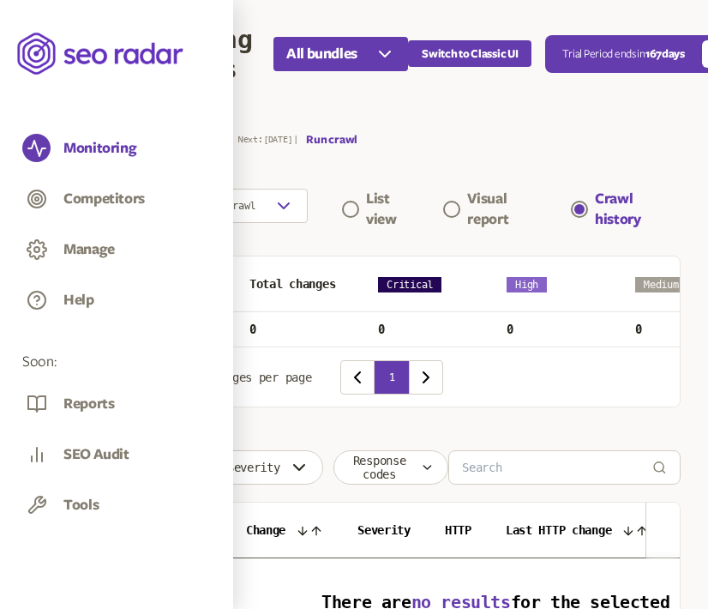
click at [113, 114] on icon "button" at bounding box center [113, 116] width 5 height 10
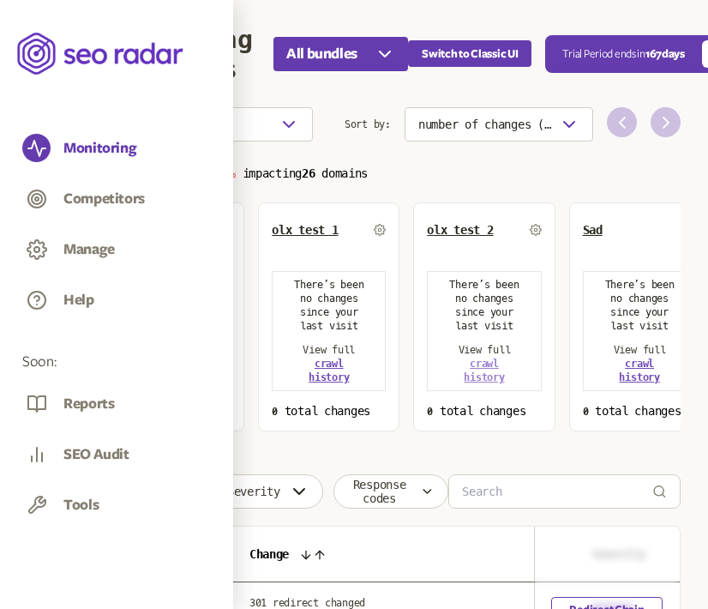
click at [479, 373] on span "crawl history" at bounding box center [484, 370] width 40 height 26
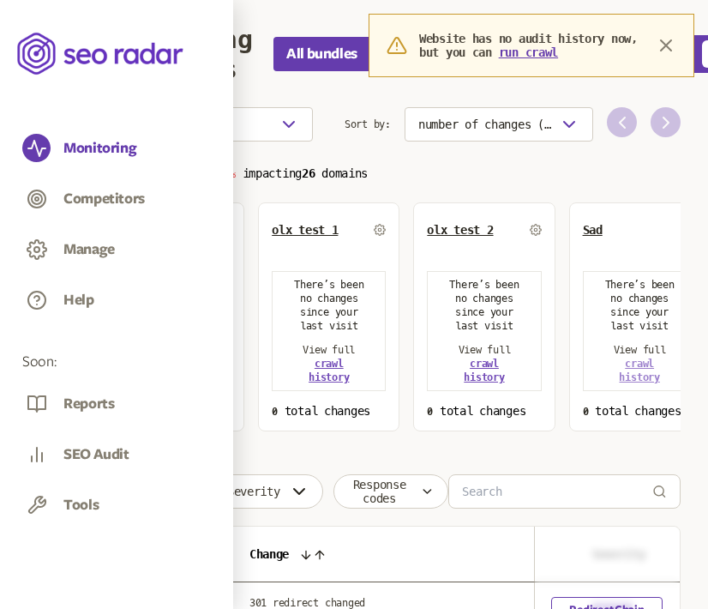
click at [639, 369] on link "crawl history" at bounding box center [639, 370] width 40 height 26
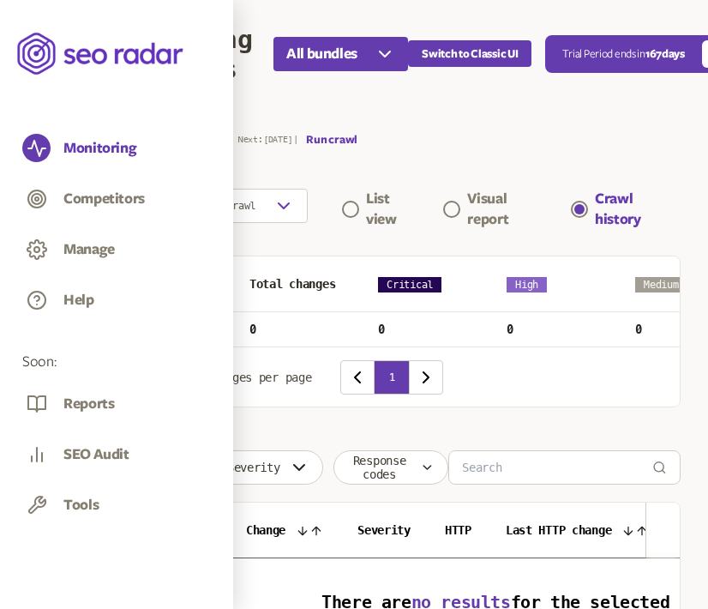
click at [111, 115] on icon "button" at bounding box center [113, 116] width 5 height 10
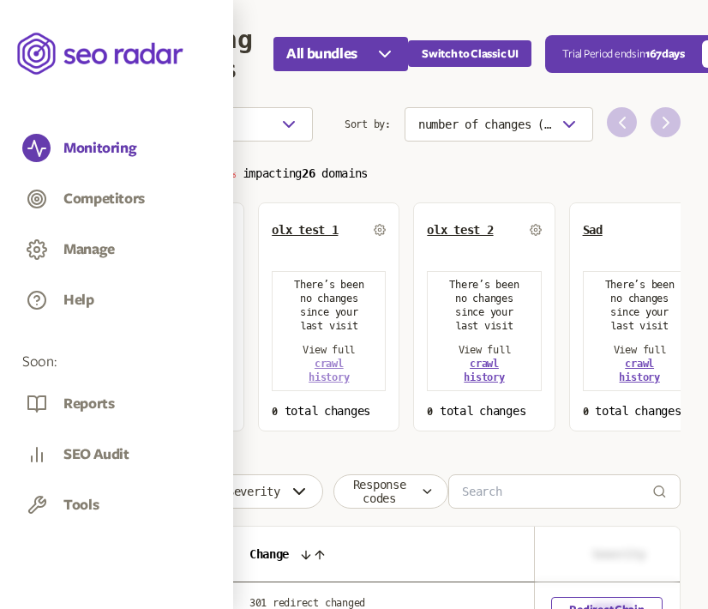
click at [329, 372] on link "crawl history" at bounding box center [329, 370] width 40 height 26
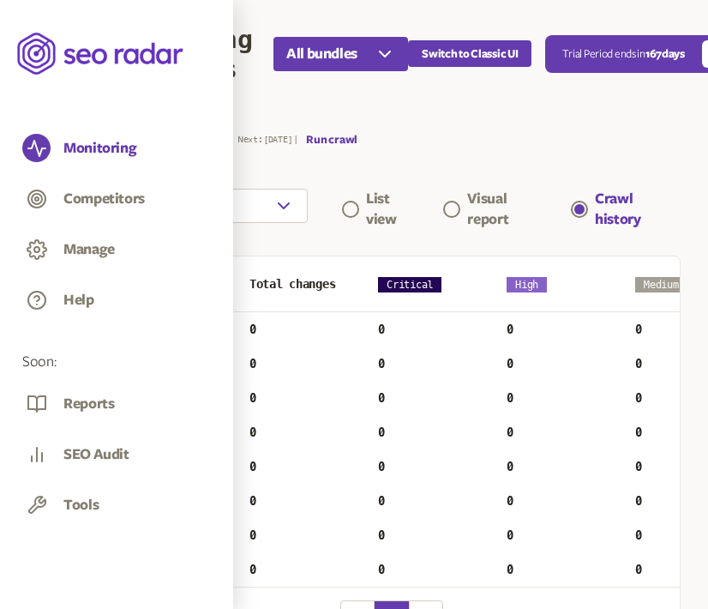
click at [111, 113] on icon "button" at bounding box center [113, 116] width 21 height 21
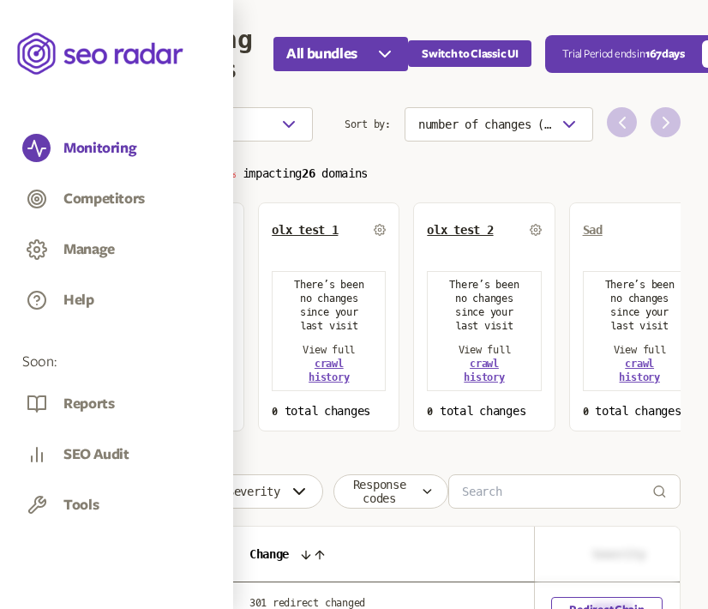
click at [599, 228] on link "Sad" at bounding box center [593, 230] width 20 height 14
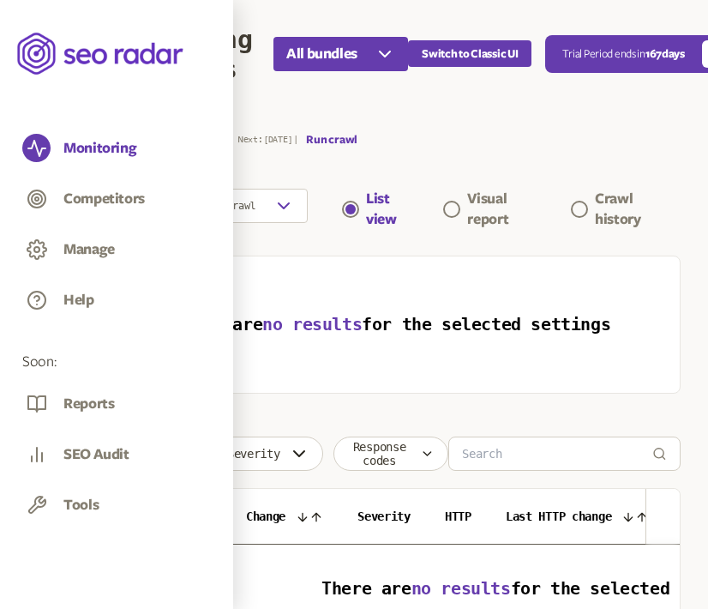
click at [111, 115] on icon "button" at bounding box center [113, 116] width 5 height 10
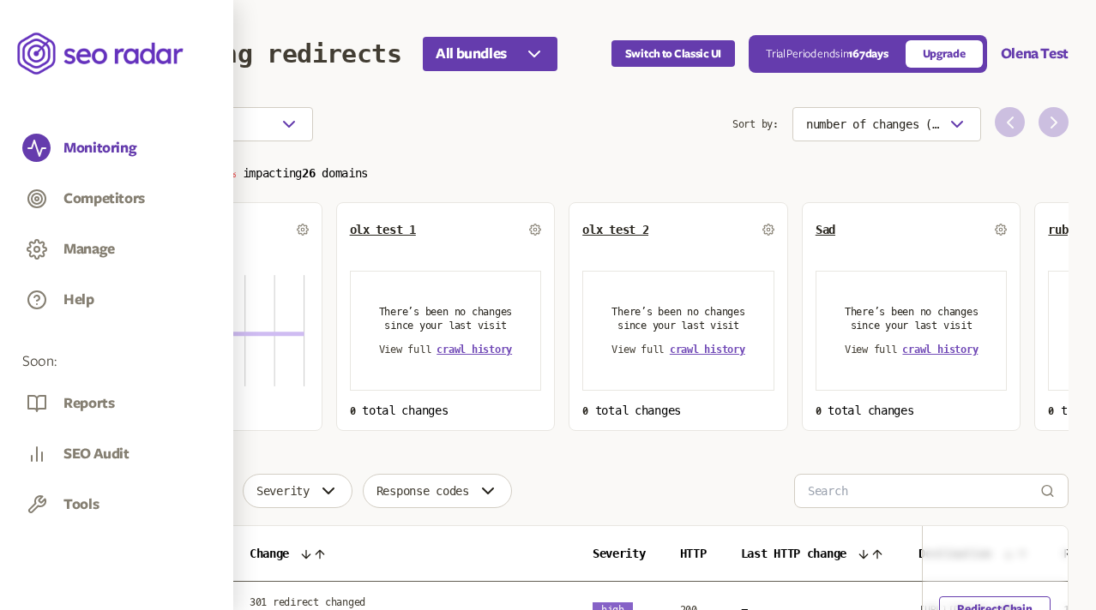
click at [825, 177] on p "Total changes 1 100% impacting 26 domains" at bounding box center [585, 172] width 965 height 20
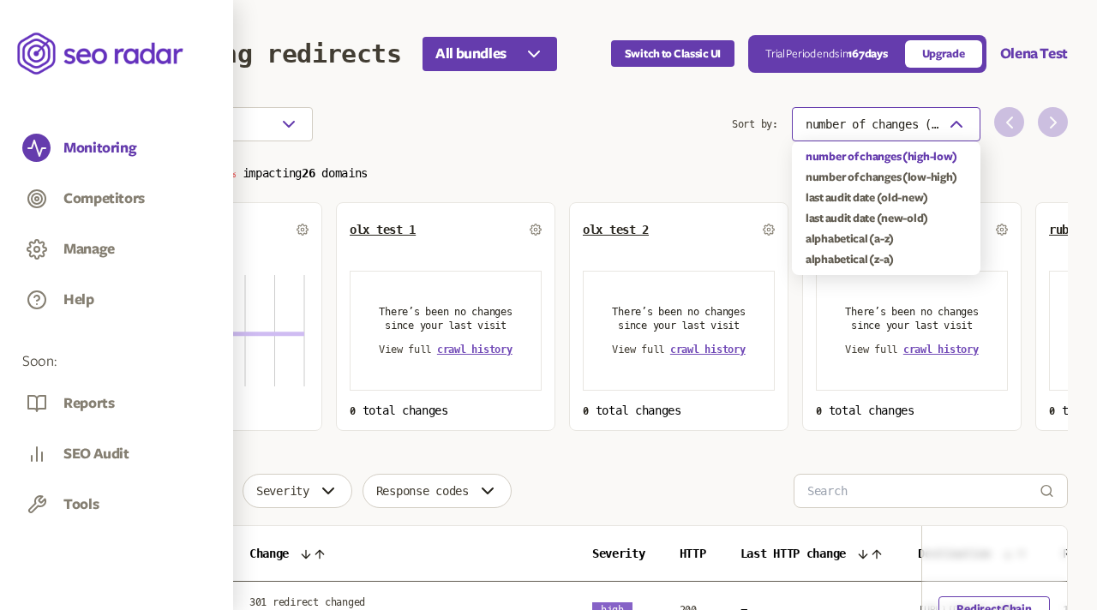
click at [957, 126] on icon "button" at bounding box center [956, 124] width 21 height 21
click at [703, 176] on section "Choose an option Sort by: number of changes (high-low) Total changes 1 100% imp…" at bounding box center [585, 269] width 965 height 324
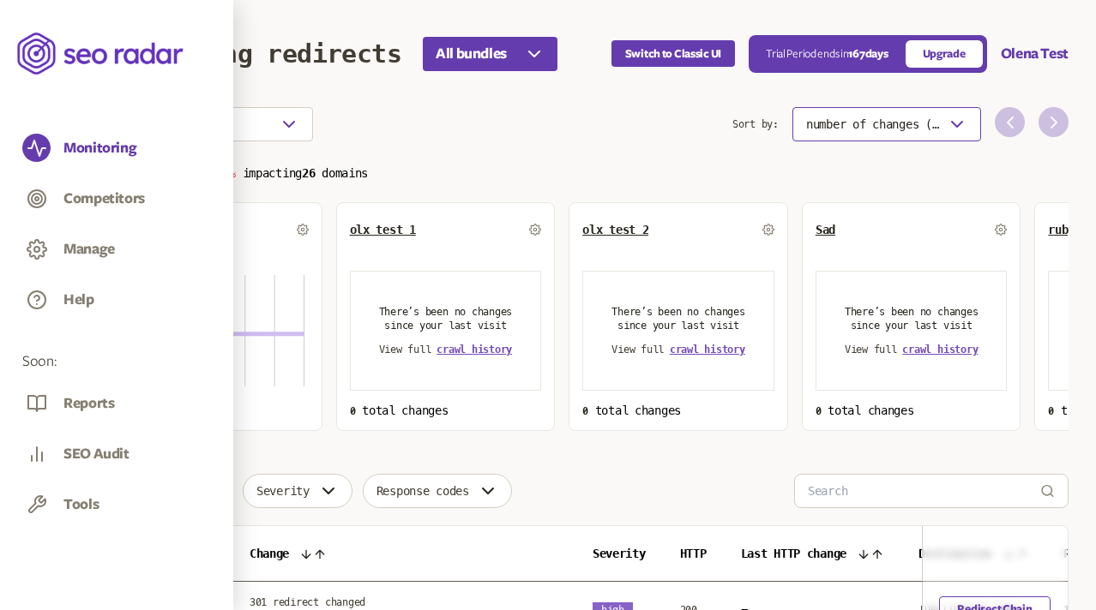
click at [927, 123] on span "number of changes (high-low)" at bounding box center [873, 124] width 134 height 14
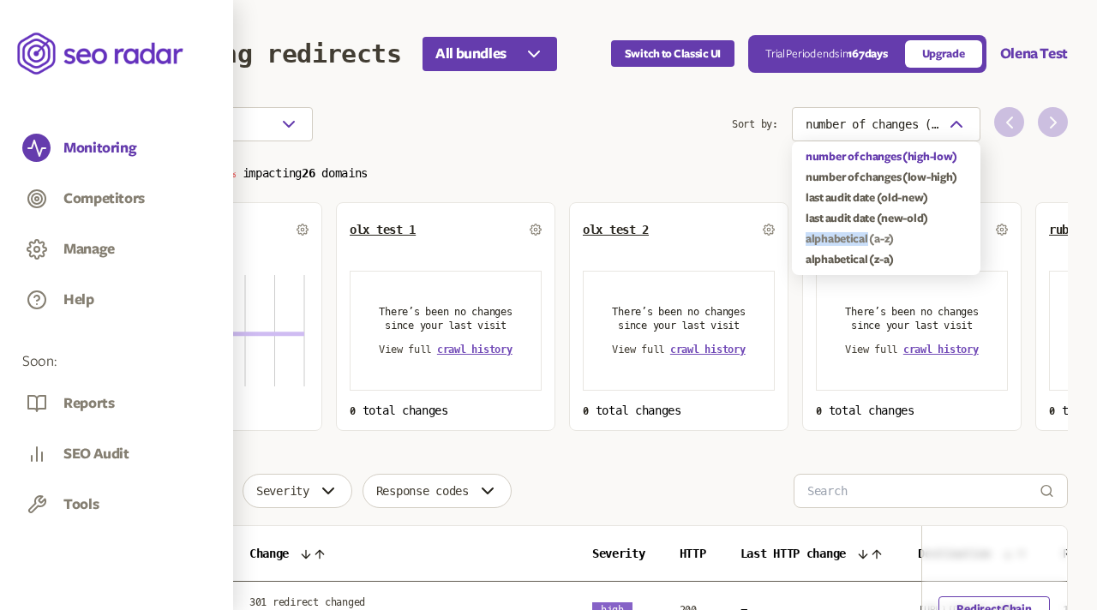
copy div "alphabetical"
click at [561, 135] on section "Choose an option Sort by: number of changes (high-low)" at bounding box center [585, 124] width 965 height 34
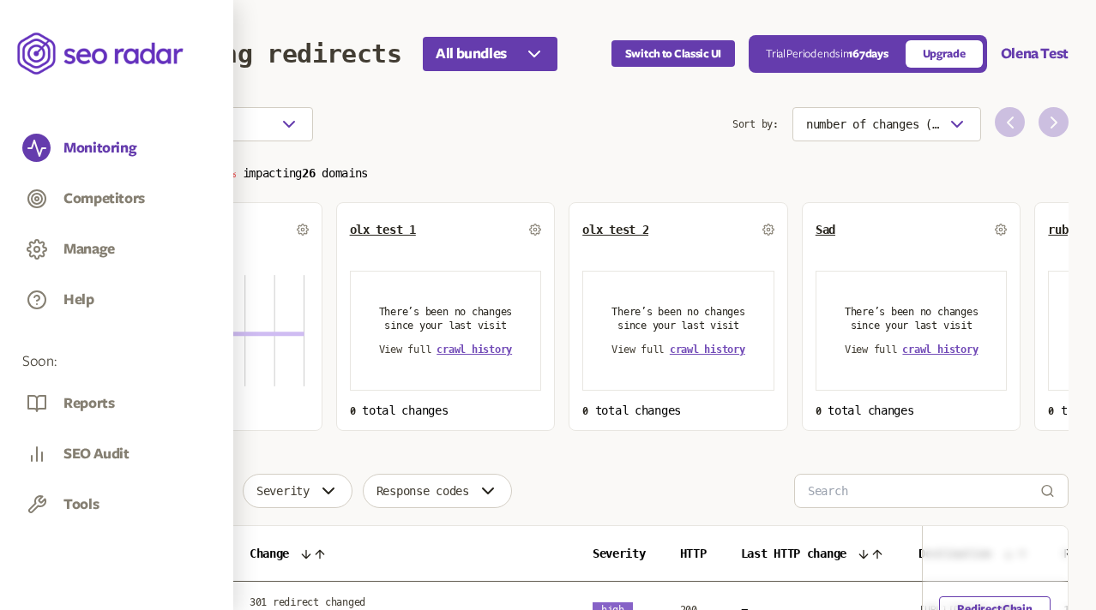
click at [856, 164] on p "Total changes 1 100% impacting 26 domains" at bounding box center [585, 172] width 965 height 20
click at [269, 127] on button "Choose an option" at bounding box center [208, 124] width 210 height 34
click at [383, 119] on div "Choose an option" at bounding box center [417, 124] width 629 height 34
click at [527, 54] on icon "button" at bounding box center [534, 54] width 21 height 21
click at [537, 45] on icon "button" at bounding box center [534, 54] width 21 height 21
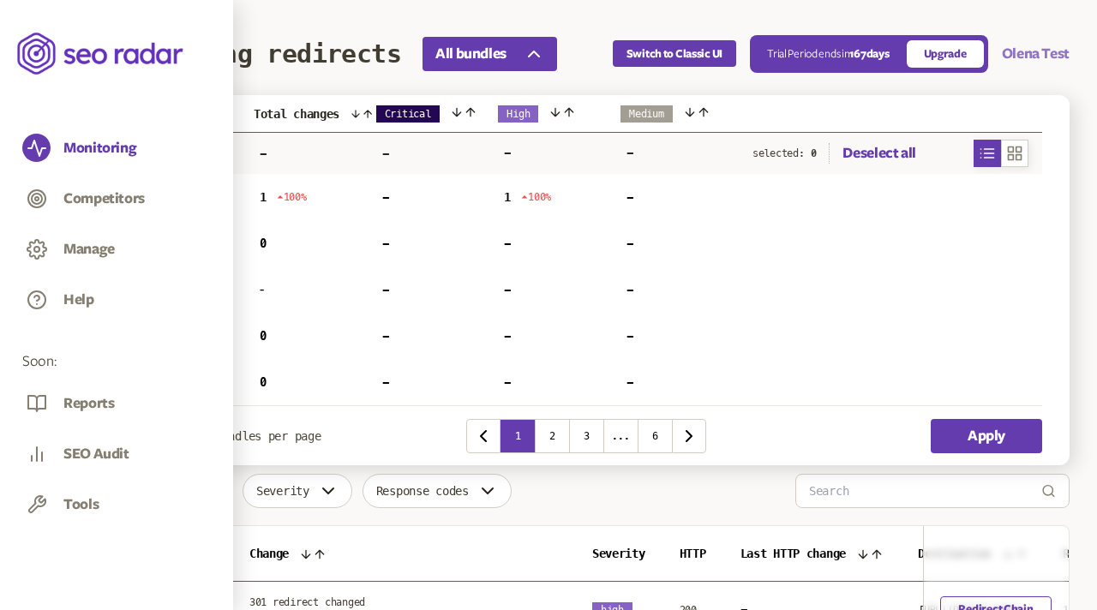
click at [1055, 51] on button "Olena Test" at bounding box center [1036, 54] width 68 height 21
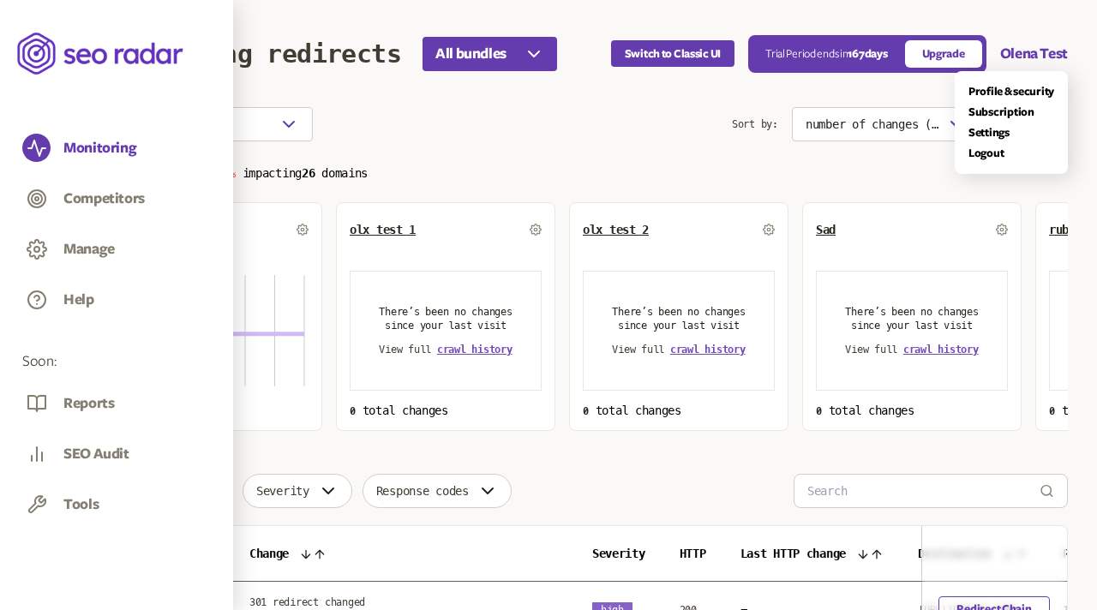
click at [458, 57] on header "Monitoring redirects All bundles Switch to Classic UI Trial Period ends in 167 …" at bounding box center [585, 53] width 965 height 107
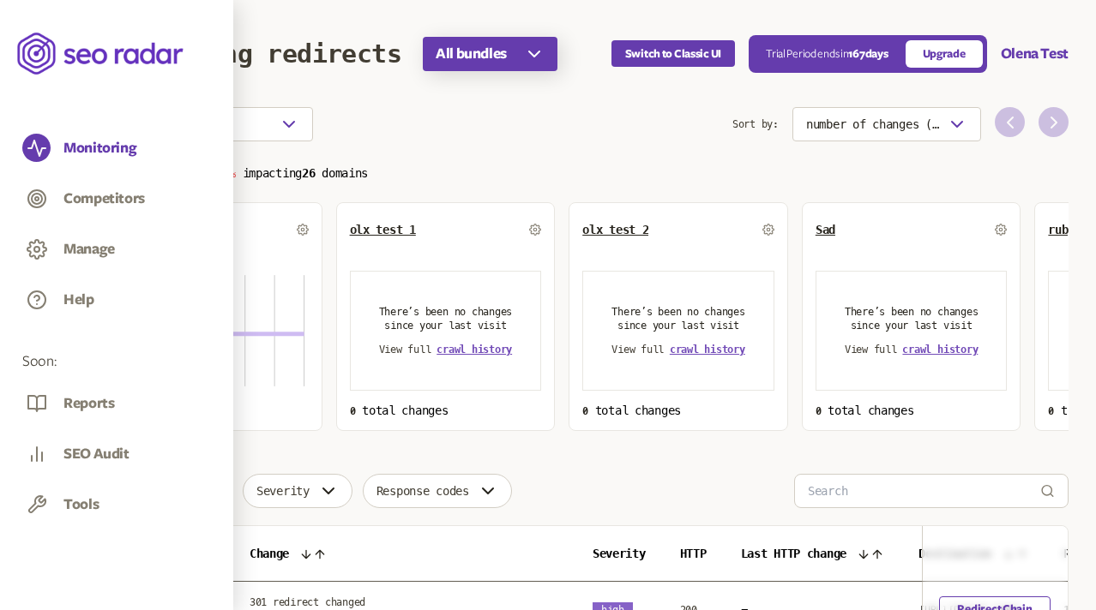
click at [489, 59] on span "All bundles" at bounding box center [470, 54] width 71 height 21
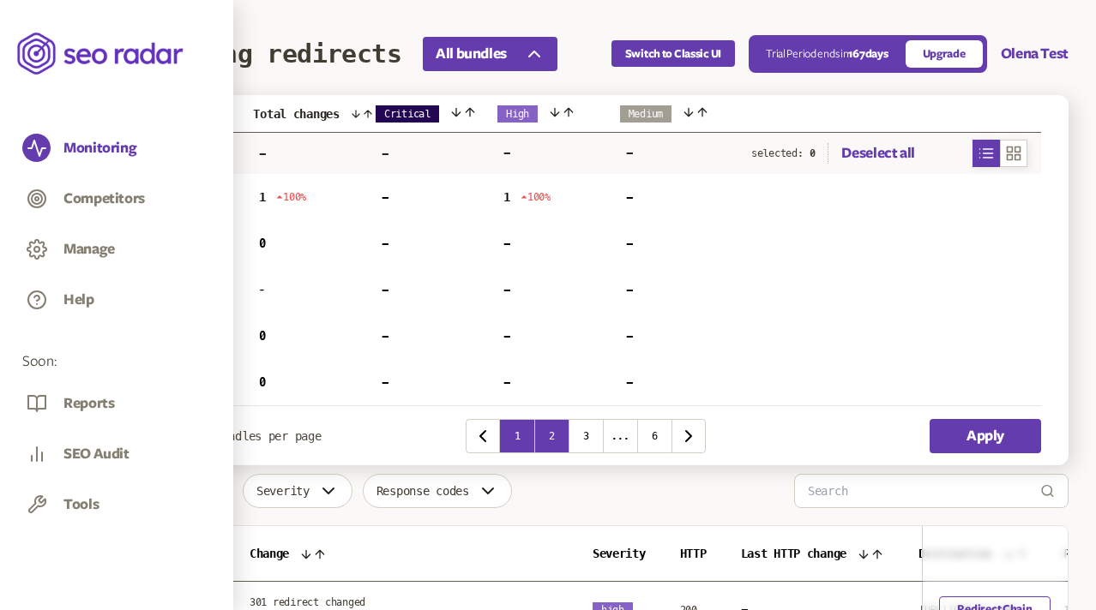
click at [549, 435] on button "2" at bounding box center [551, 436] width 34 height 34
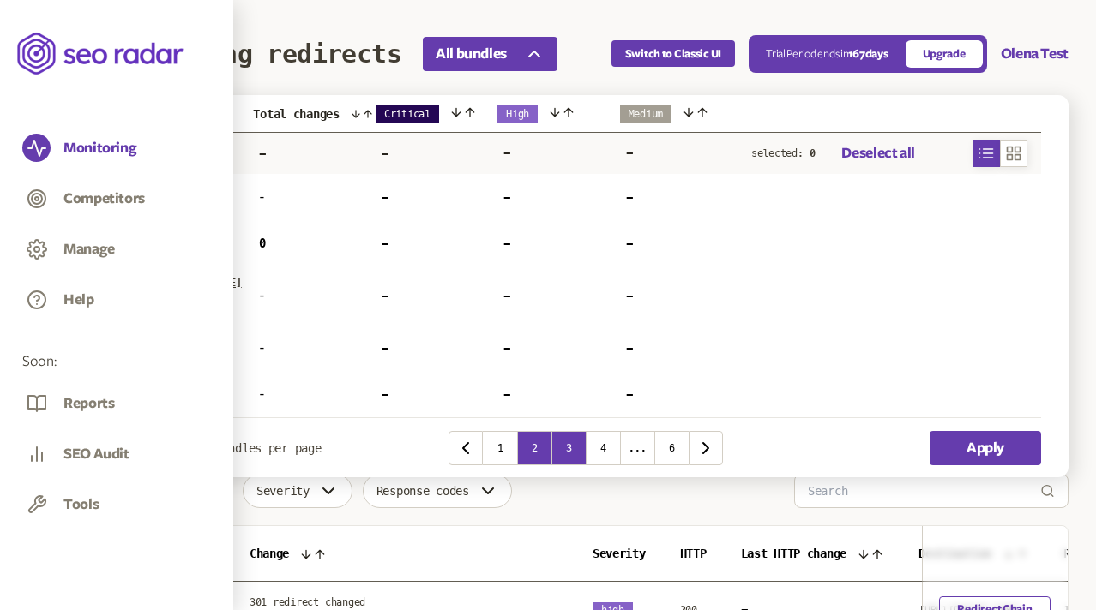
click at [567, 444] on button "3" at bounding box center [568, 448] width 34 height 34
click at [502, 444] on button "1" at bounding box center [500, 448] width 34 height 34
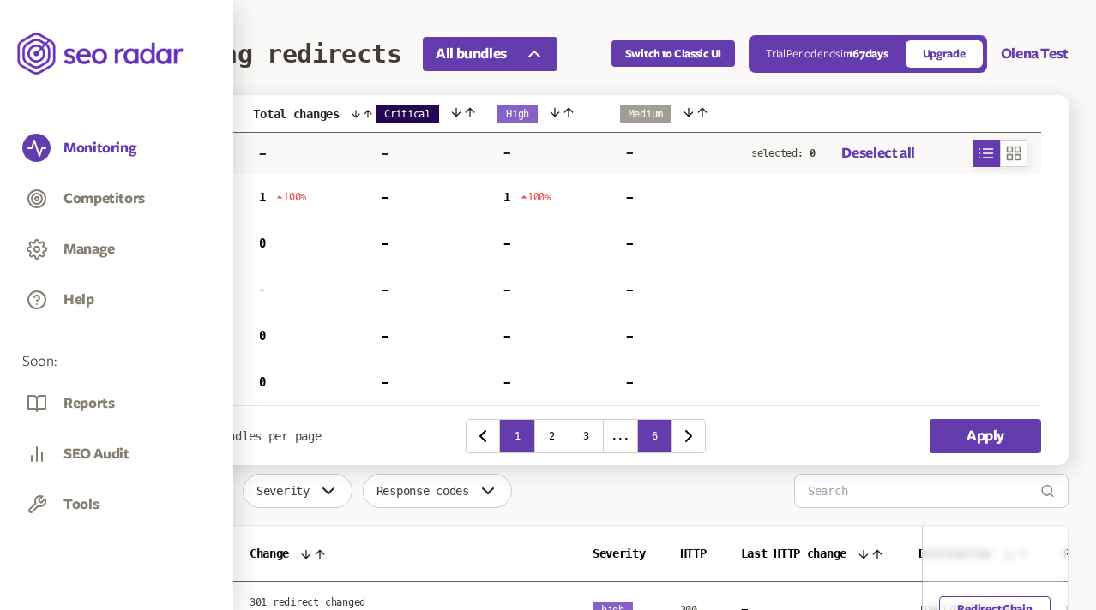
click at [655, 441] on button "6" at bounding box center [654, 436] width 34 height 34
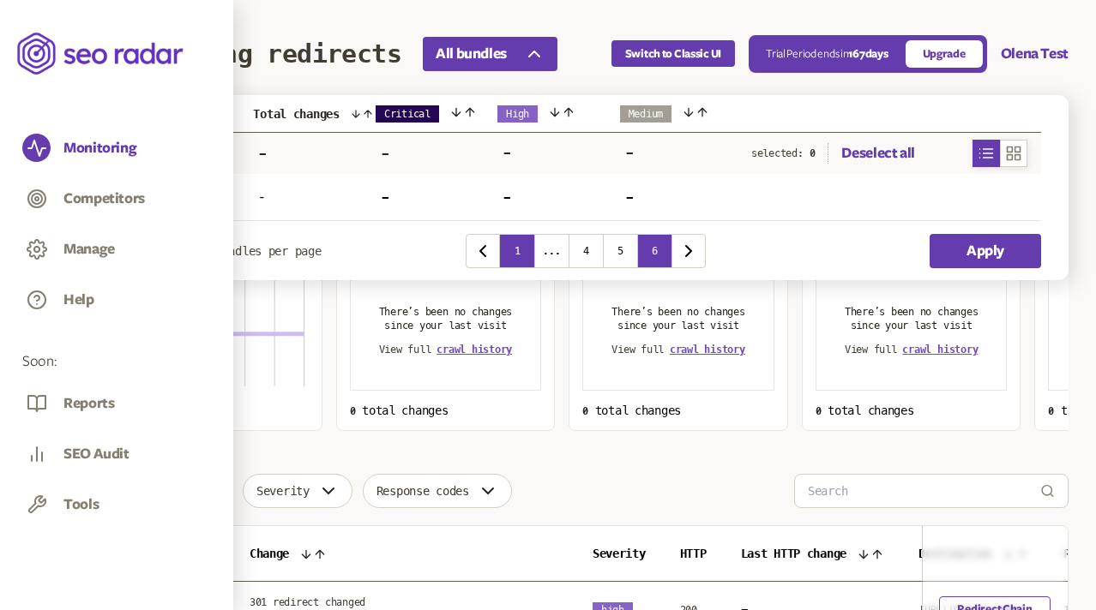
click at [510, 246] on button "1" at bounding box center [517, 251] width 34 height 34
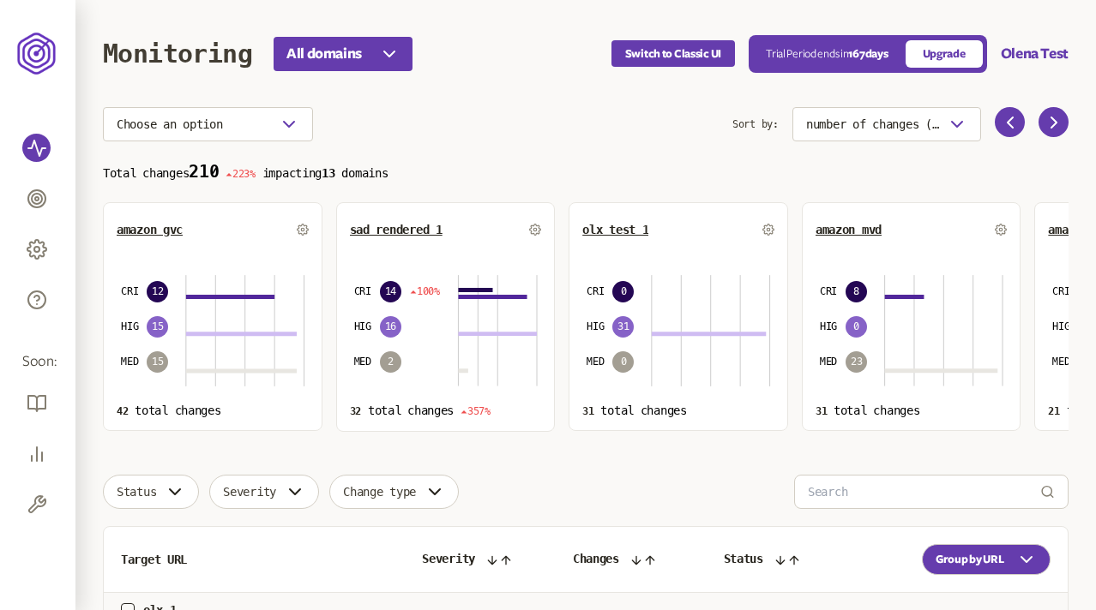
click at [373, 75] on header "Monitoring All domains Switch to Classic UI Trial Period ends [DATE] Upgrade Ol…" at bounding box center [585, 53] width 965 height 107
click at [365, 53] on button "All domains" at bounding box center [342, 54] width 139 height 34
click at [513, 18] on header "Monitoring All domains Switch to Classic UI Trial Period ends in 167 days Upgra…" at bounding box center [585, 53] width 965 height 107
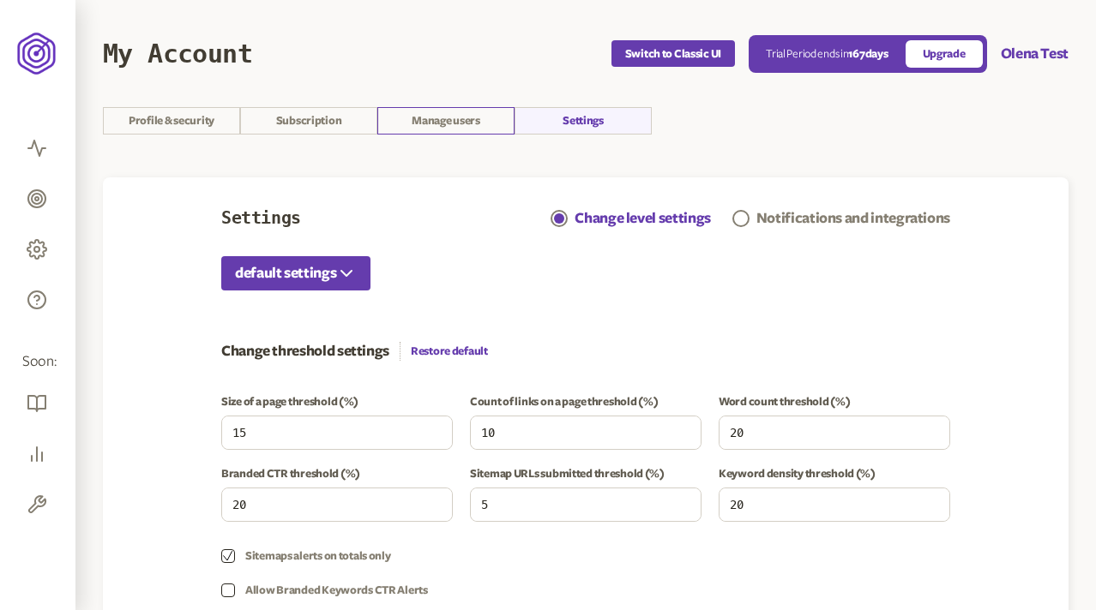
click at [441, 128] on link "Manage users" at bounding box center [445, 120] width 137 height 27
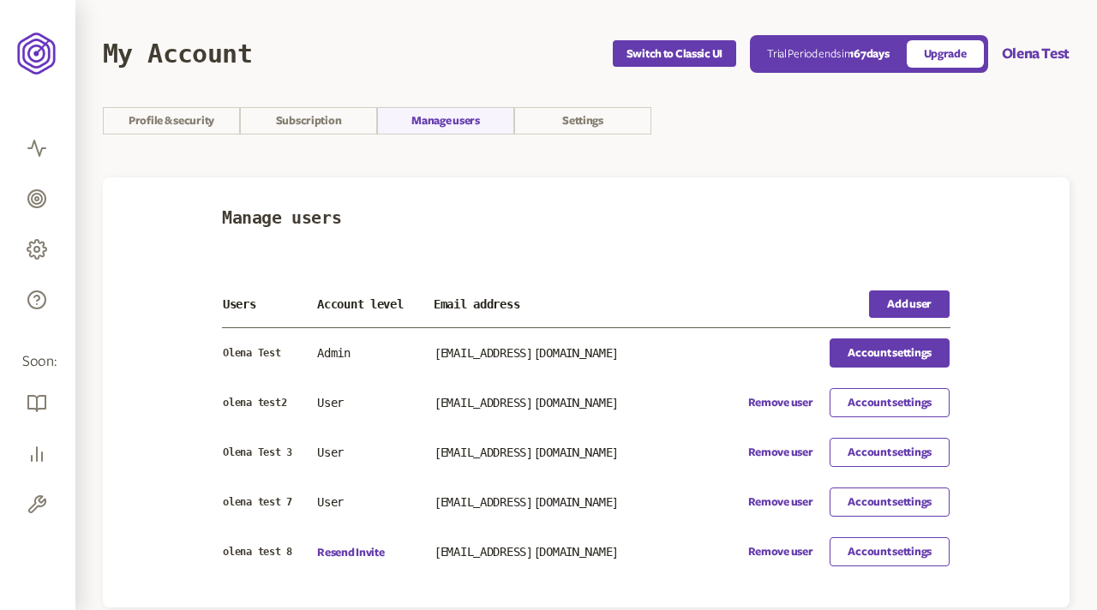
click at [864, 343] on link "Account settings" at bounding box center [890, 353] width 120 height 29
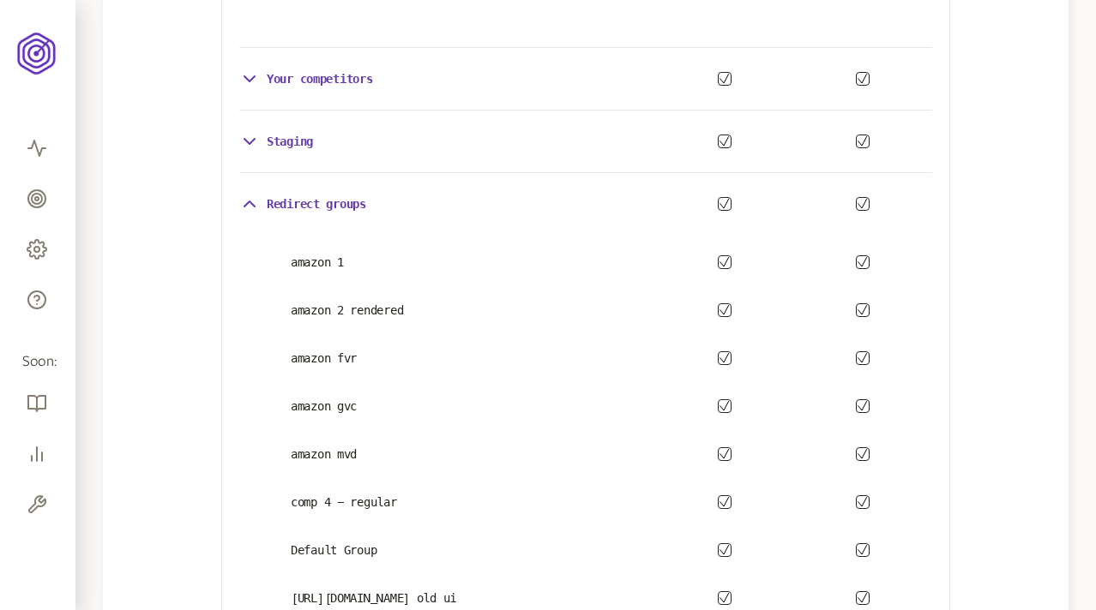
scroll to position [1111, 0]
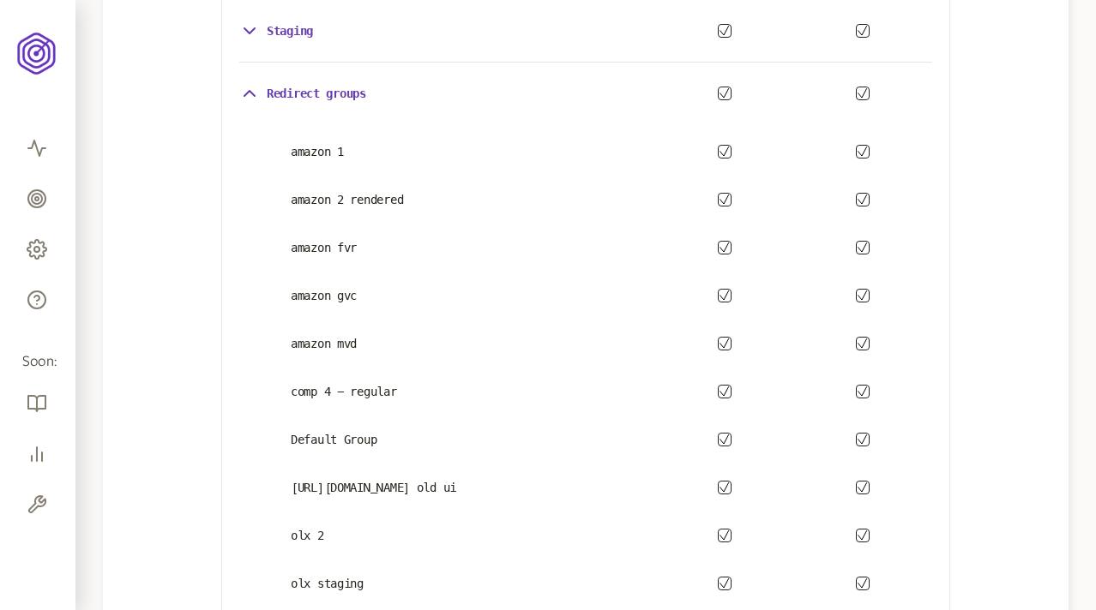
click at [724, 150] on icon "button" at bounding box center [724, 152] width 10 height 10
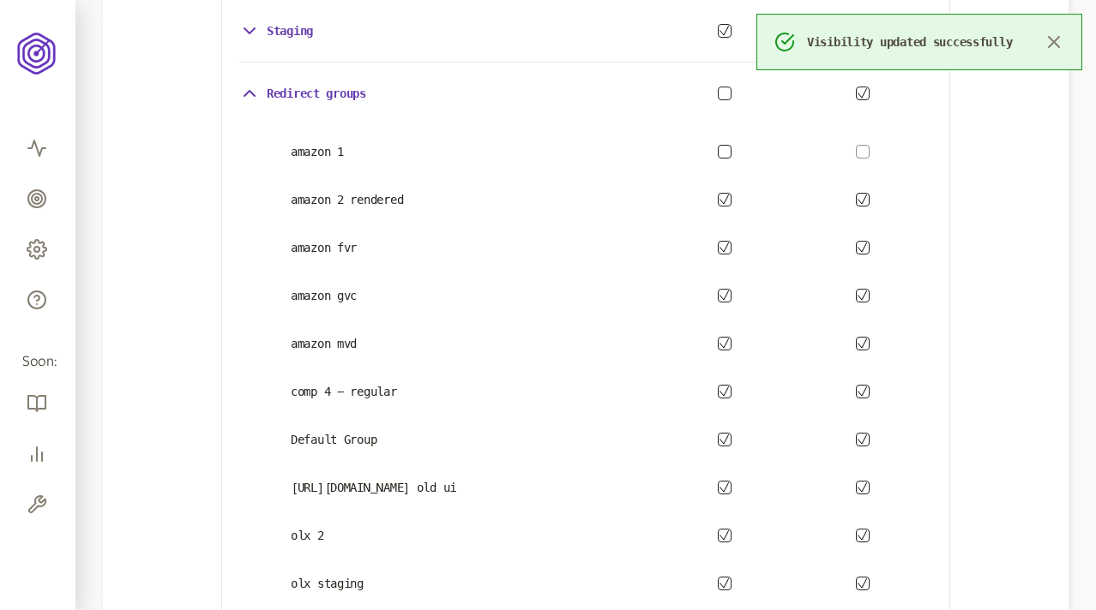
click at [724, 197] on icon "button" at bounding box center [724, 200] width 10 height 10
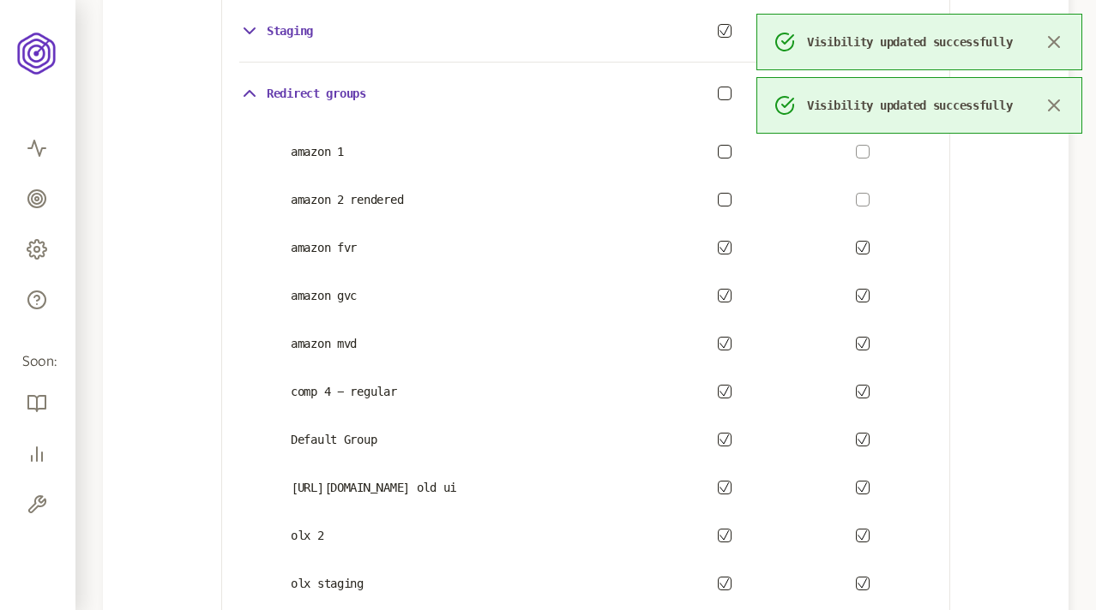
click at [724, 245] on icon "button" at bounding box center [724, 248] width 10 height 10
click at [724, 291] on icon "button" at bounding box center [724, 296] width 10 height 10
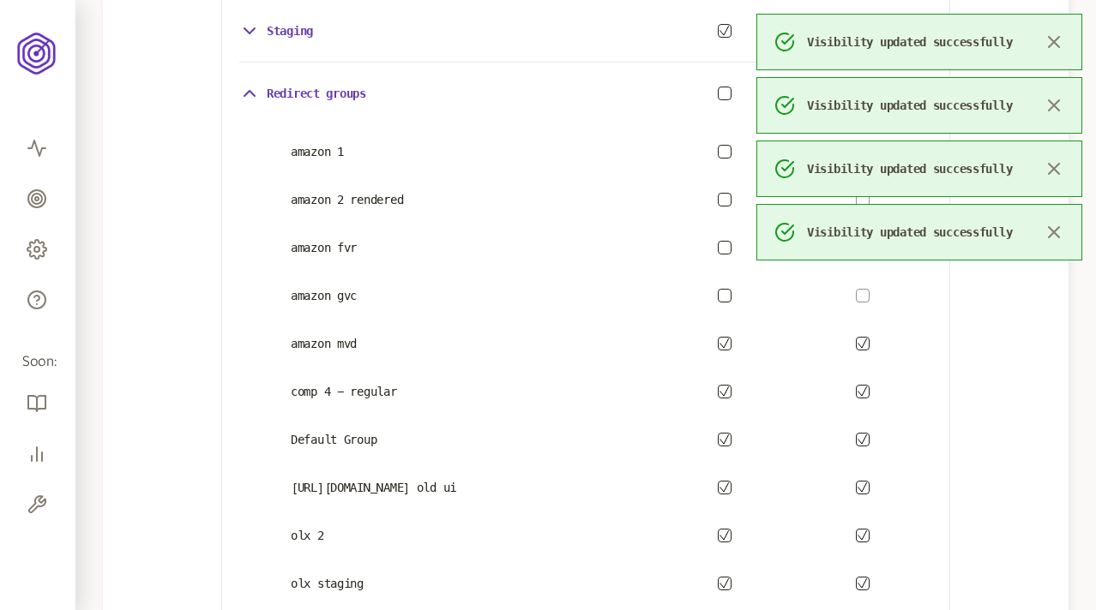
click at [725, 340] on icon "button" at bounding box center [724, 344] width 10 height 10
click at [723, 439] on icon "button" at bounding box center [724, 440] width 10 height 10
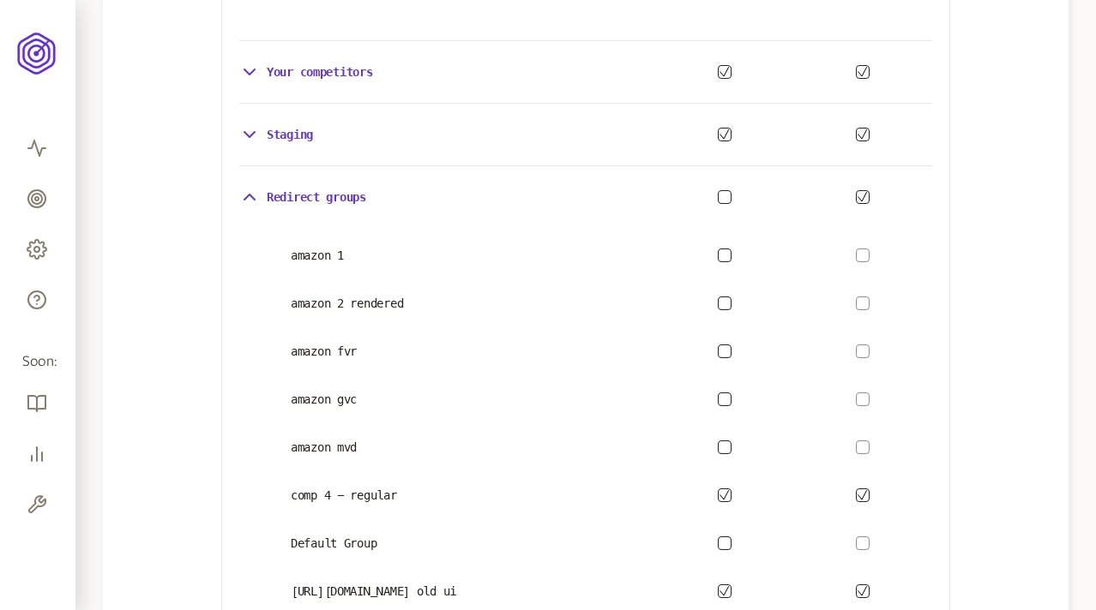
scroll to position [985, 0]
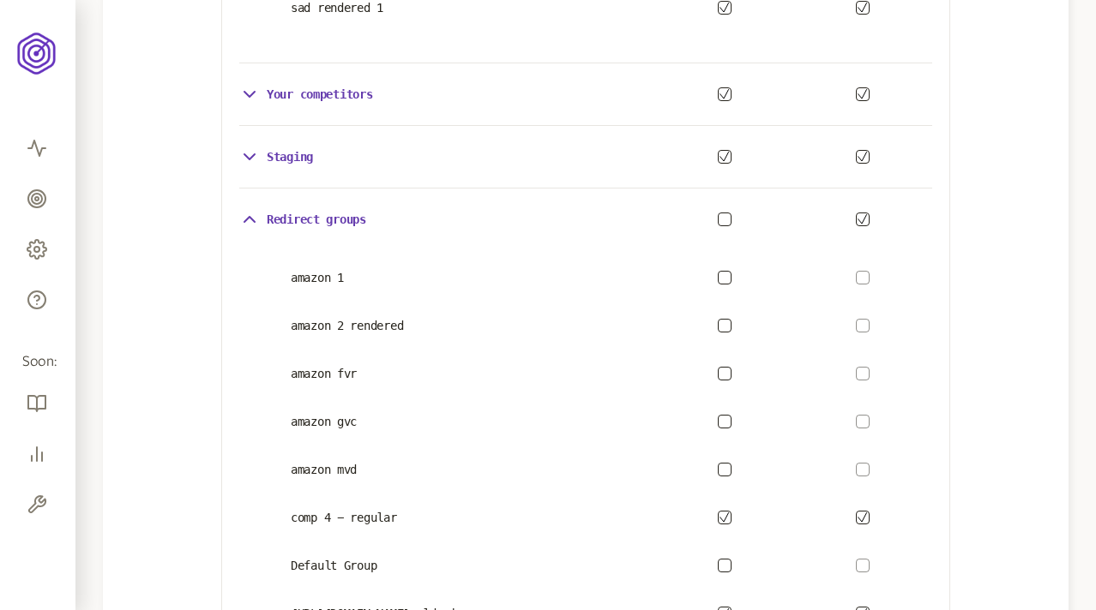
click at [725, 219] on button "button" at bounding box center [725, 220] width 14 height 14
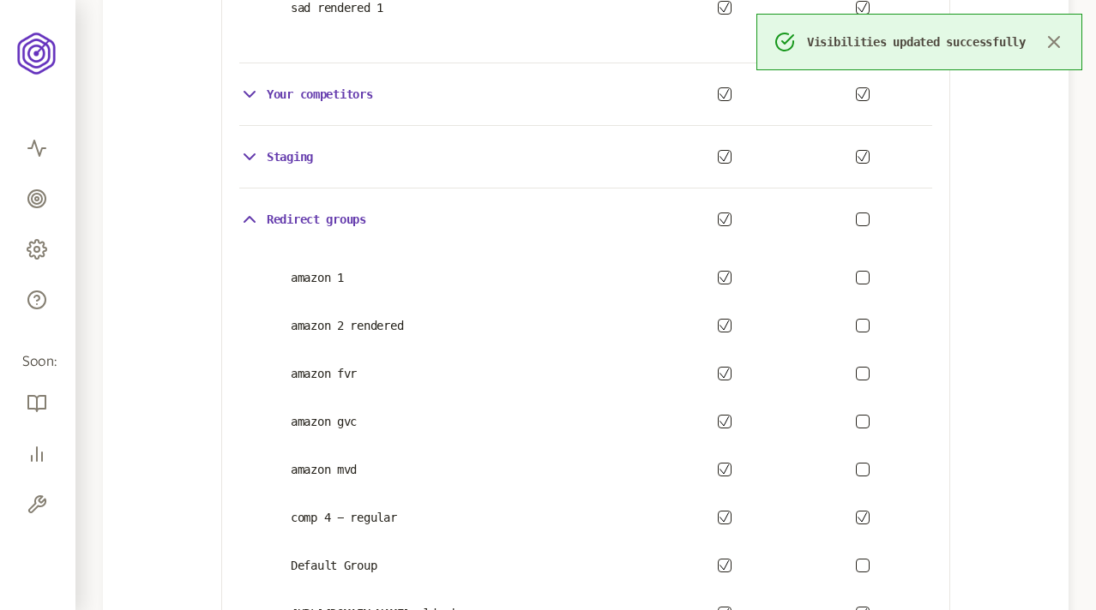
click at [860, 217] on button "button" at bounding box center [863, 220] width 14 height 14
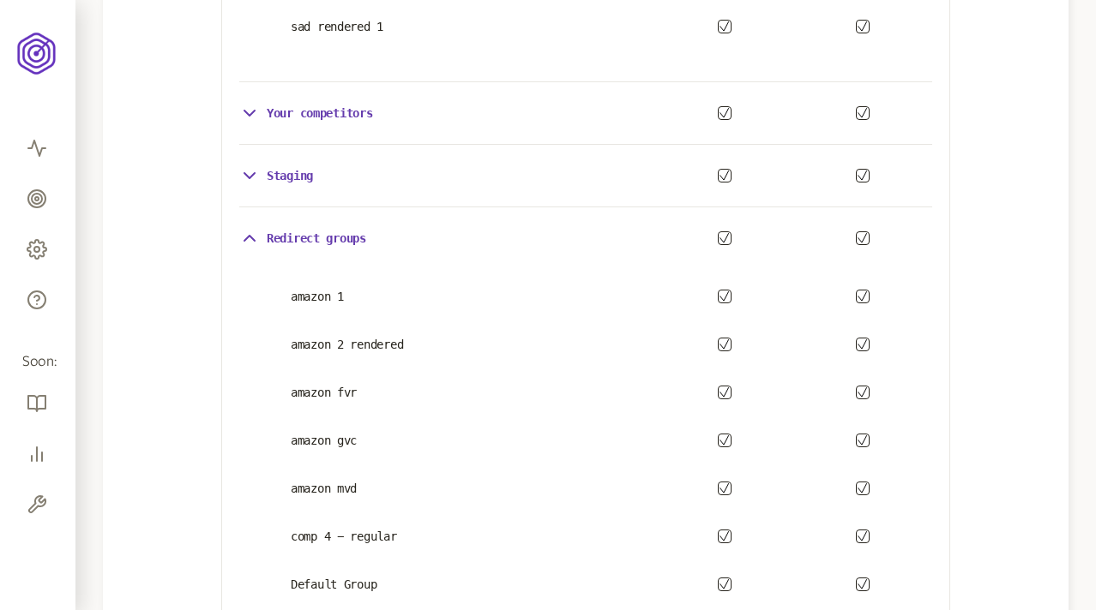
scroll to position [982, 0]
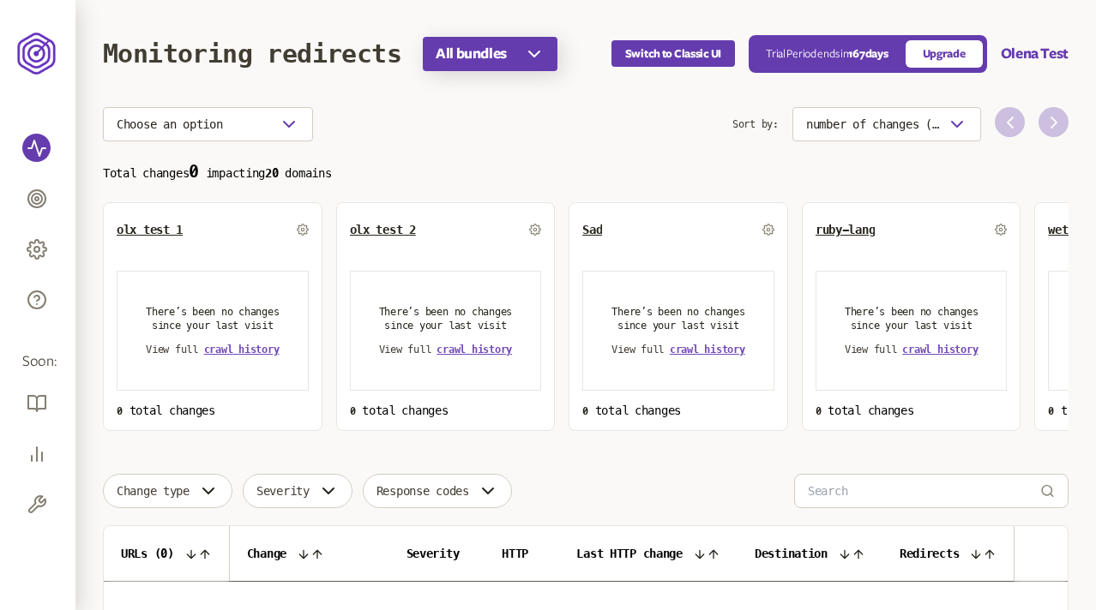
click at [524, 56] on button "All bundles" at bounding box center [490, 54] width 135 height 34
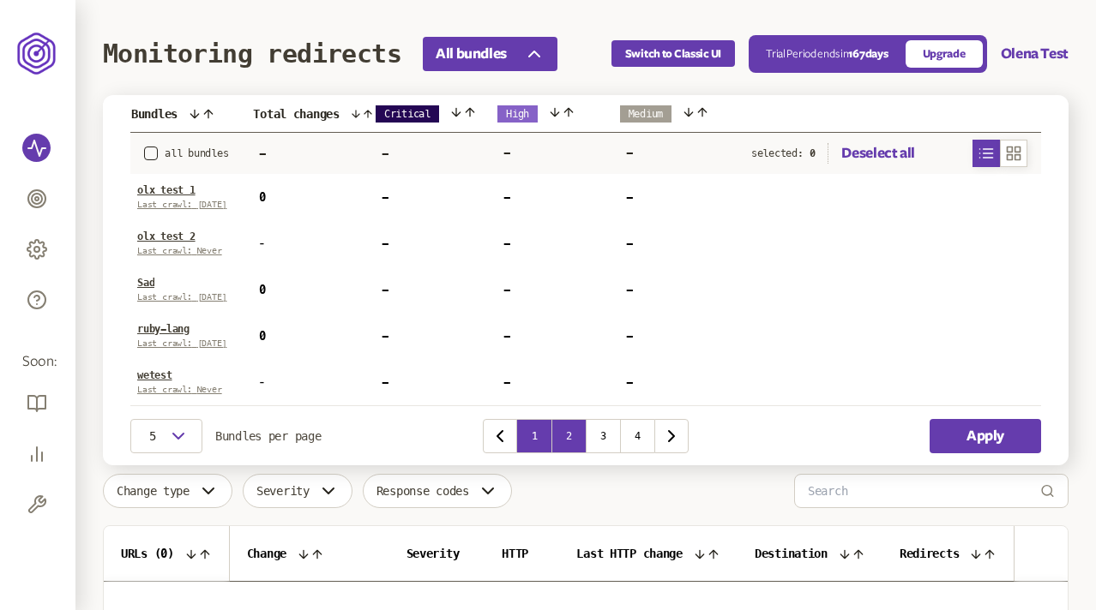
click at [558, 433] on button "2" at bounding box center [568, 436] width 34 height 34
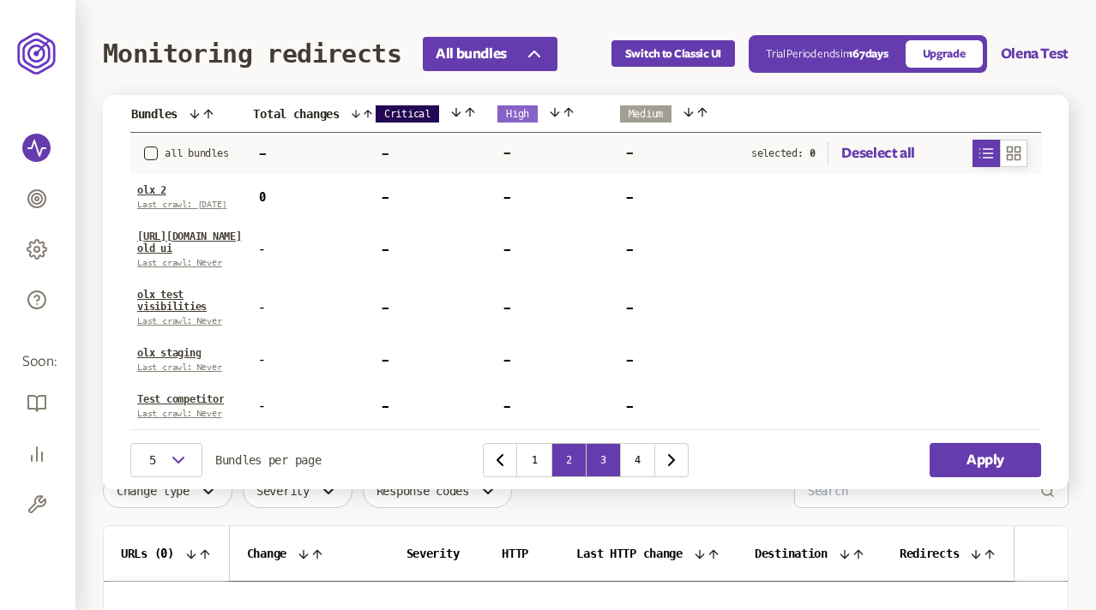
click at [603, 458] on button "3" at bounding box center [602, 460] width 34 height 34
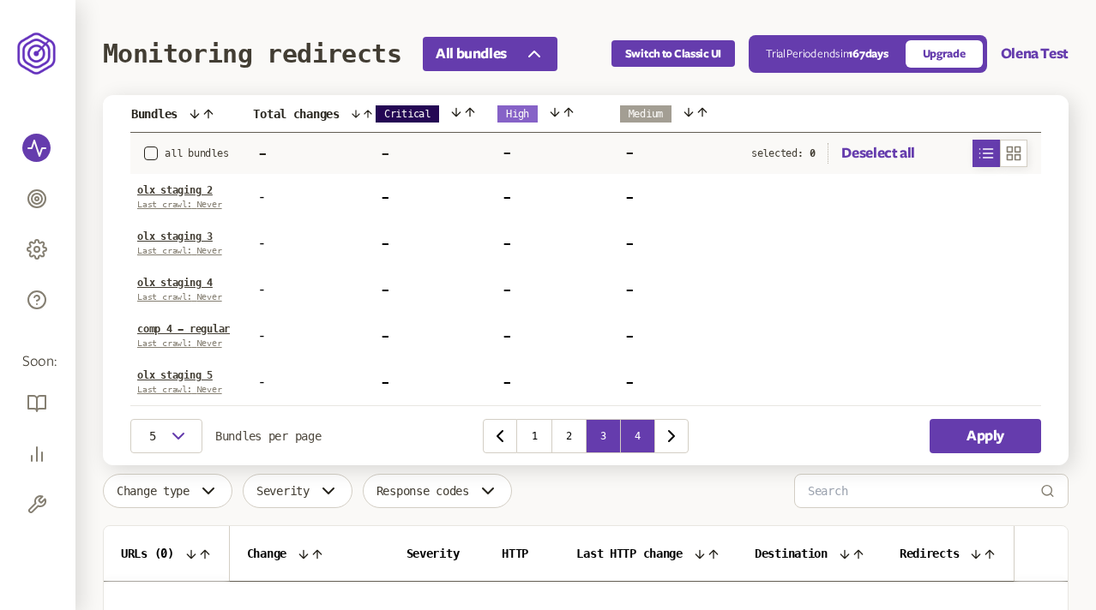
click at [637, 443] on button "4" at bounding box center [637, 436] width 34 height 34
click at [532, 438] on button "1" at bounding box center [534, 436] width 34 height 34
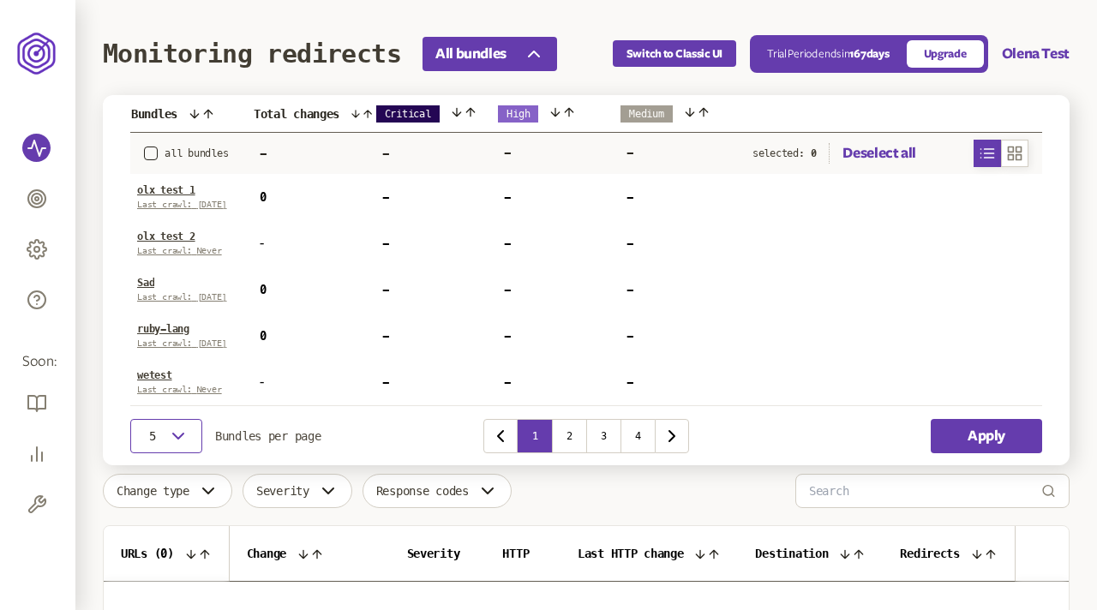
click at [184, 436] on icon "button" at bounding box center [178, 436] width 21 height 21
click at [157, 489] on div "10" at bounding box center [166, 490] width 45 height 14
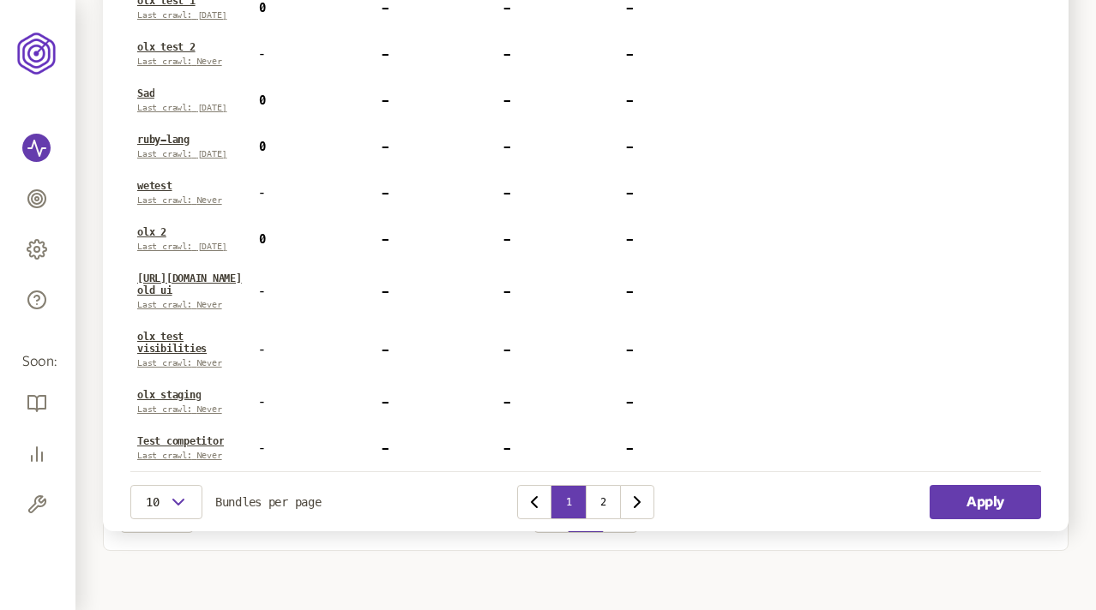
scroll to position [199, 0]
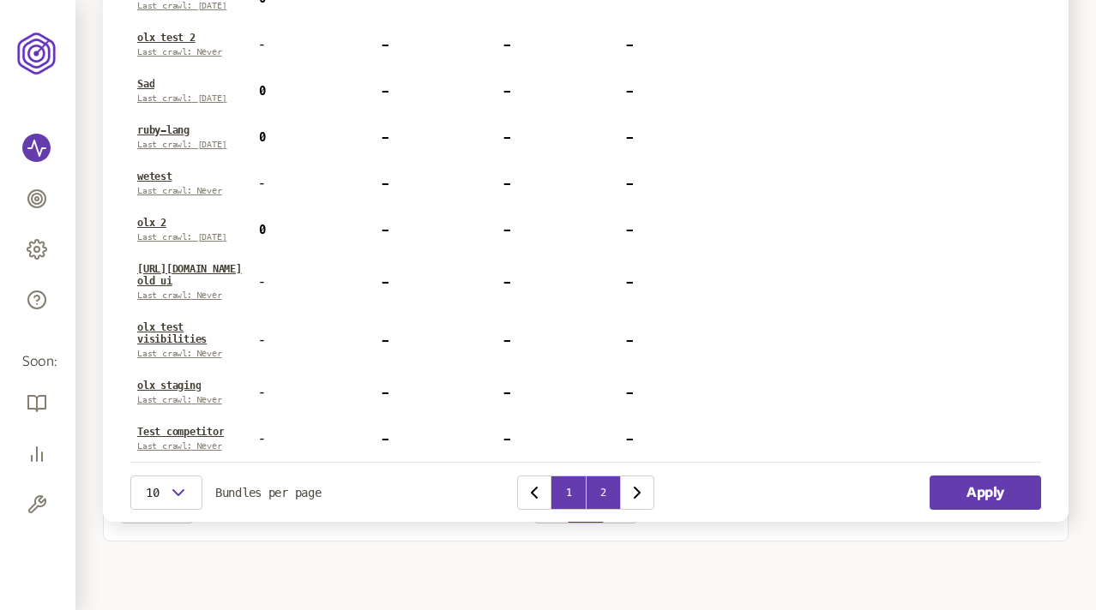
click at [603, 494] on button "2" at bounding box center [602, 493] width 34 height 34
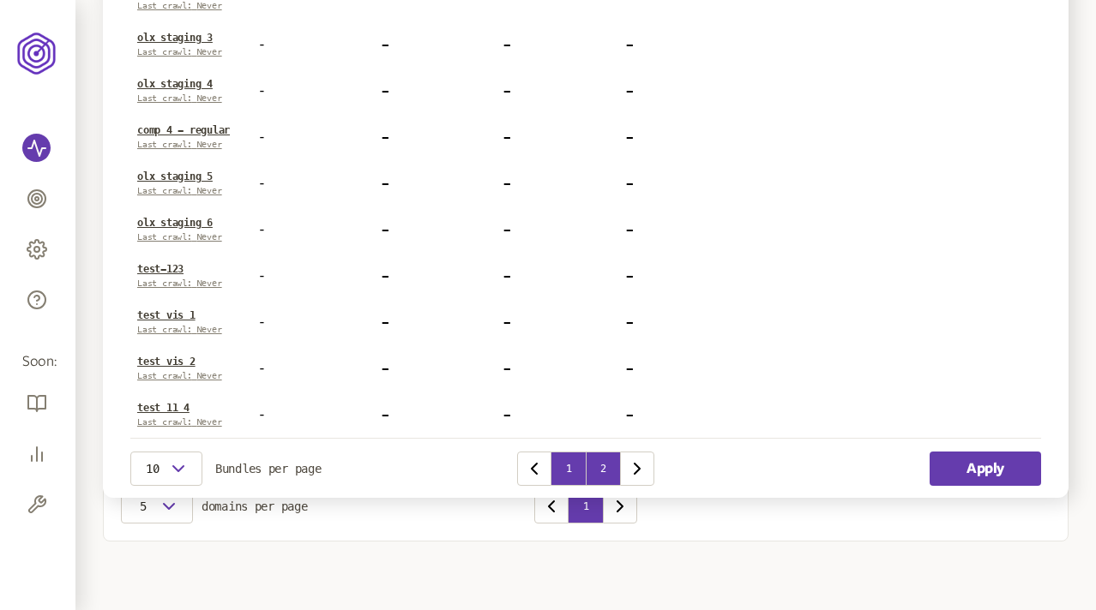
click at [565, 467] on button "1" at bounding box center [568, 469] width 34 height 34
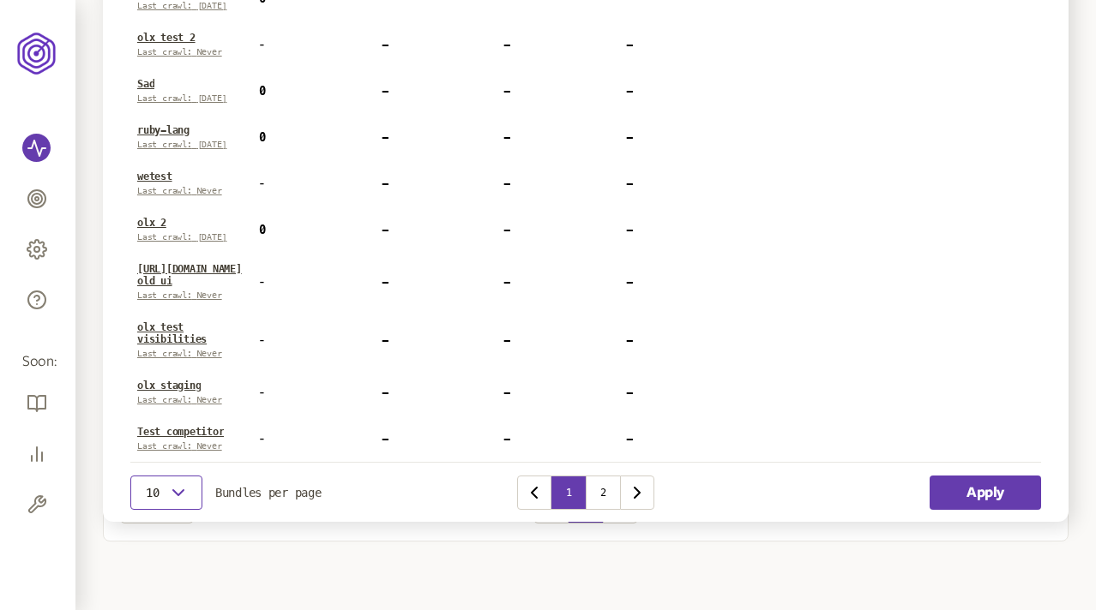
click at [157, 500] on button "10" at bounding box center [166, 493] width 72 height 34
click at [168, 519] on div "5" at bounding box center [166, 526] width 45 height 14
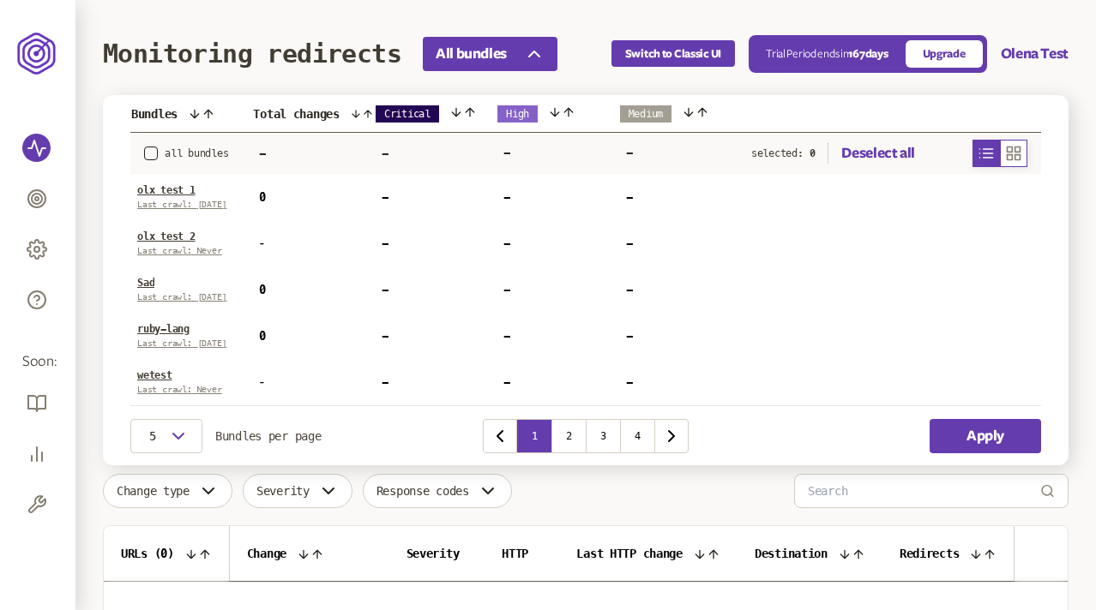
click at [1012, 149] on icon "button" at bounding box center [1013, 153] width 13 height 13
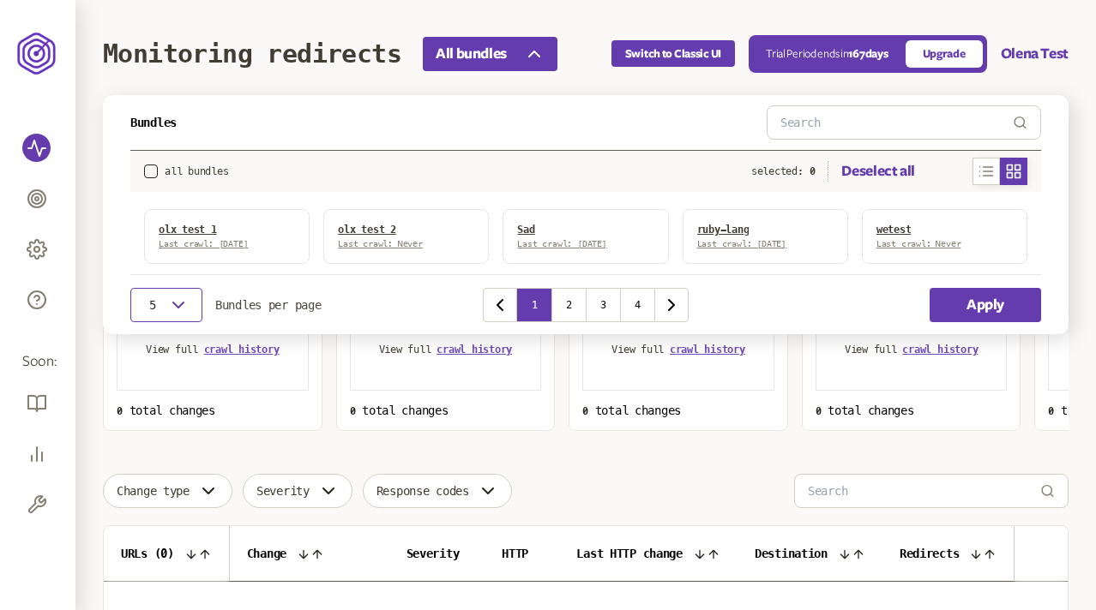
click at [178, 299] on icon "button" at bounding box center [178, 305] width 21 height 21
click at [153, 358] on div "10" at bounding box center [166, 358] width 45 height 14
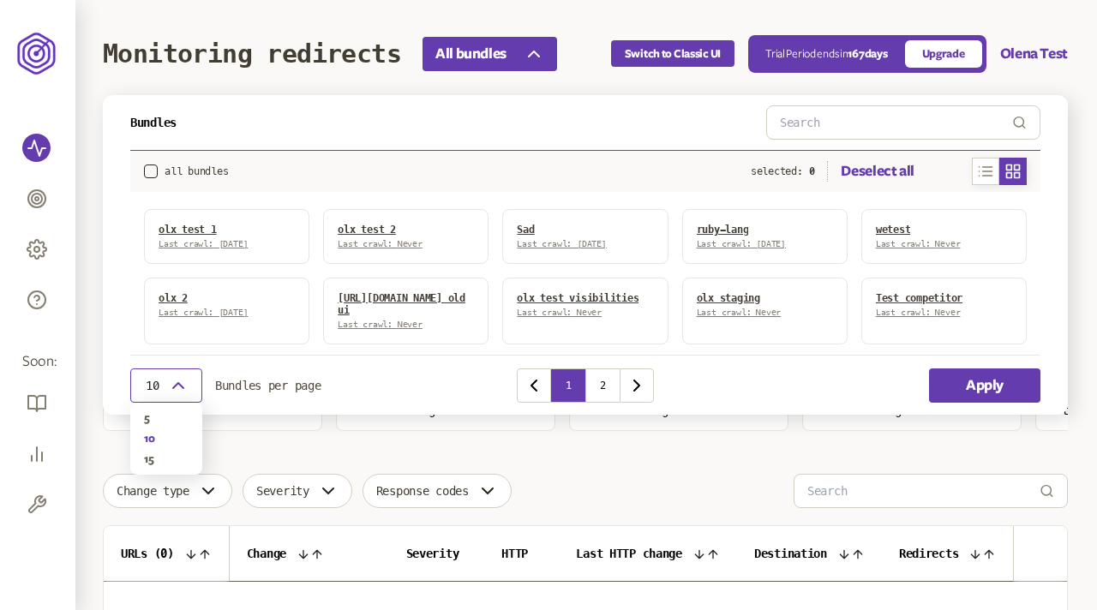
click at [167, 387] on button "10" at bounding box center [166, 386] width 72 height 34
click at [153, 454] on div "15" at bounding box center [166, 460] width 45 height 14
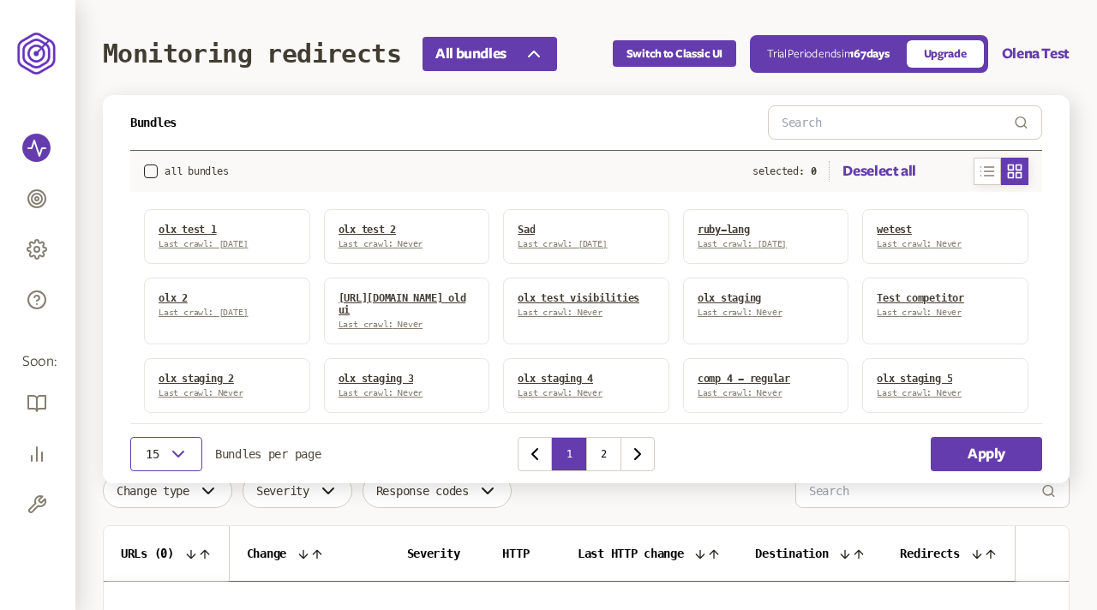
click at [171, 440] on button "15" at bounding box center [166, 454] width 72 height 34
click at [607, 447] on div "15 Bundles per page 1 2 Apply" at bounding box center [585, 453] width 910 height 60
click at [608, 452] on button "2" at bounding box center [602, 454] width 34 height 34
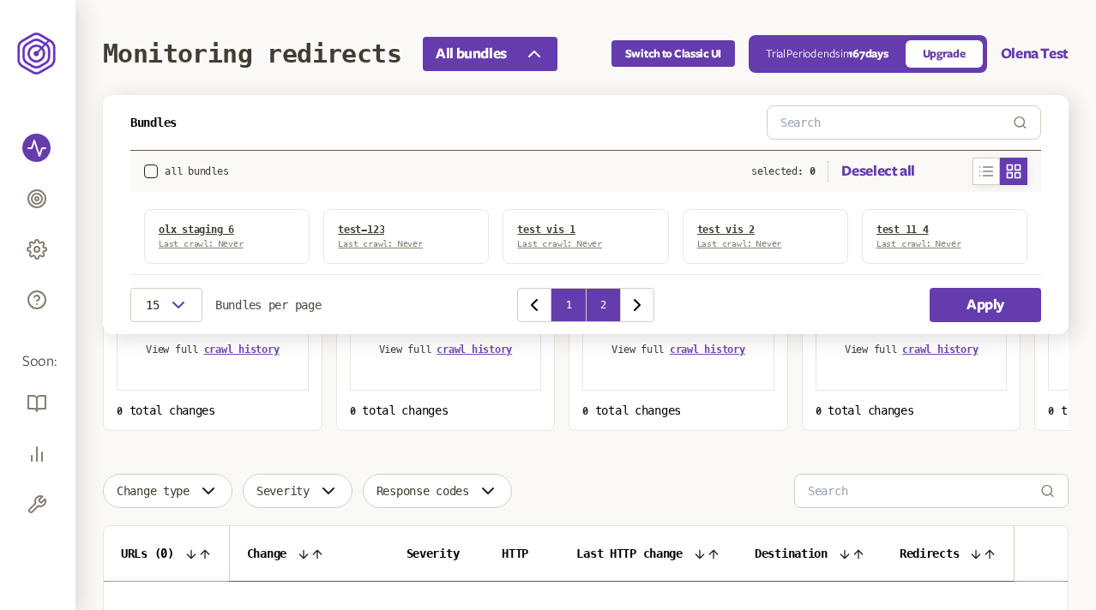
click at [565, 309] on button "1" at bounding box center [568, 305] width 34 height 34
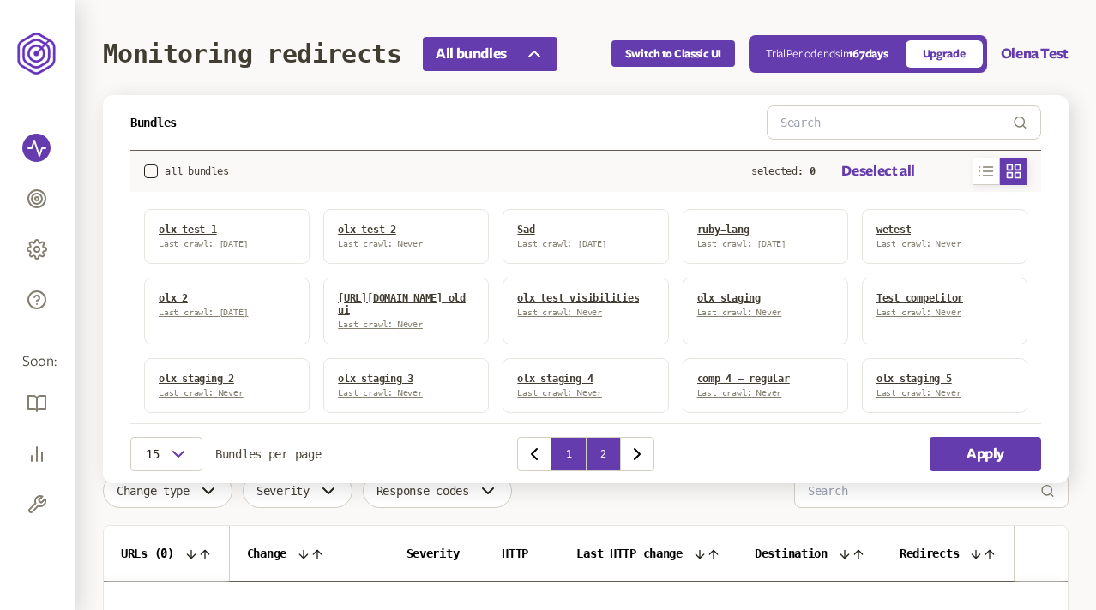
click at [603, 458] on button "2" at bounding box center [602, 454] width 34 height 34
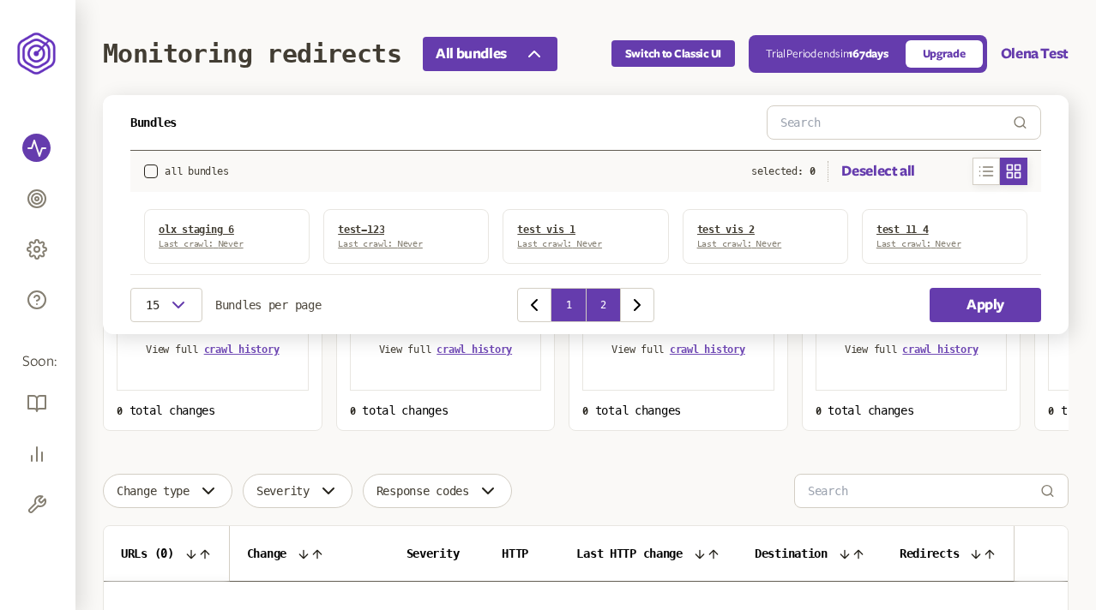
click at [564, 297] on button "1" at bounding box center [568, 305] width 34 height 34
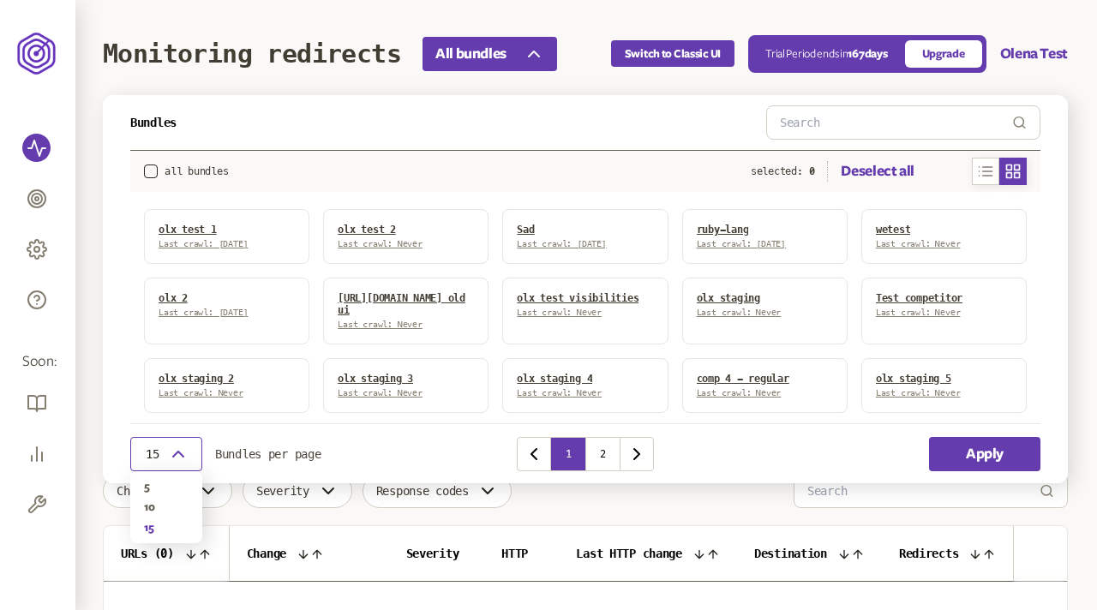
click at [177, 446] on icon "button" at bounding box center [178, 454] width 21 height 21
click at [606, 453] on div "15 Bundles per page 1 2 Apply" at bounding box center [585, 453] width 910 height 60
click at [606, 453] on button "2" at bounding box center [602, 454] width 34 height 34
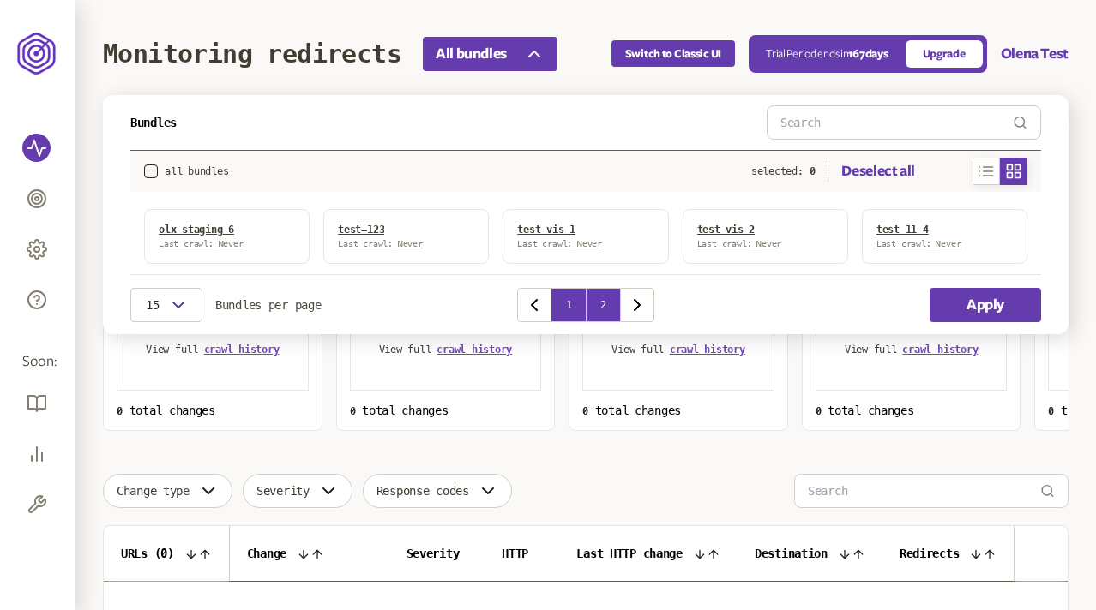
click at [561, 303] on button "1" at bounding box center [568, 305] width 34 height 34
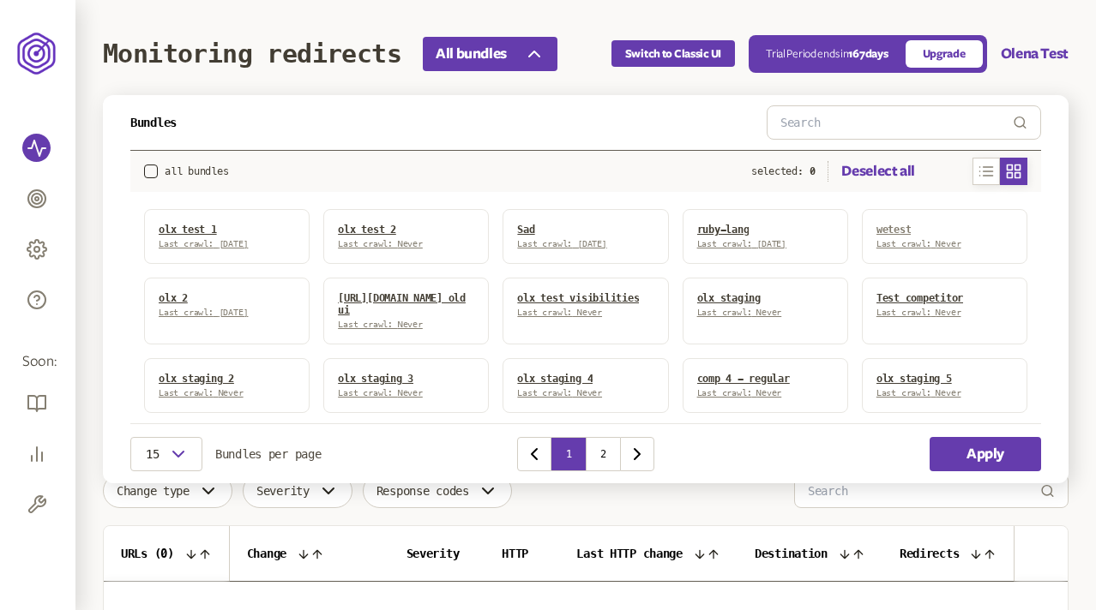
click at [898, 227] on span "wetest" at bounding box center [893, 230] width 35 height 12
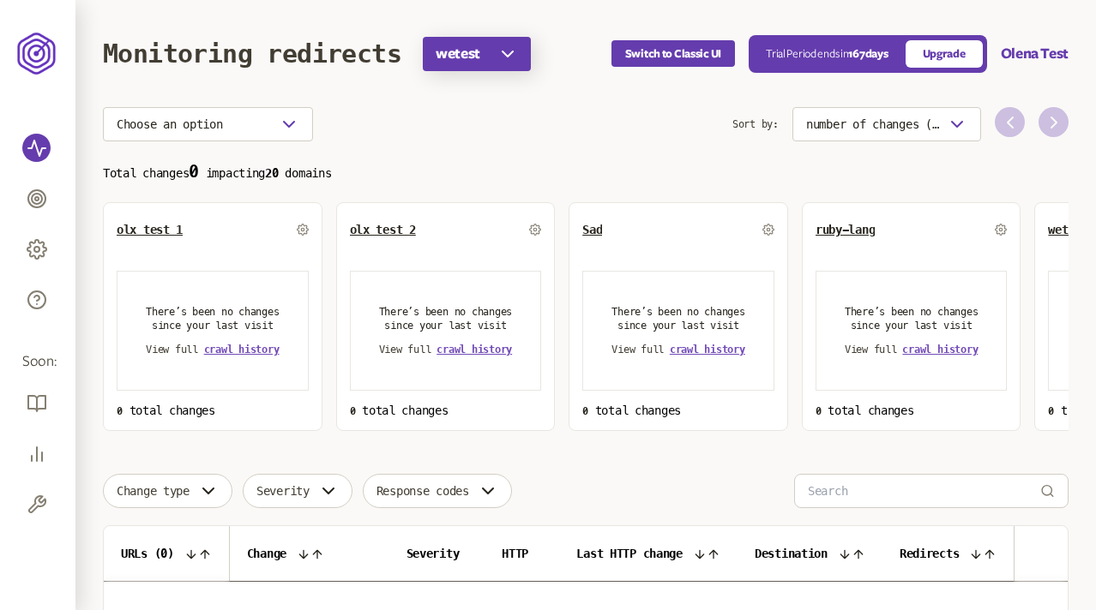
click at [510, 51] on icon "button" at bounding box center [507, 54] width 21 height 21
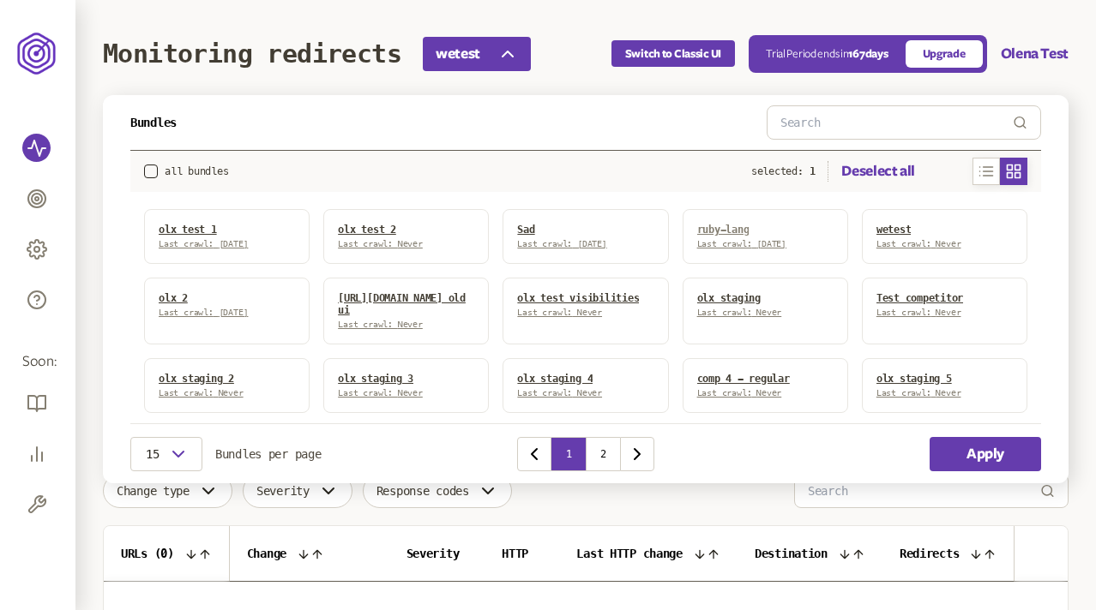
click at [710, 225] on span "ruby-lang" at bounding box center [723, 230] width 52 height 12
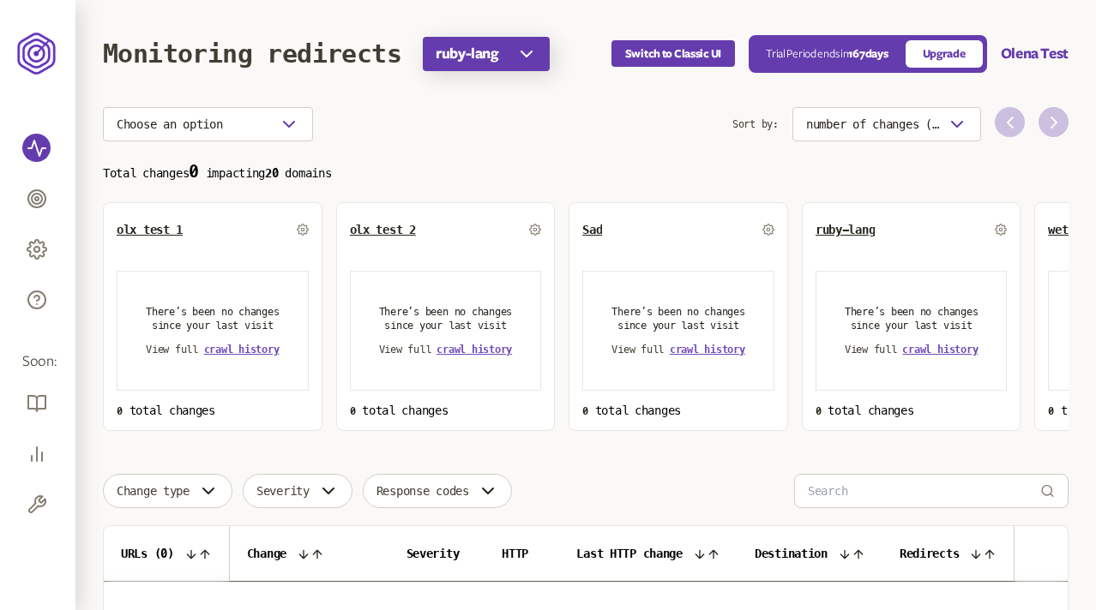
click at [520, 54] on icon "button" at bounding box center [526, 54] width 21 height 21
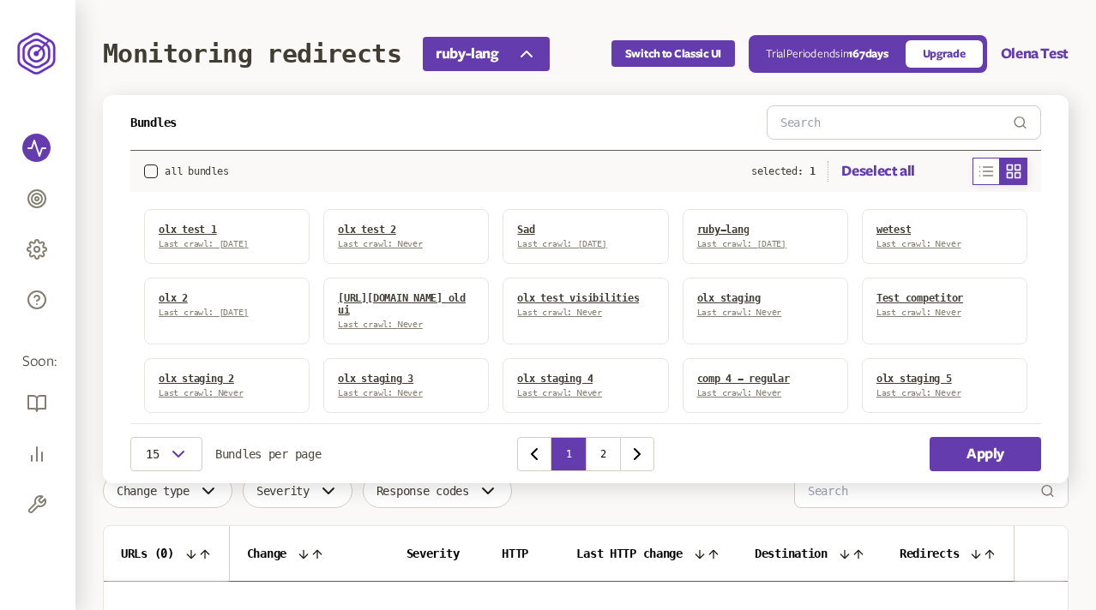
click at [983, 171] on icon "button" at bounding box center [985, 171] width 17 height 21
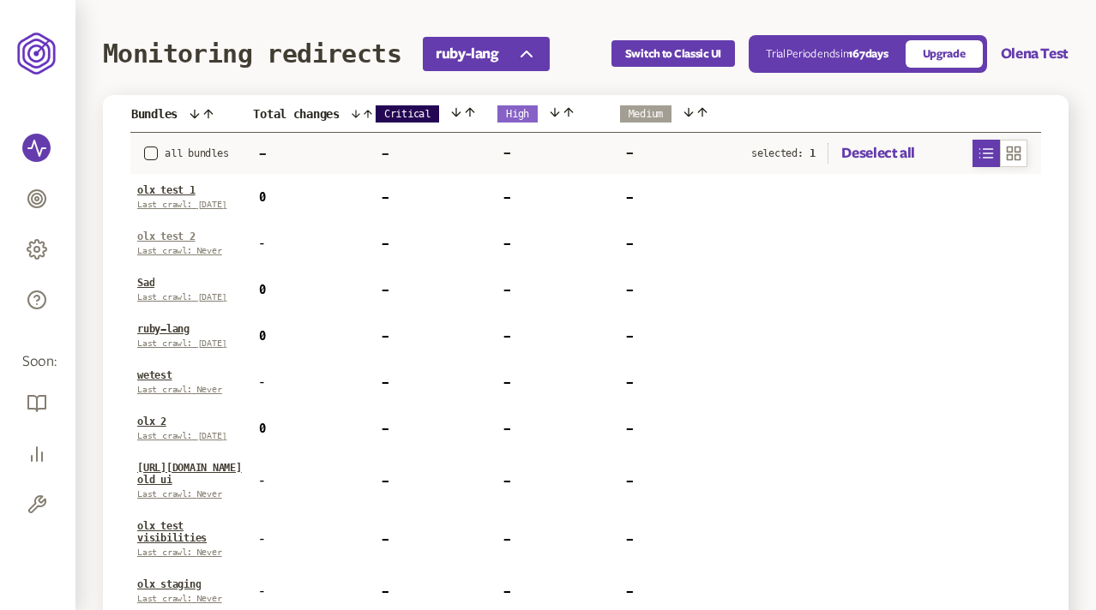
click at [159, 233] on link "olx test 2" at bounding box center [166, 237] width 58 height 12
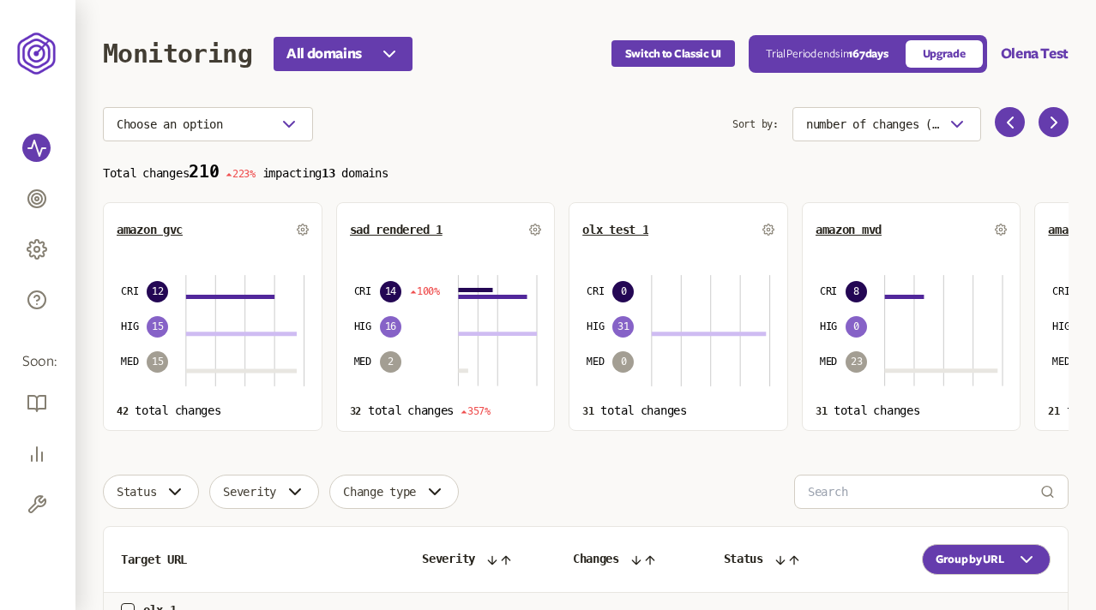
click at [454, 135] on div "Choose an option" at bounding box center [417, 124] width 629 height 34
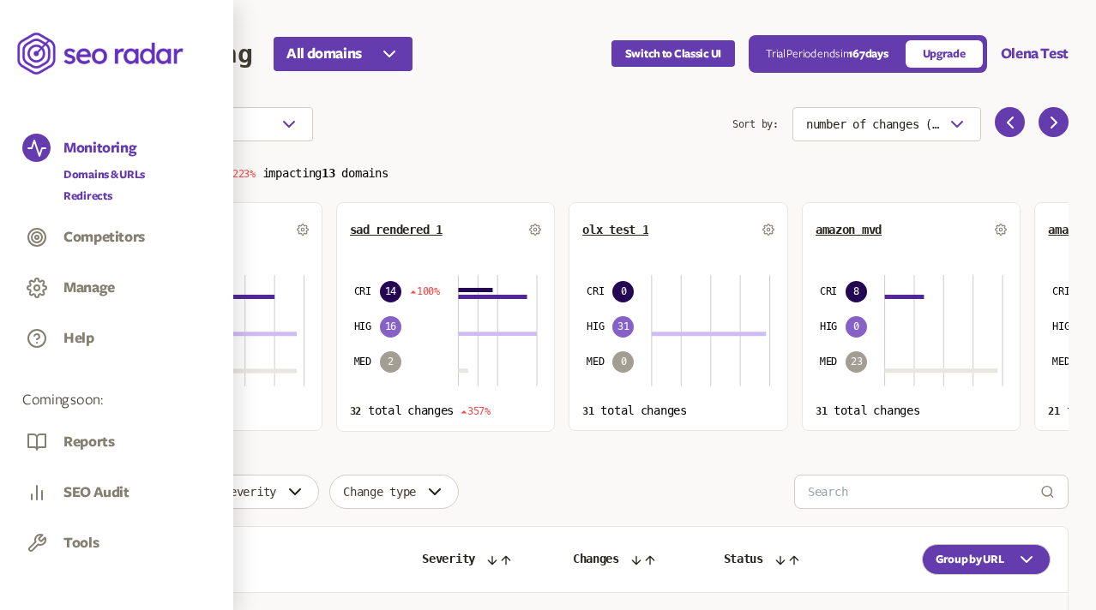
click at [92, 196] on link "Redirects" at bounding box center [103, 196] width 81 height 17
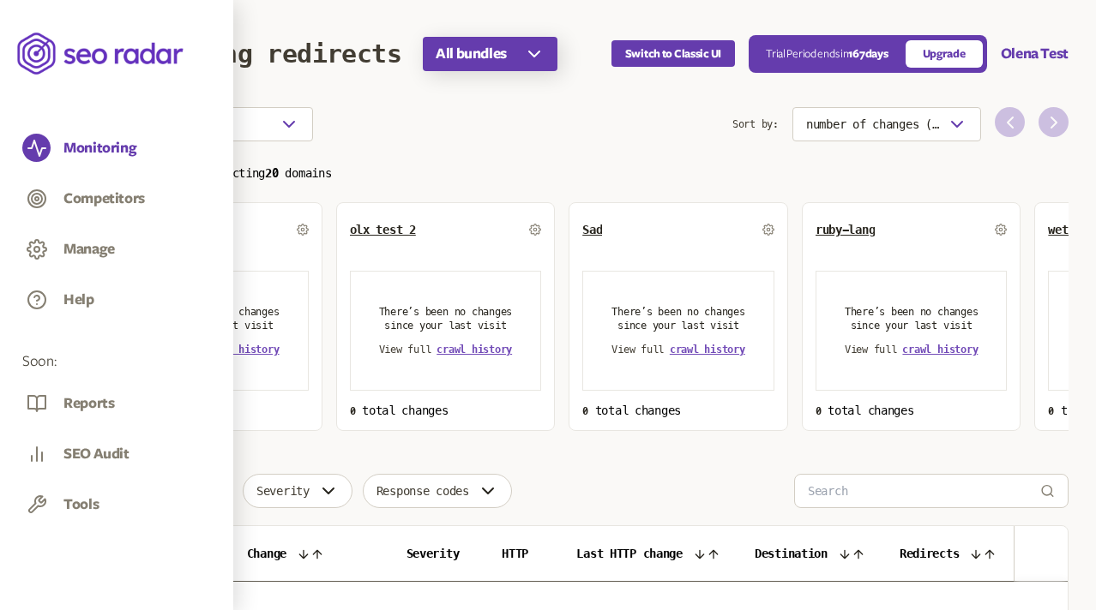
click at [502, 51] on span "All bundles" at bounding box center [470, 54] width 71 height 21
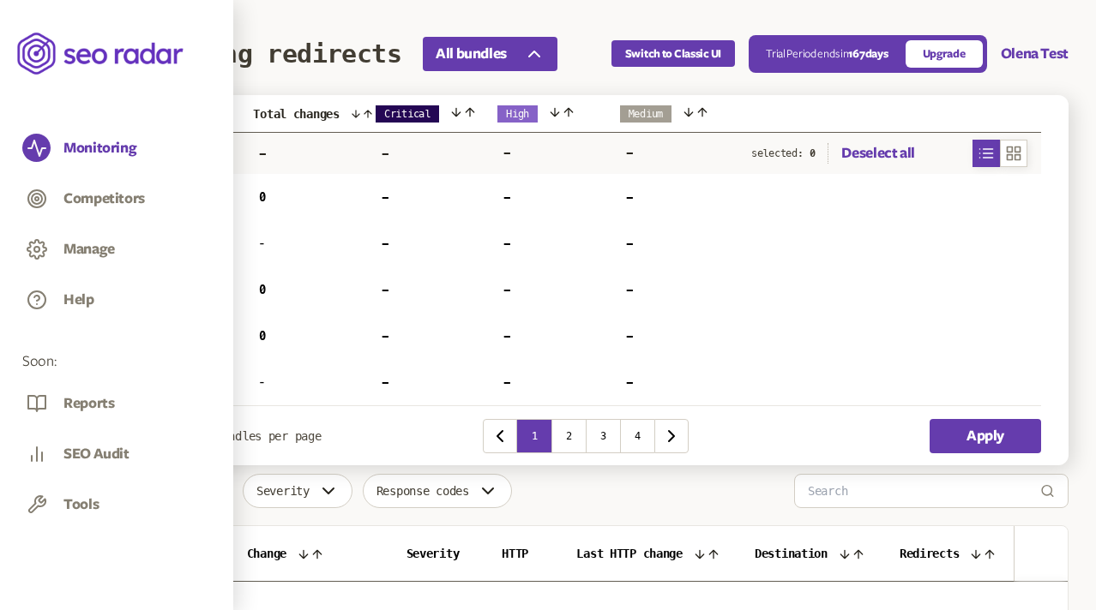
click at [165, 188] on link "olx test 1" at bounding box center [166, 190] width 58 height 12
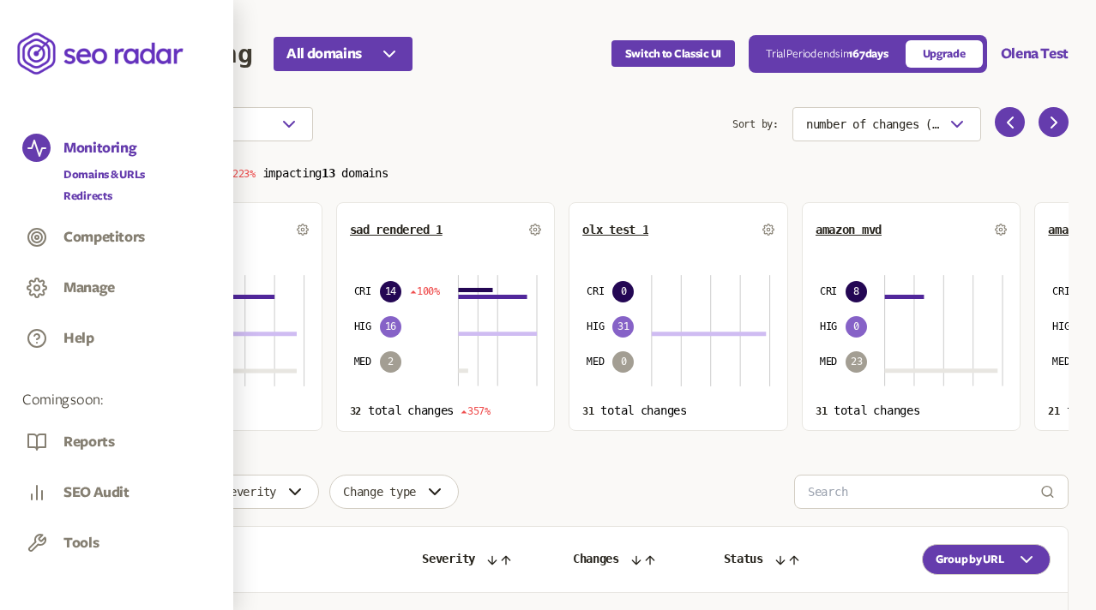
click at [87, 192] on link "Redirects" at bounding box center [103, 196] width 81 height 17
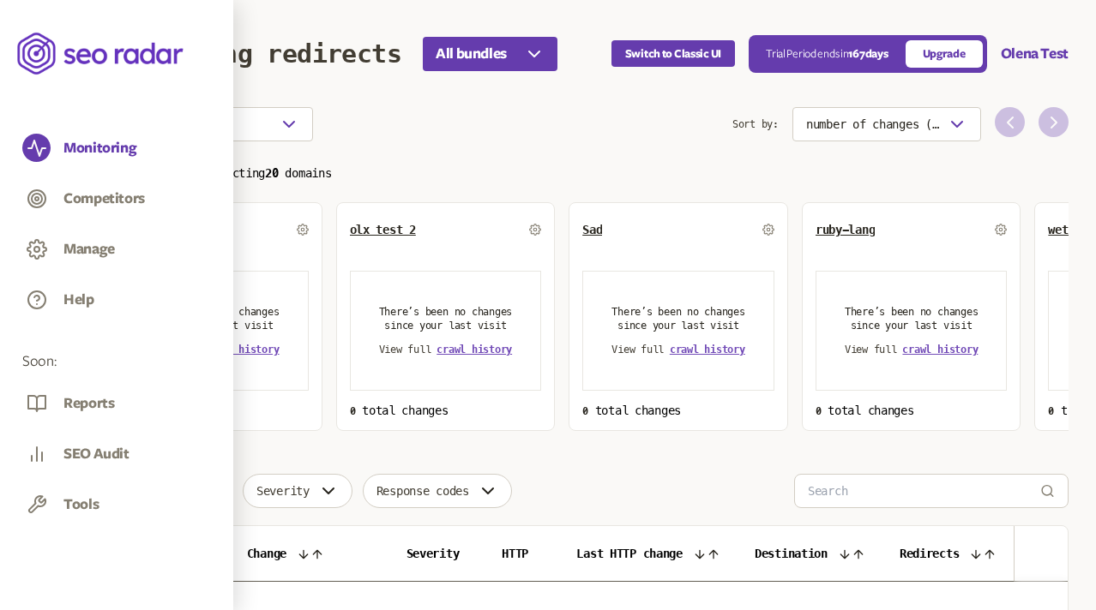
scroll to position [200, 0]
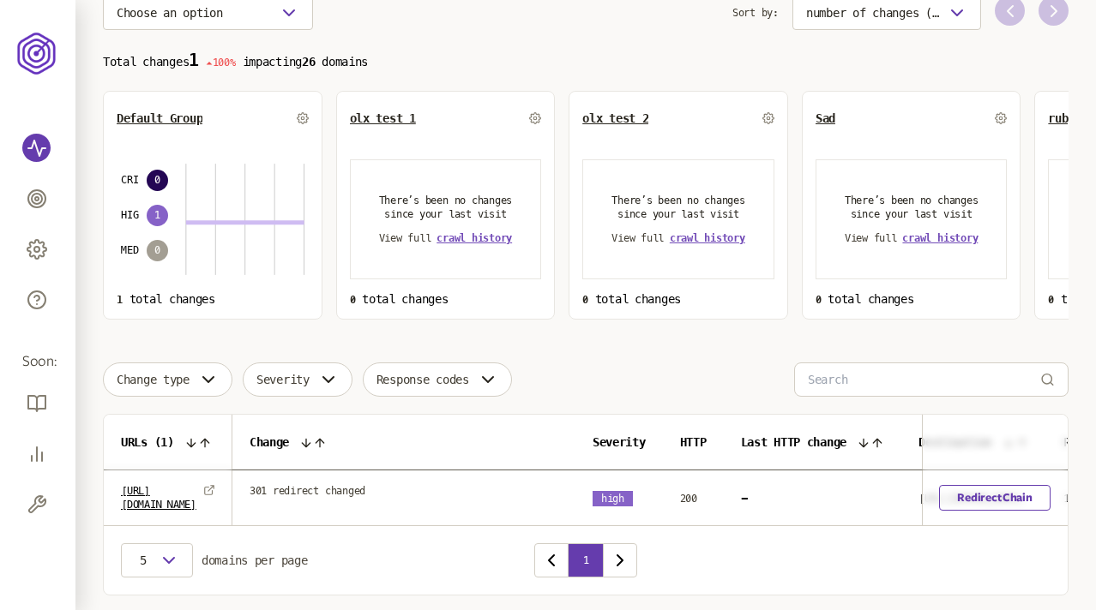
scroll to position [115, 0]
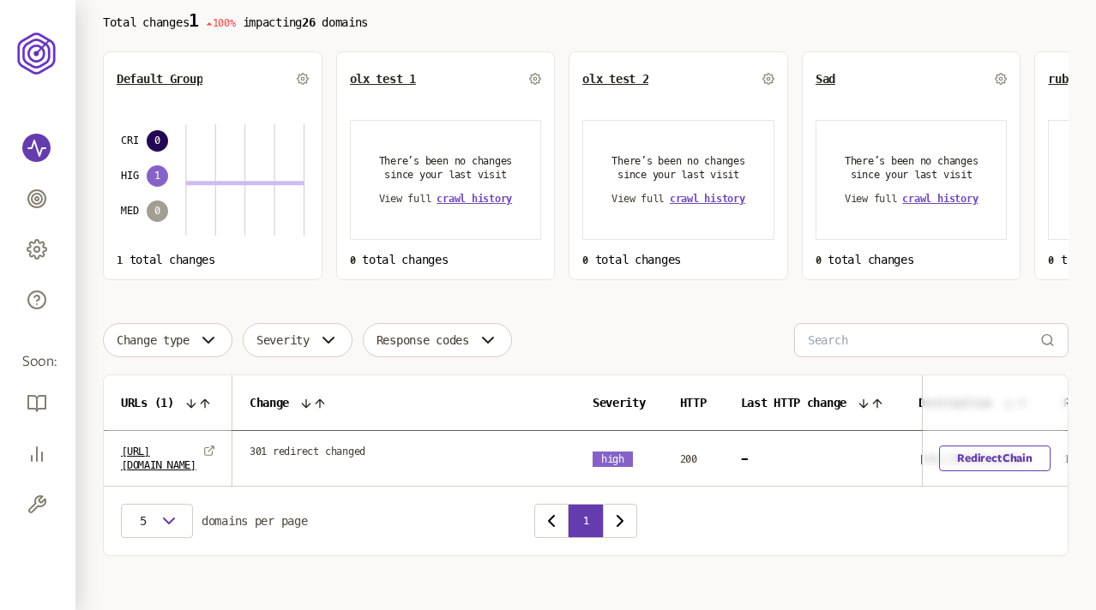
scroll to position [166, 0]
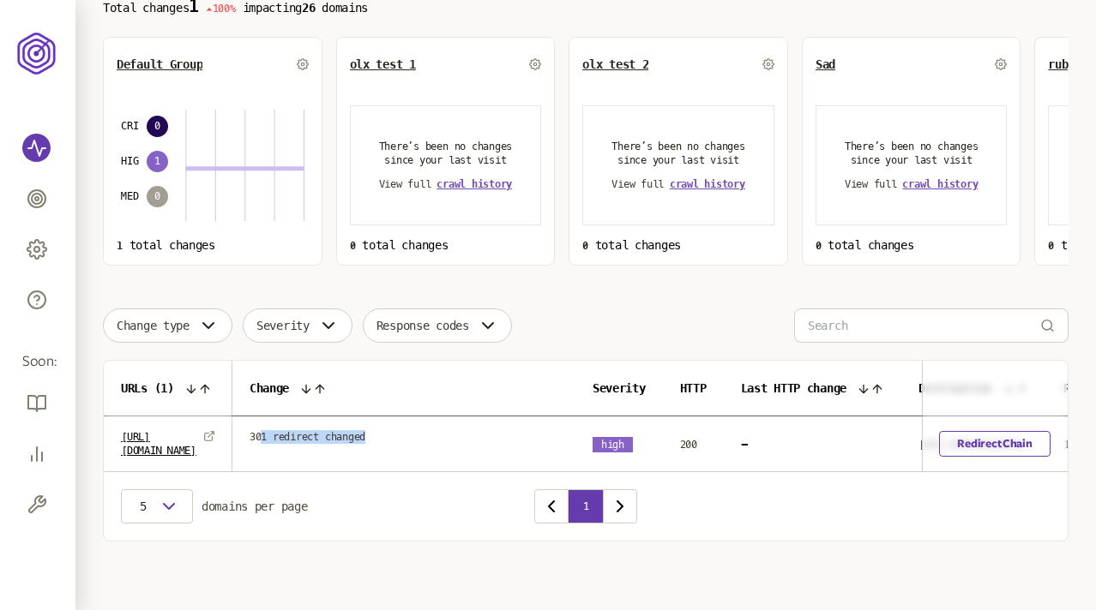
drag, startPoint x: 291, startPoint y: 437, endPoint x: 404, endPoint y: 438, distance: 113.2
click at [404, 438] on td "301 redirect changed" at bounding box center [403, 437] width 343 height 41
click at [365, 435] on span "301 redirect changed" at bounding box center [307, 437] width 116 height 14
drag, startPoint x: 389, startPoint y: 435, endPoint x: 248, endPoint y: 436, distance: 141.4
click at [248, 436] on tr "http://amazon.com/ 301 redirect changed high 200 - https://www.amazon.com/ 1 Re…" at bounding box center [713, 445] width 1219 height 56
